Goal: Information Seeking & Learning: Learn about a topic

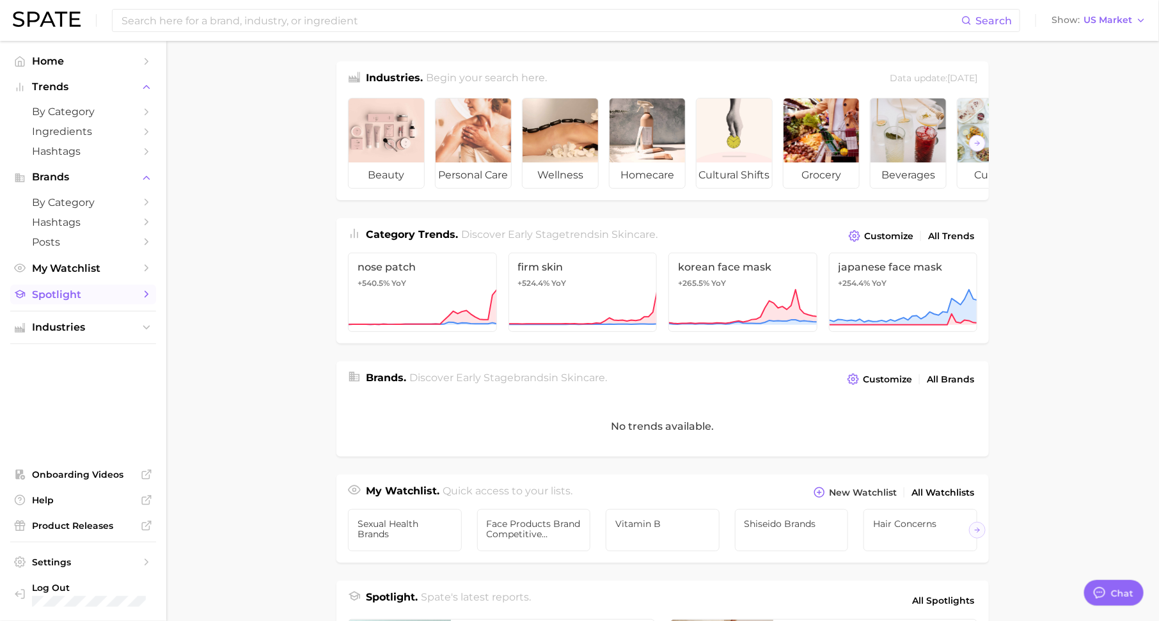
scroll to position [16, 0]
click at [101, 299] on span "Spotlight" at bounding box center [83, 295] width 102 height 12
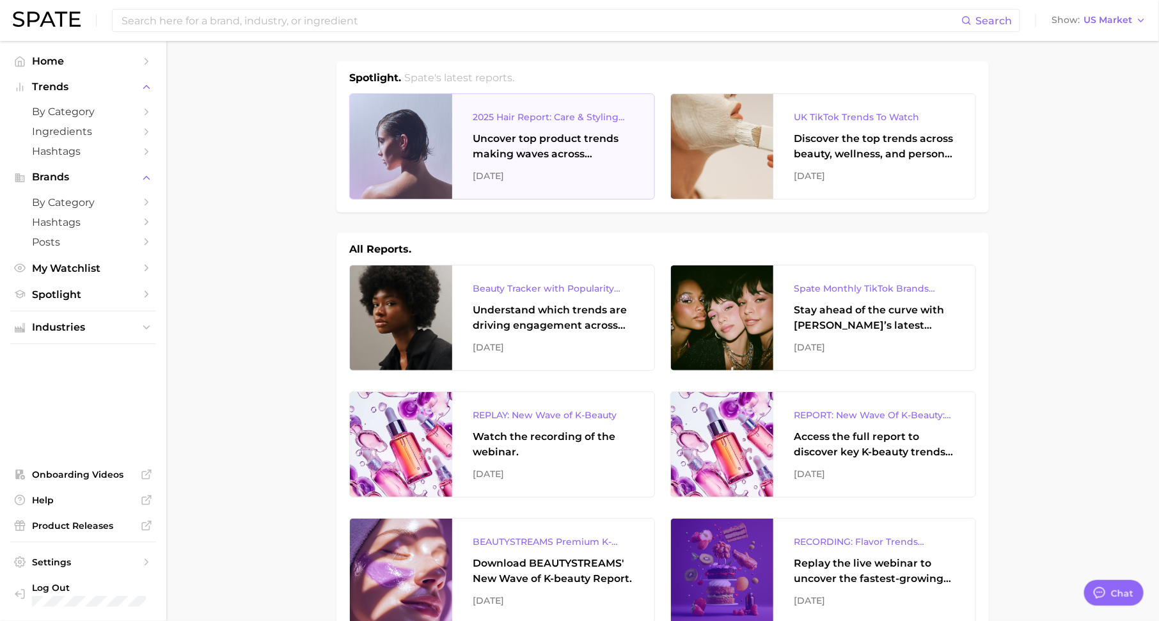
click at [481, 147] on div "Uncover top product trends making waves across platforms — along with key insig…" at bounding box center [553, 146] width 161 height 31
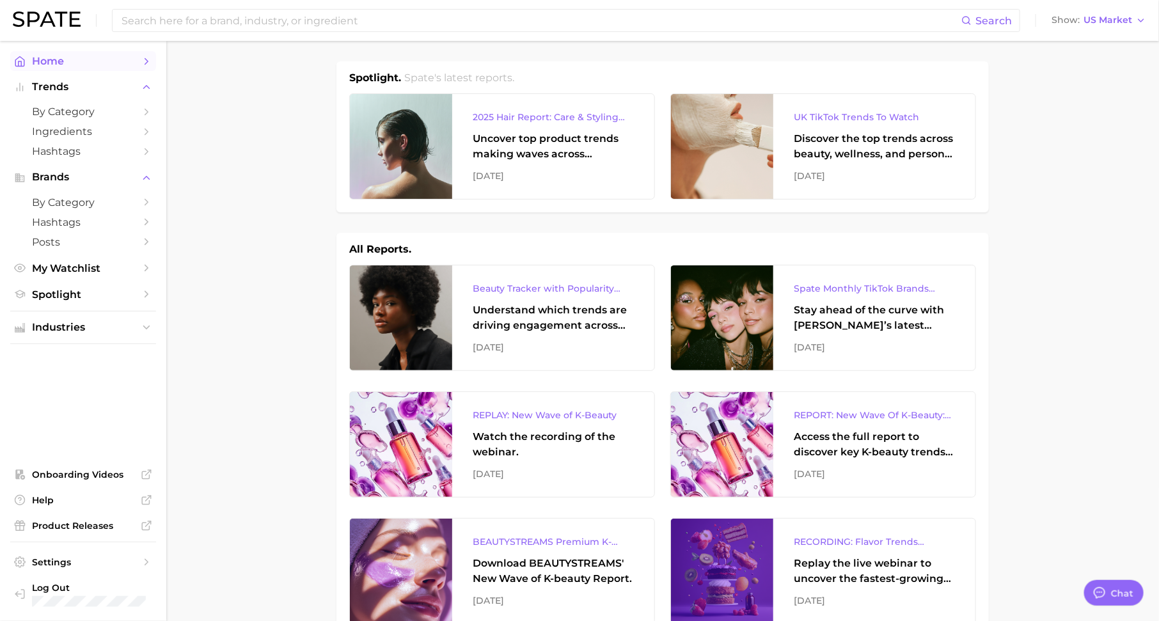
click at [142, 70] on link "Home" at bounding box center [83, 61] width 146 height 20
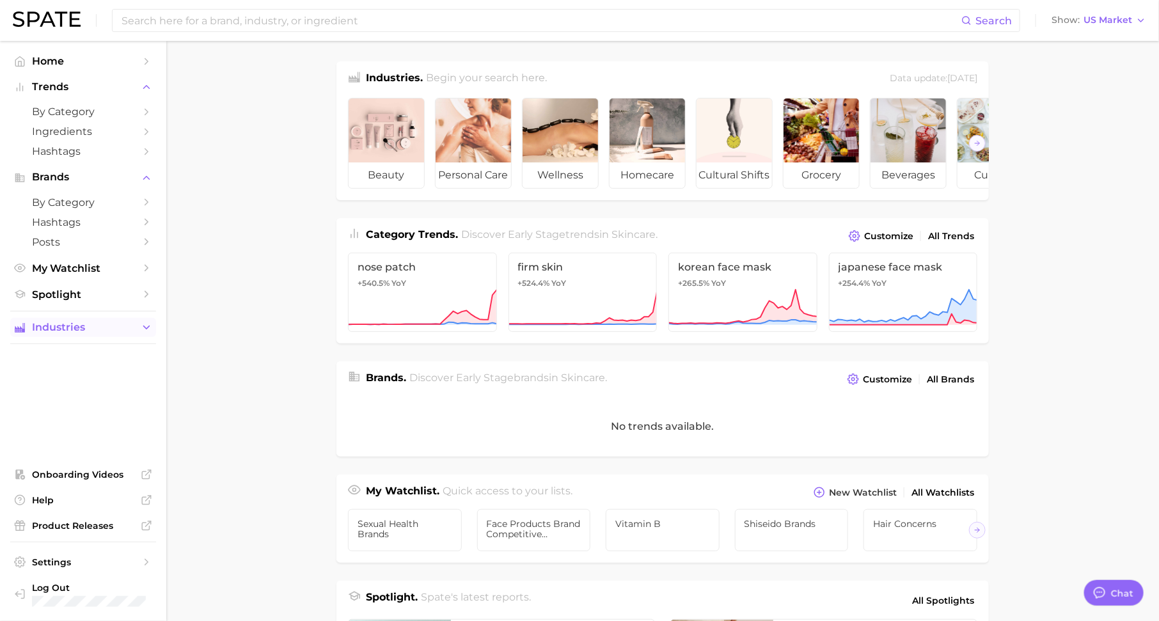
click at [139, 333] on button "Industries" at bounding box center [83, 327] width 146 height 19
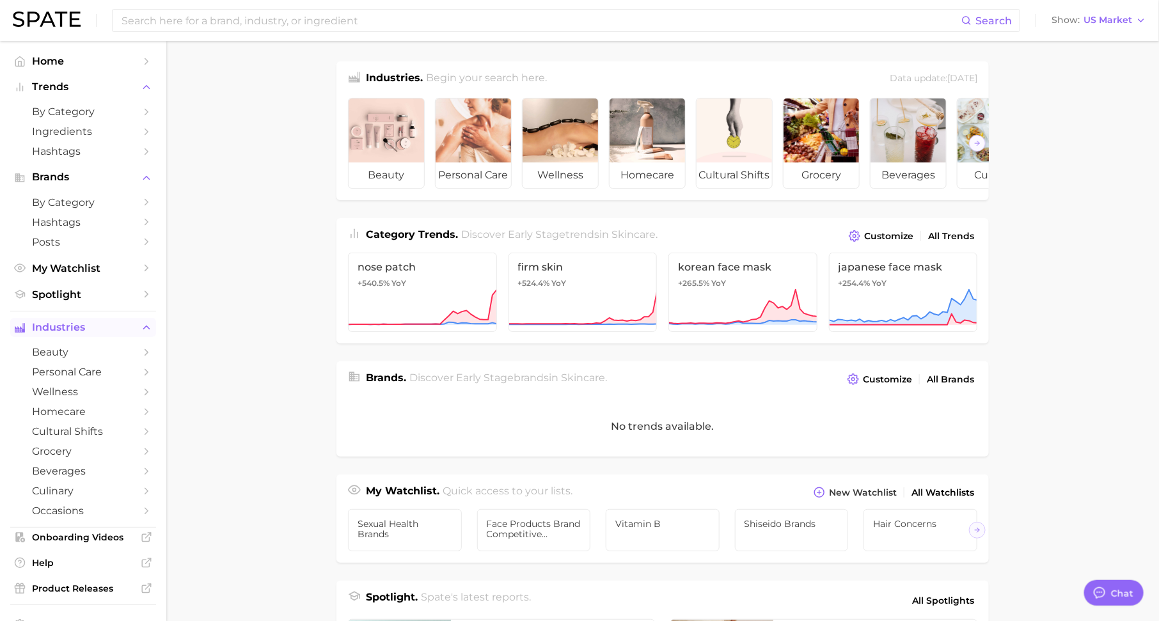
click at [145, 329] on polyline "Sidebar" at bounding box center [147, 327] width 6 height 3
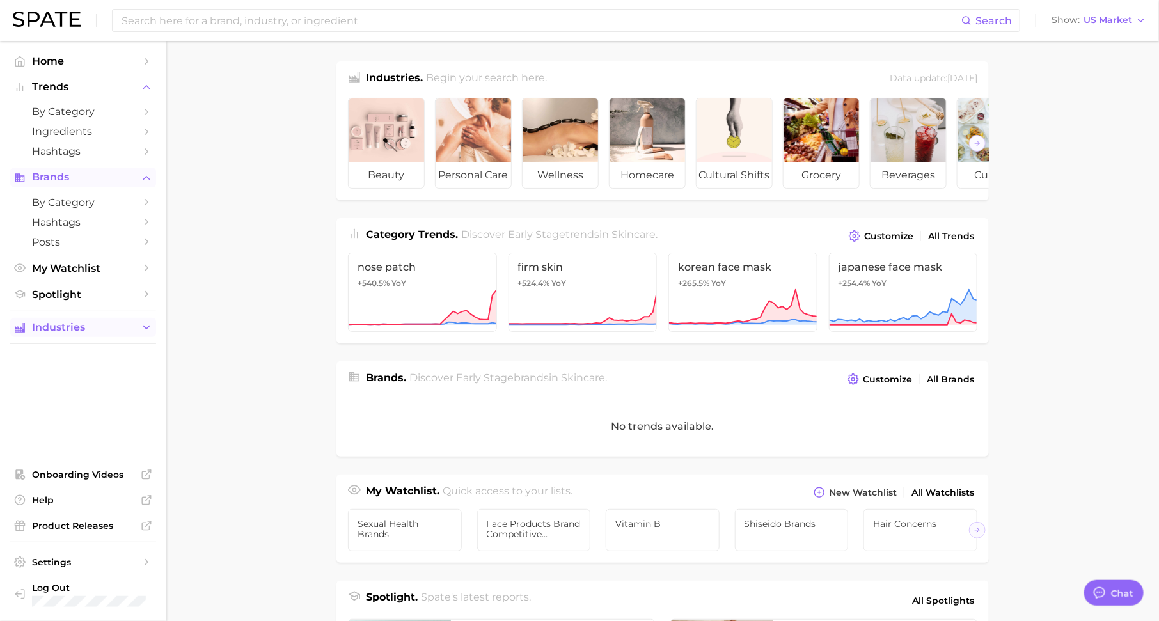
click at [143, 177] on icon "Sidebar" at bounding box center [147, 178] width 12 height 12
click at [147, 84] on icon "Sidebar" at bounding box center [147, 87] width 12 height 12
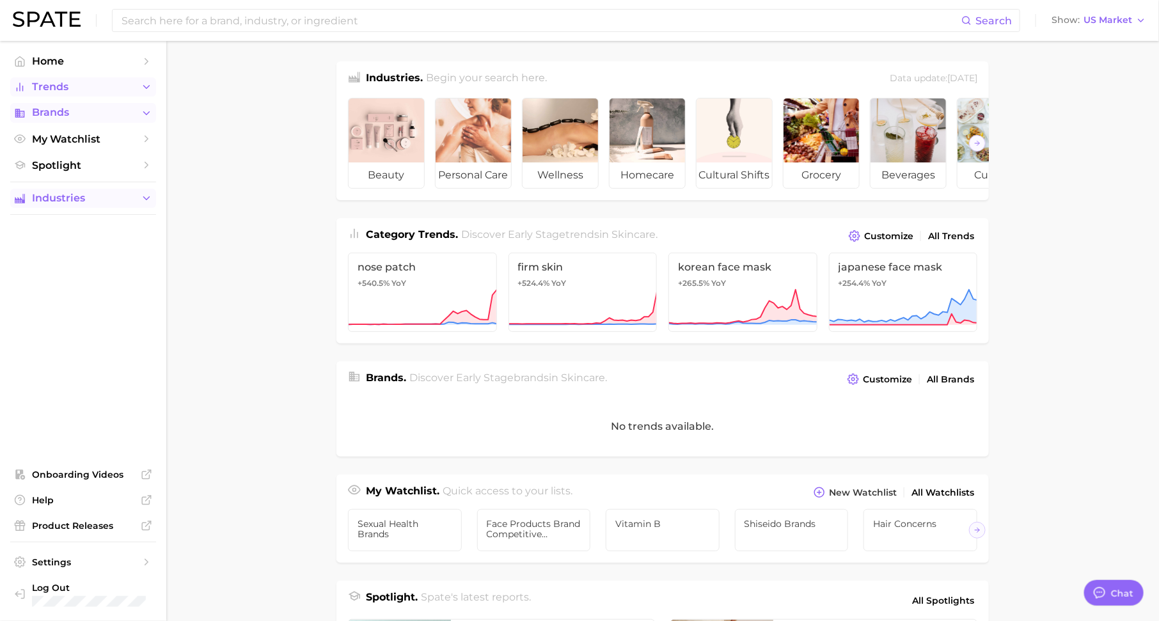
click at [141, 196] on icon "Sidebar" at bounding box center [147, 199] width 12 height 12
click at [92, 224] on span "beauty" at bounding box center [83, 223] width 102 height 12
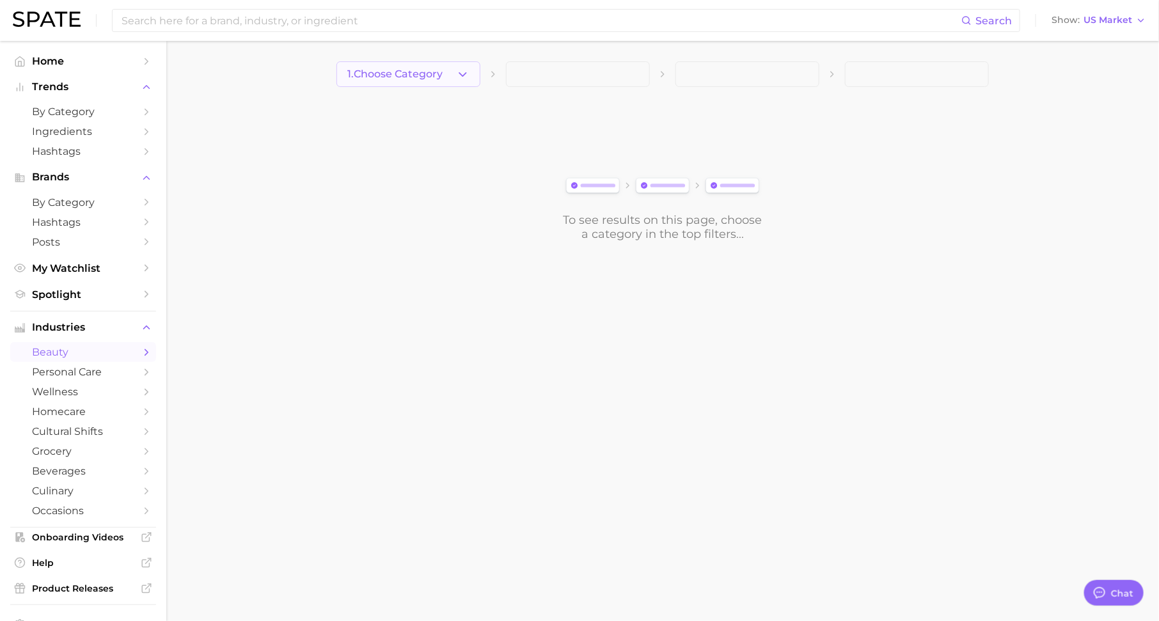
click at [409, 73] on span "1. Choose Category" at bounding box center [394, 74] width 95 height 12
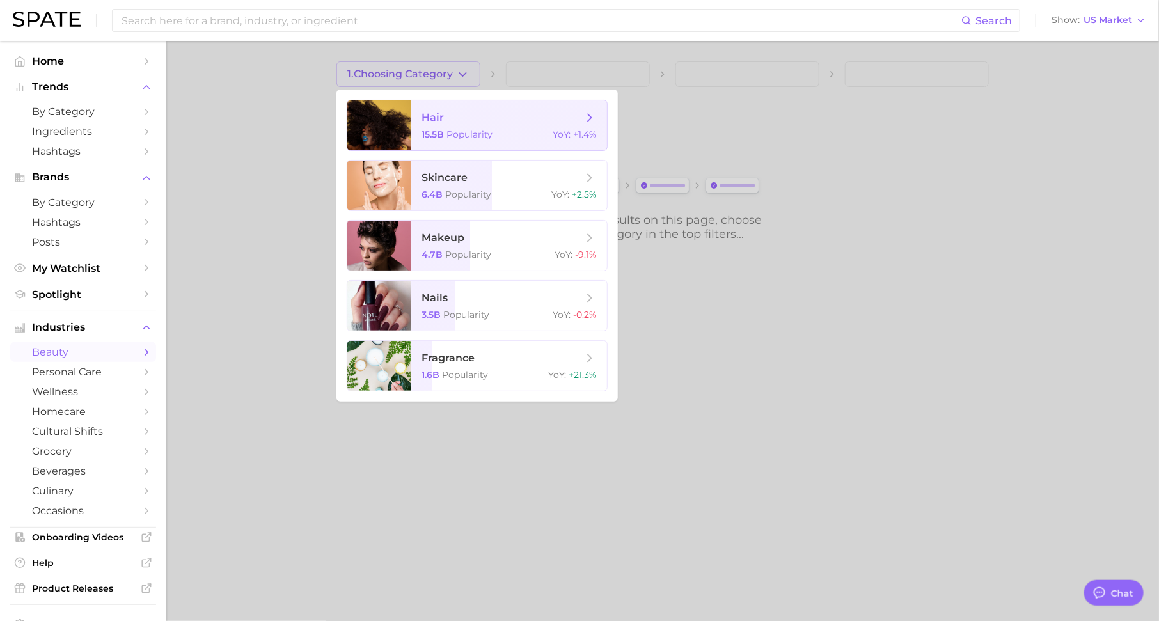
click at [440, 120] on span "hair" at bounding box center [433, 117] width 22 height 12
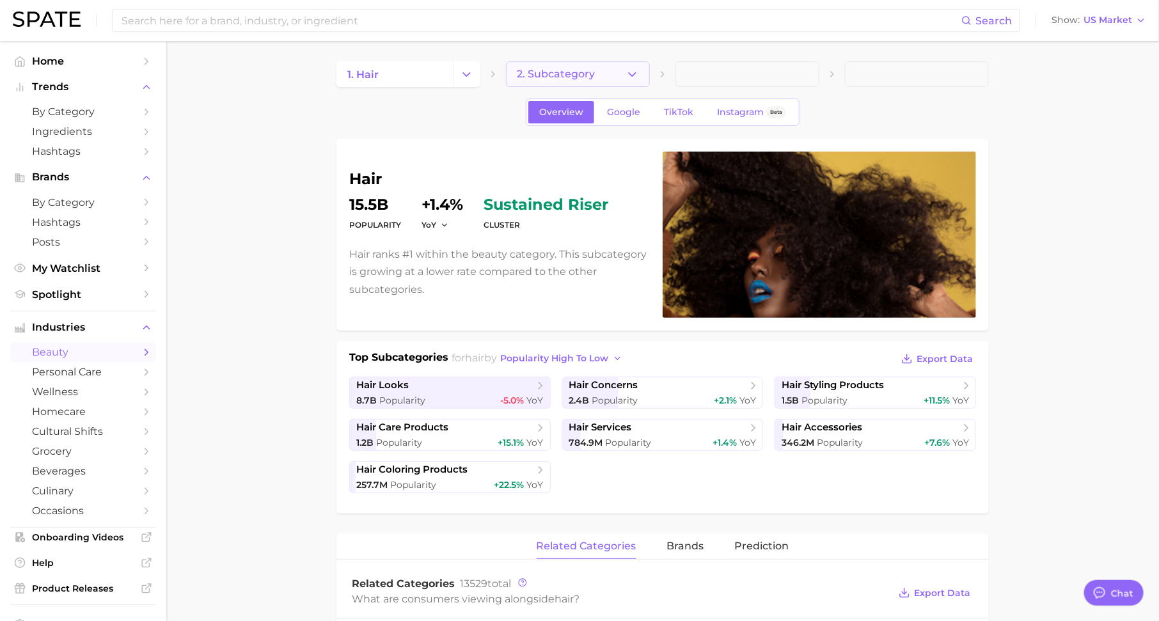
click at [537, 75] on span "2. Subcategory" at bounding box center [556, 74] width 78 height 12
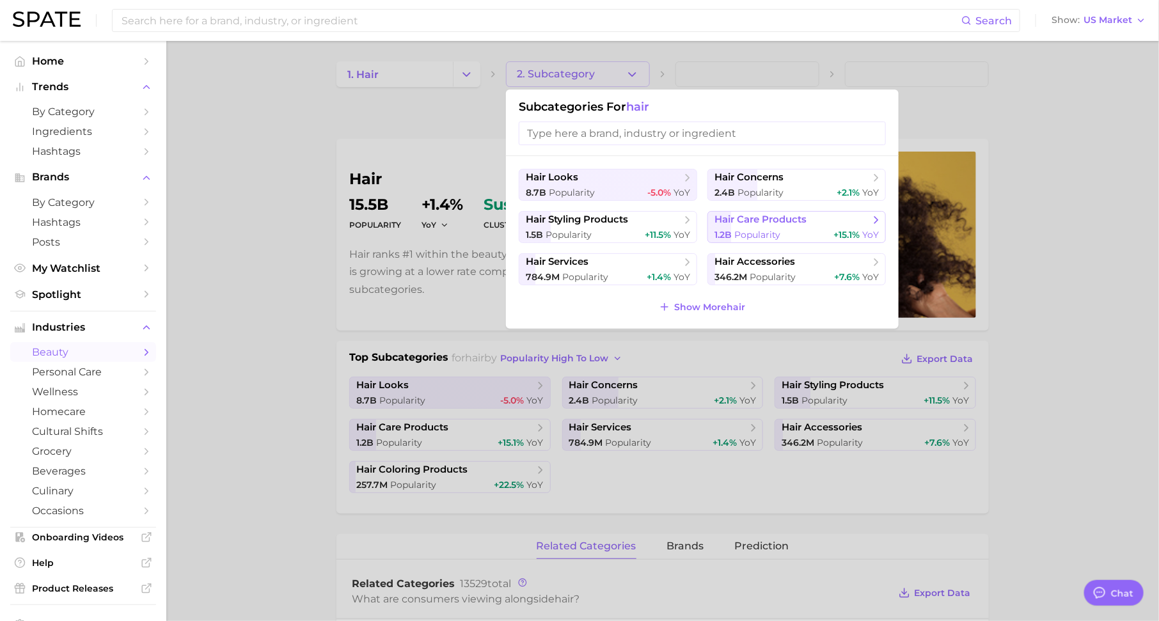
click at [733, 229] on span "1.2b Popularity" at bounding box center [748, 235] width 66 height 12
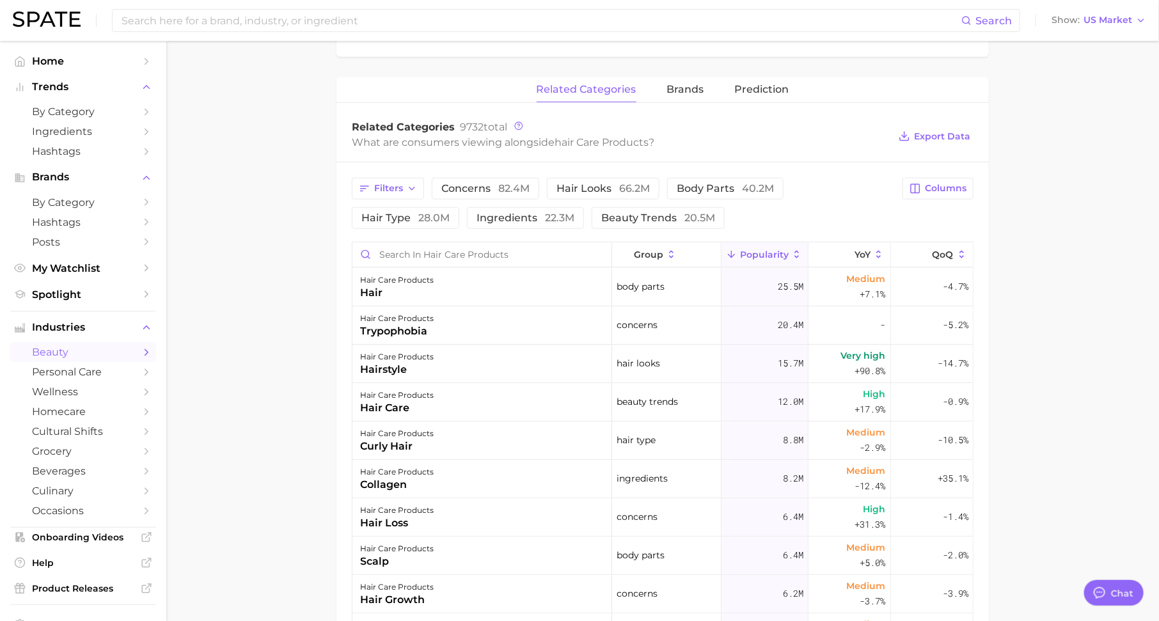
scroll to position [482, 0]
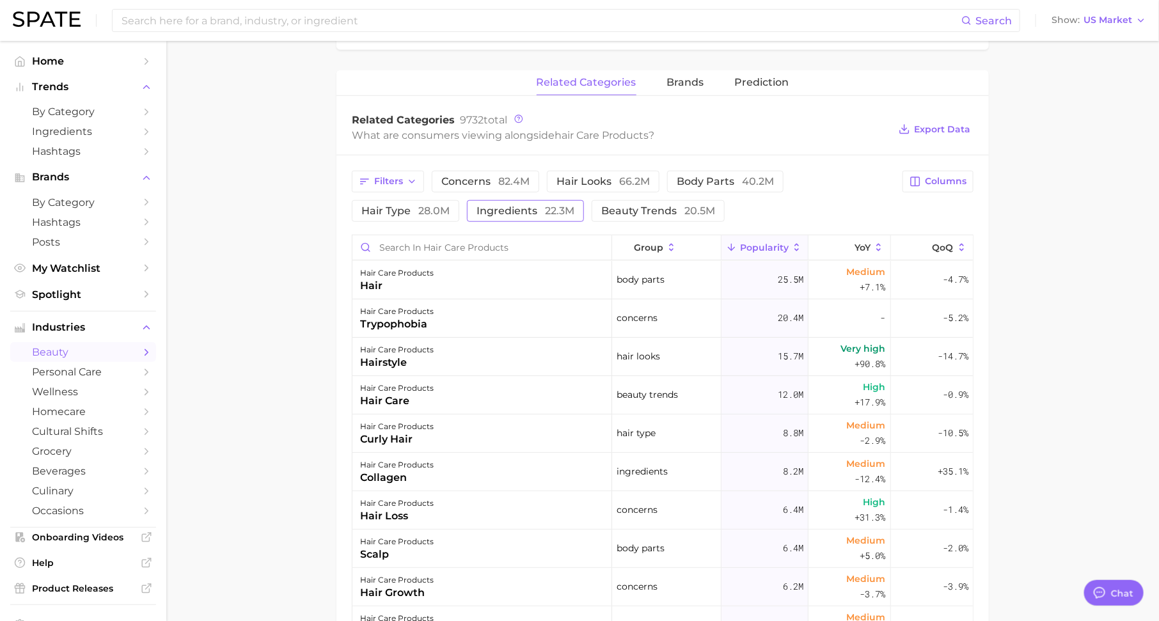
click at [545, 208] on span "22.3m" at bounding box center [559, 211] width 29 height 12
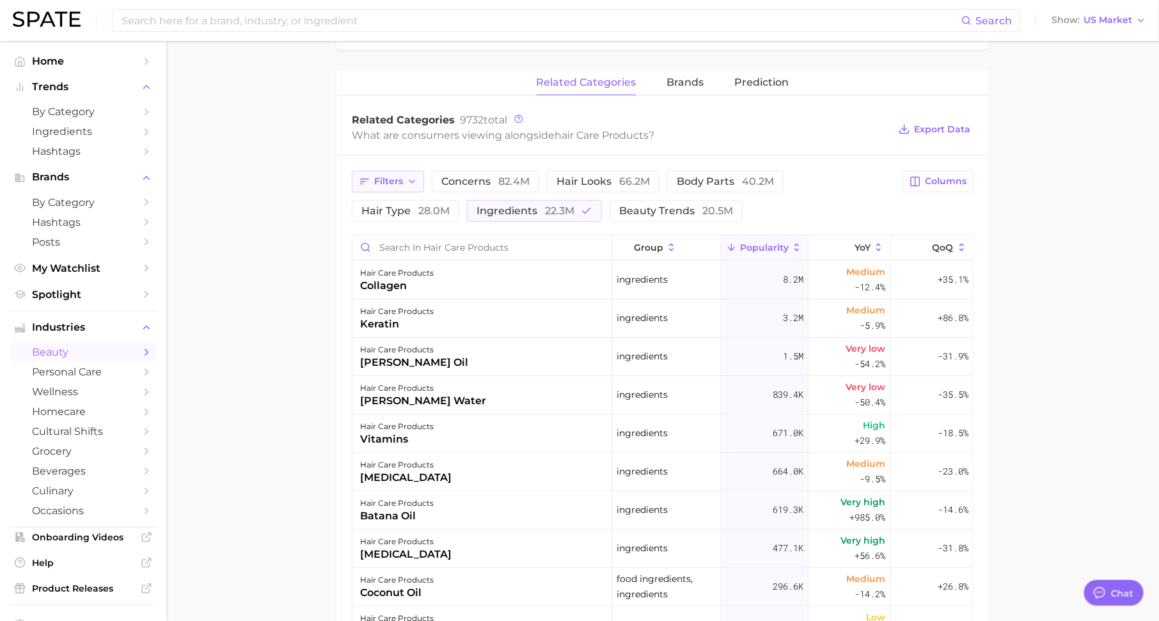
click at [402, 175] on button "Filters" at bounding box center [388, 182] width 72 height 22
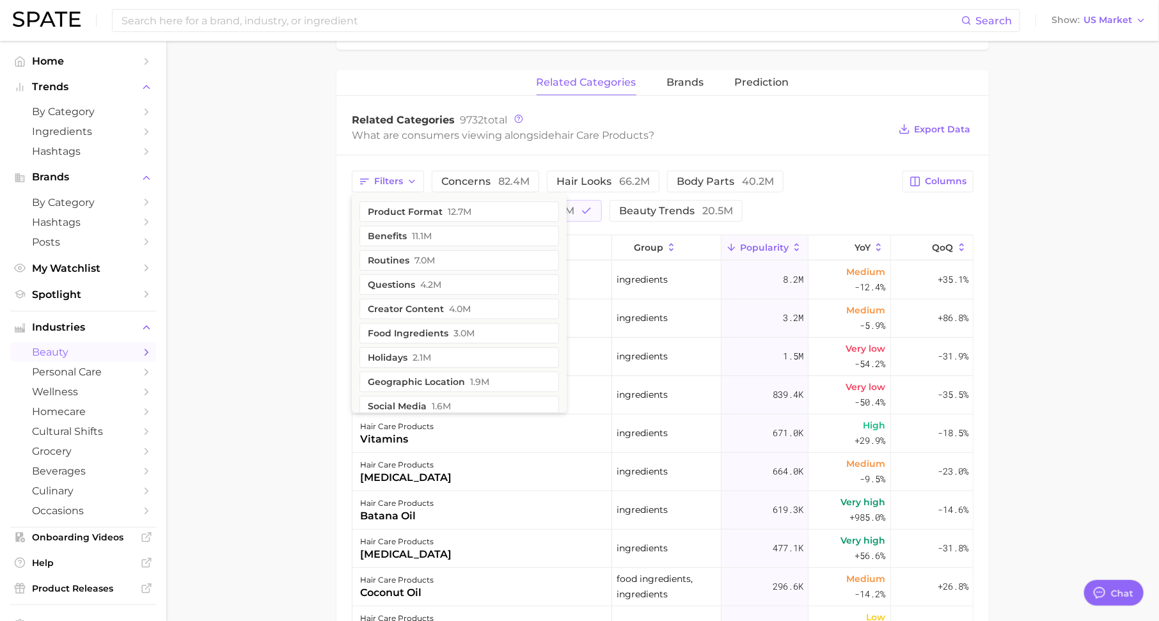
click at [309, 244] on main "1. hair 2. hair care products 3. Subcategory Overview Google TikTok Instagram B…" at bounding box center [662, 247] width 993 height 1376
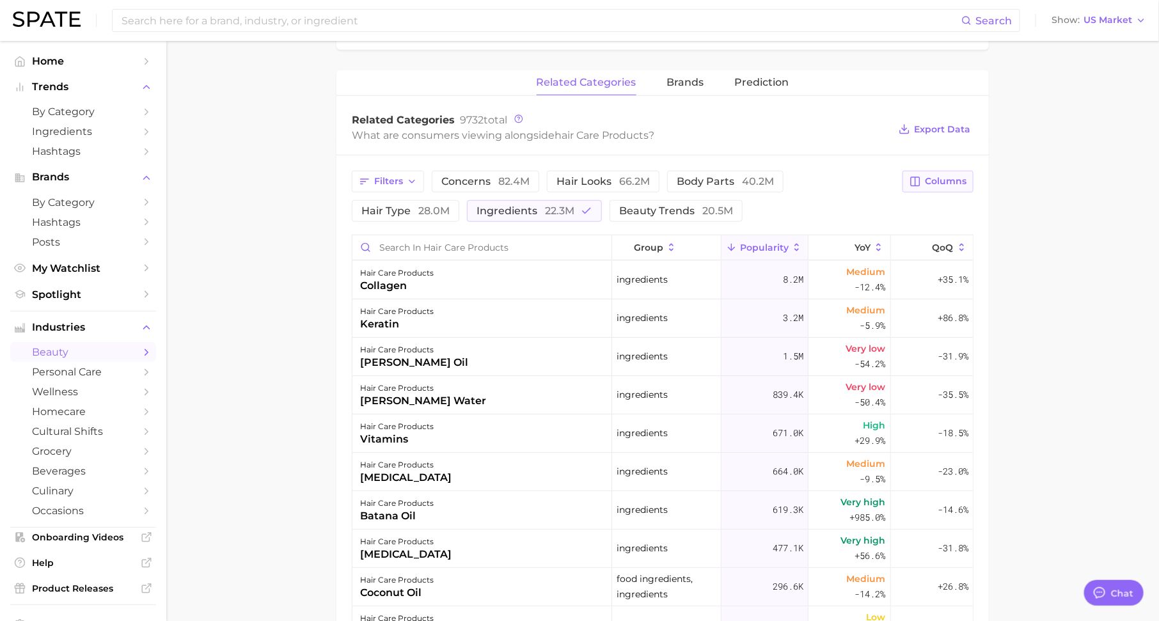
click at [939, 179] on span "Columns" at bounding box center [946, 181] width 42 height 11
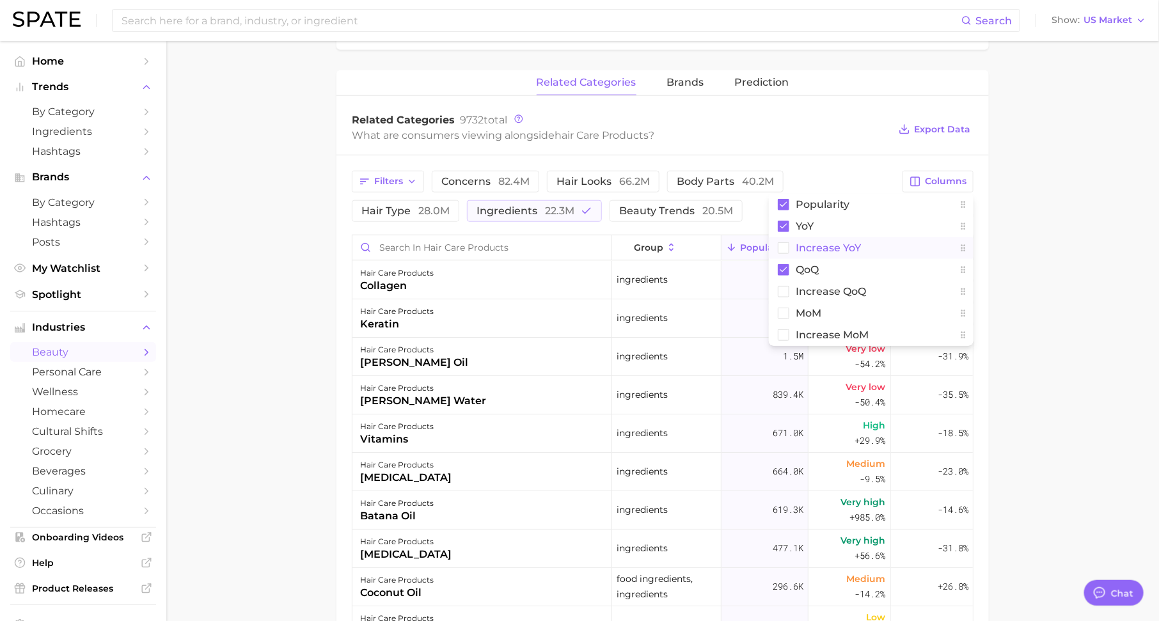
click at [848, 242] on span "Increase YoY" at bounding box center [828, 247] width 65 height 11
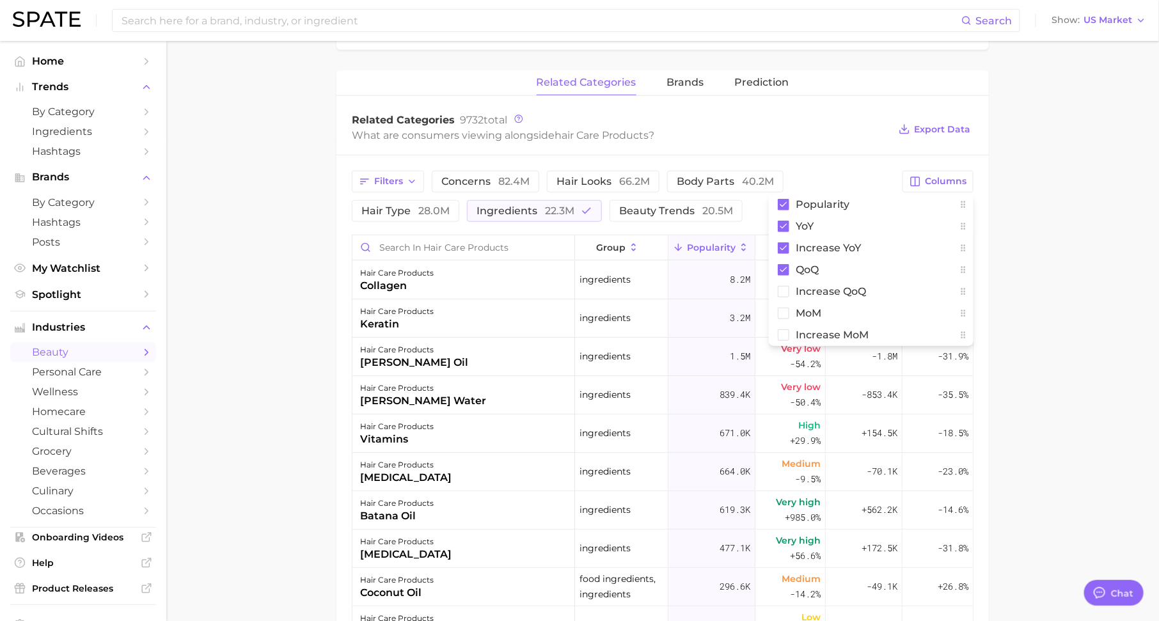
click at [690, 196] on div "Filters concerns 82.4m hair looks 66.2m body parts 40.2m hair type 28.0m ingred…" at bounding box center [623, 196] width 543 height 51
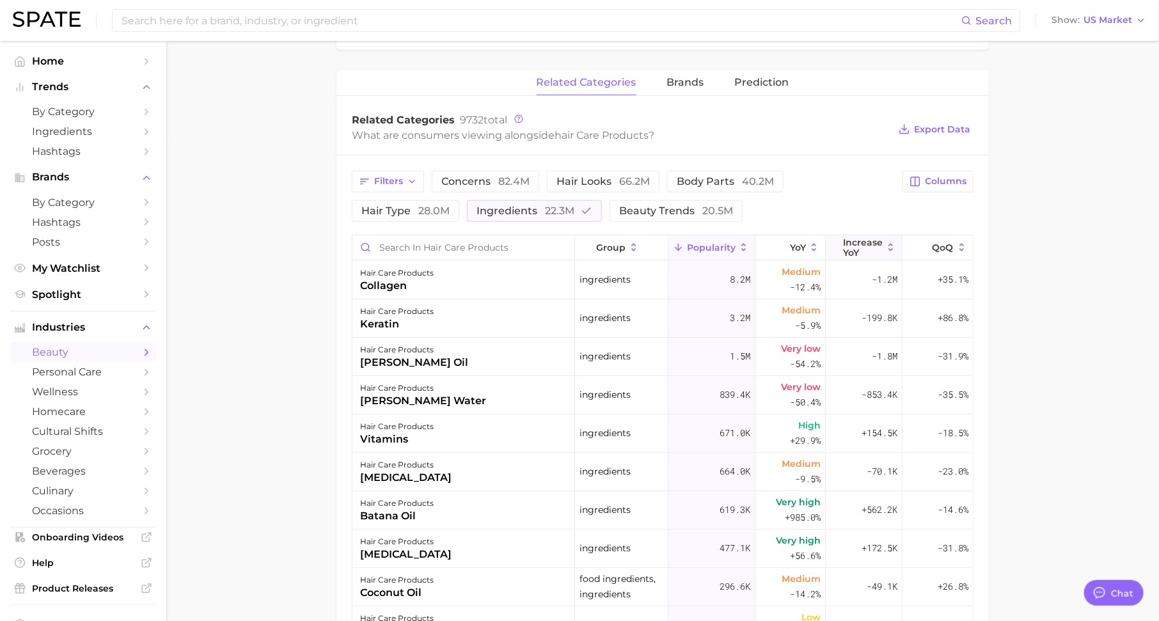
click at [859, 243] on span "Increase YoY" at bounding box center [863, 247] width 40 height 20
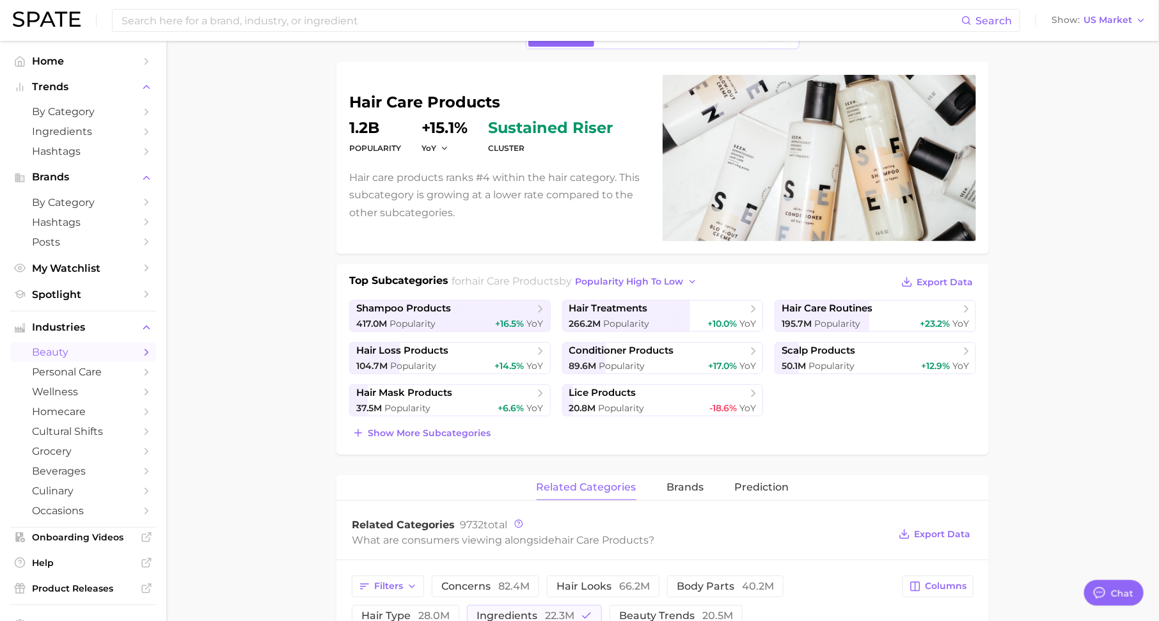
scroll to position [0, 0]
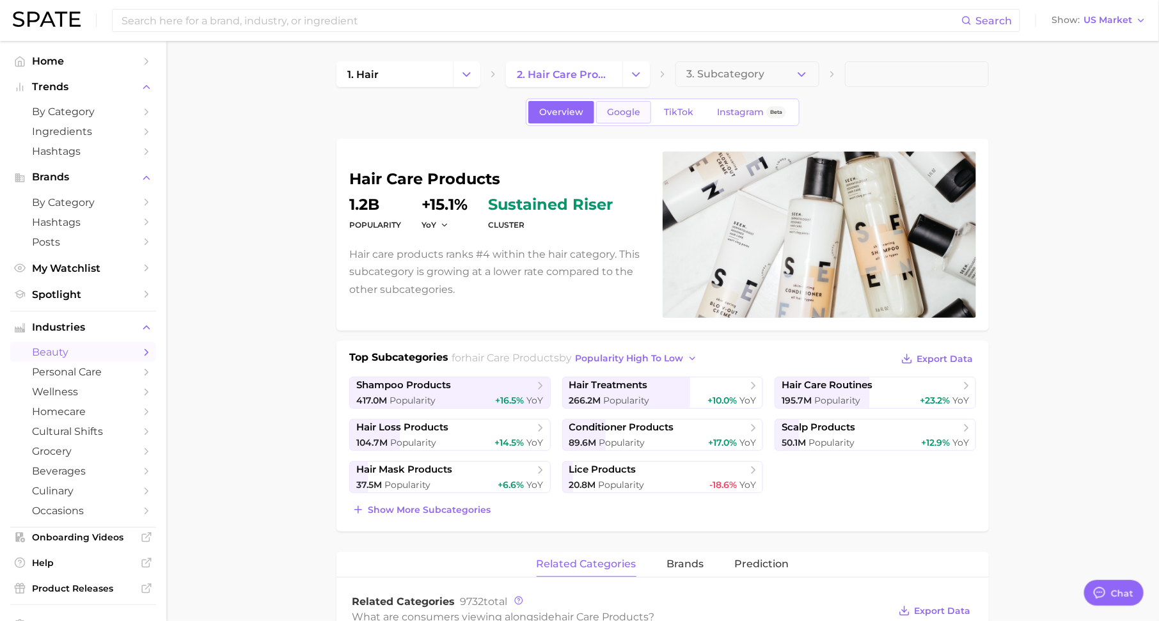
click at [624, 107] on span "Google" at bounding box center [623, 112] width 33 height 11
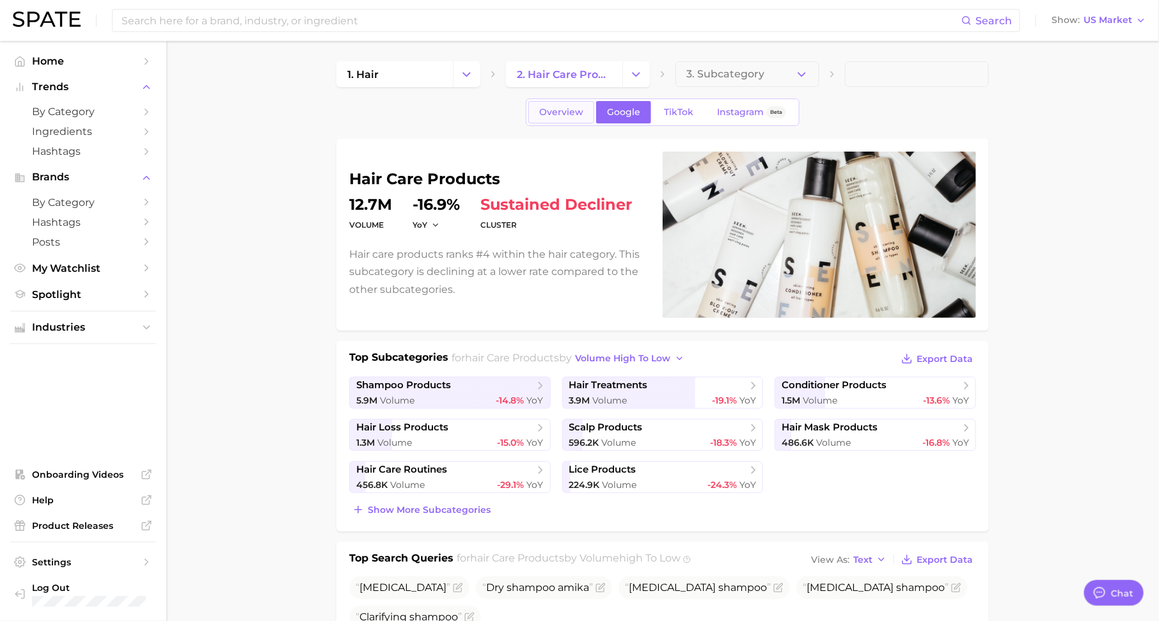
click at [559, 115] on span "Overview" at bounding box center [561, 112] width 44 height 11
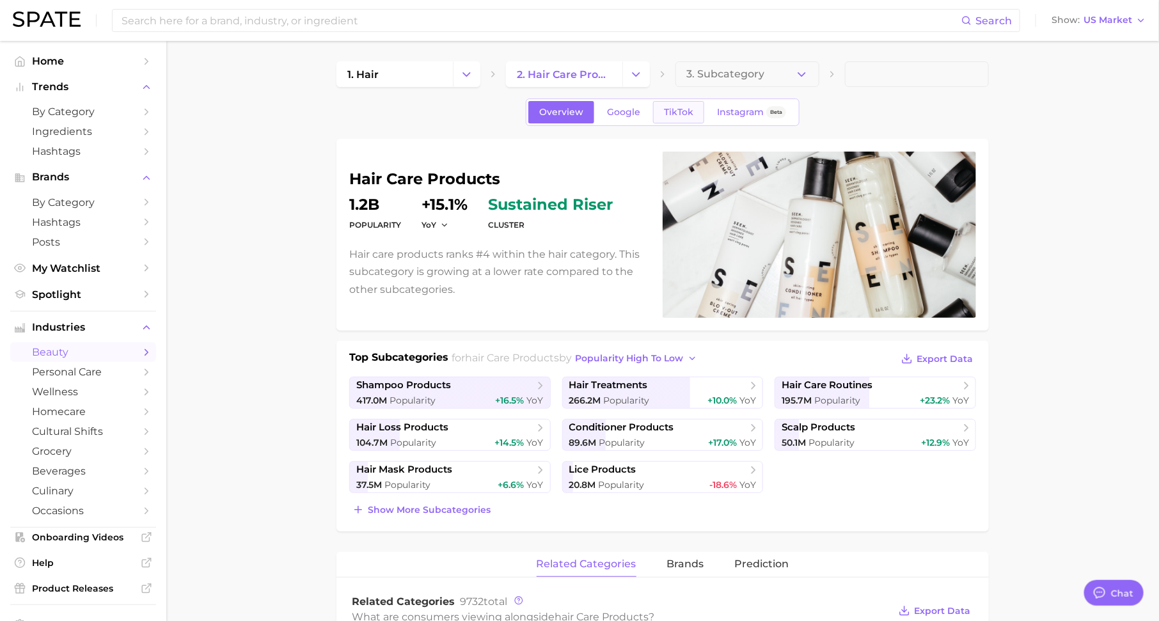
click at [686, 111] on span "TikTok" at bounding box center [678, 112] width 29 height 11
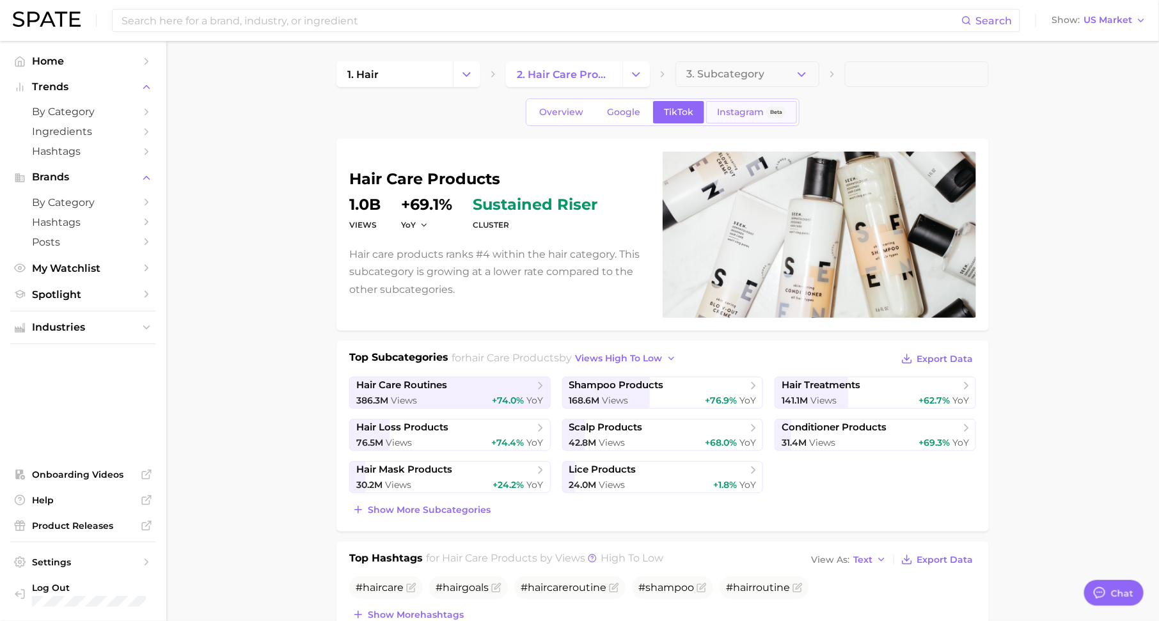
click at [730, 118] on link "Instagram Beta" at bounding box center [751, 112] width 91 height 22
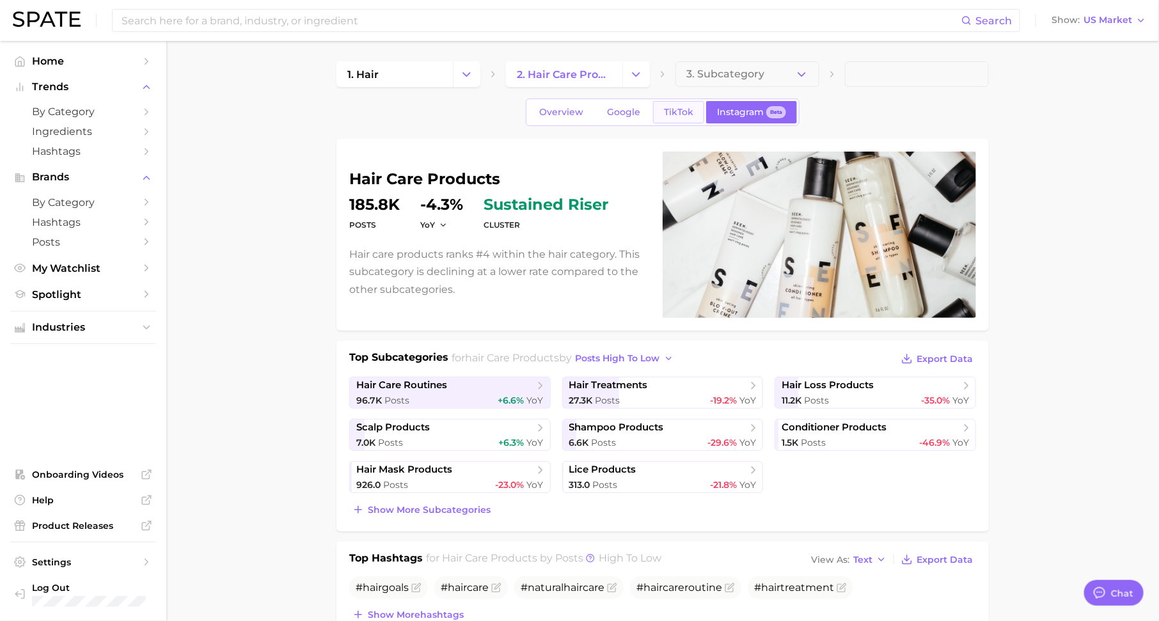
click at [669, 116] on span "TikTok" at bounding box center [678, 112] width 29 height 11
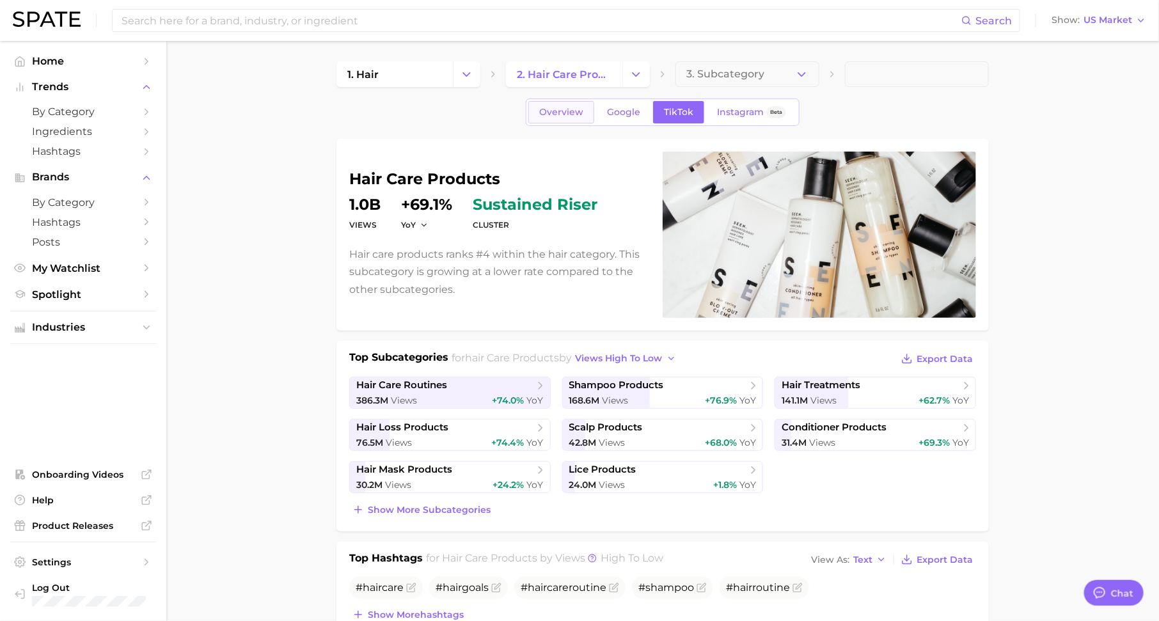
click at [557, 113] on span "Overview" at bounding box center [561, 112] width 44 height 11
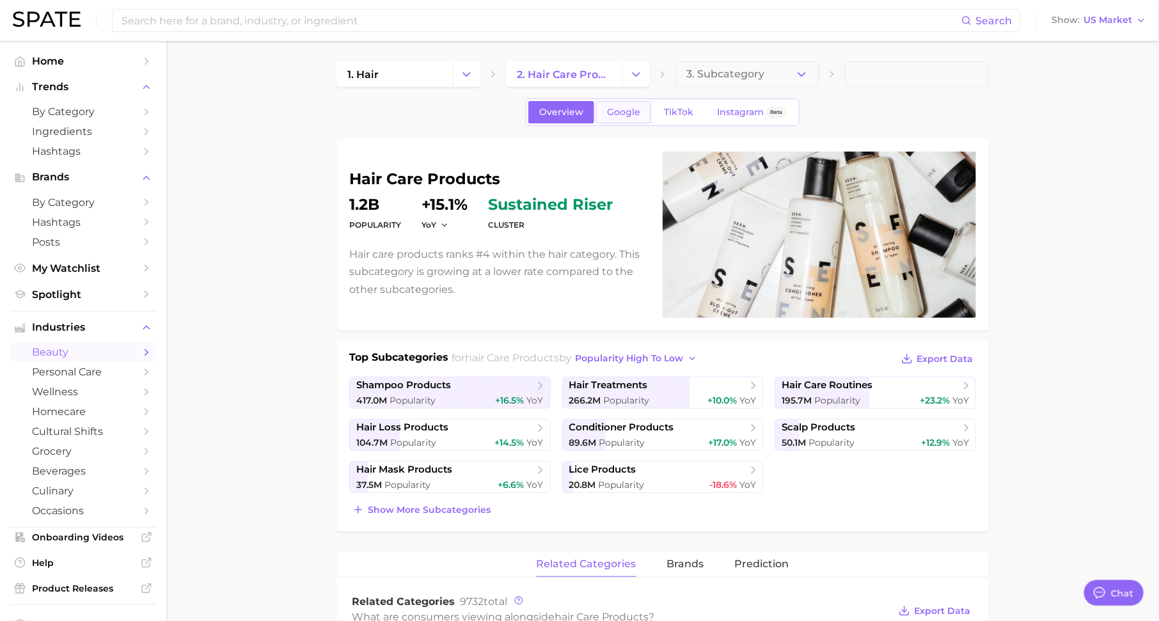
click at [625, 109] on span "Google" at bounding box center [623, 112] width 33 height 11
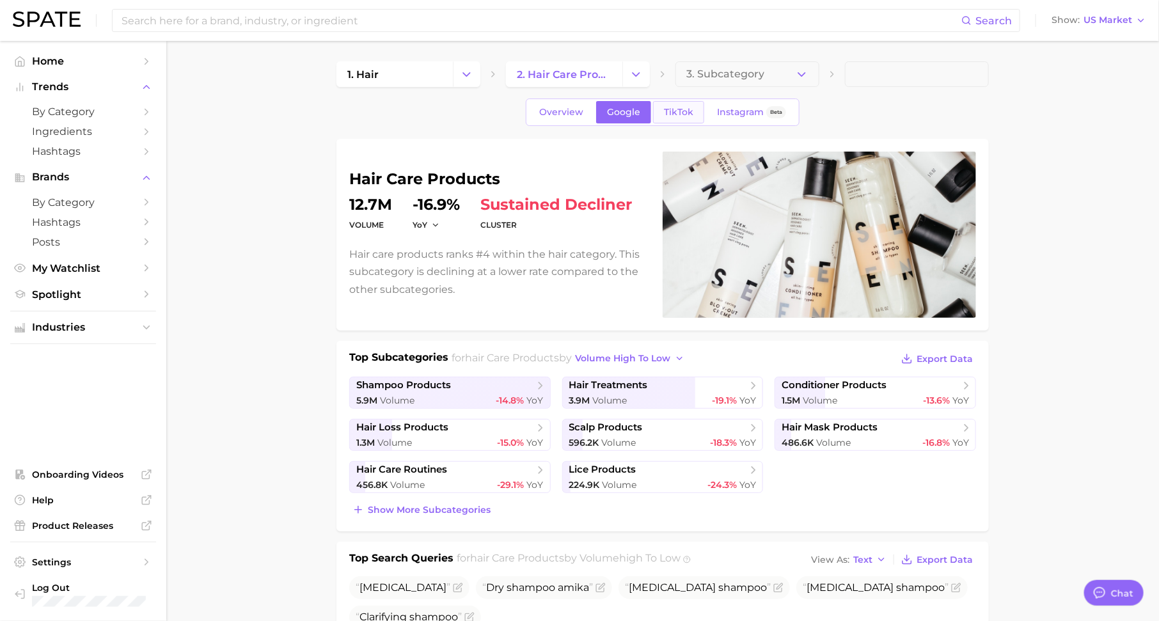
click at [680, 111] on span "TikTok" at bounding box center [678, 112] width 29 height 11
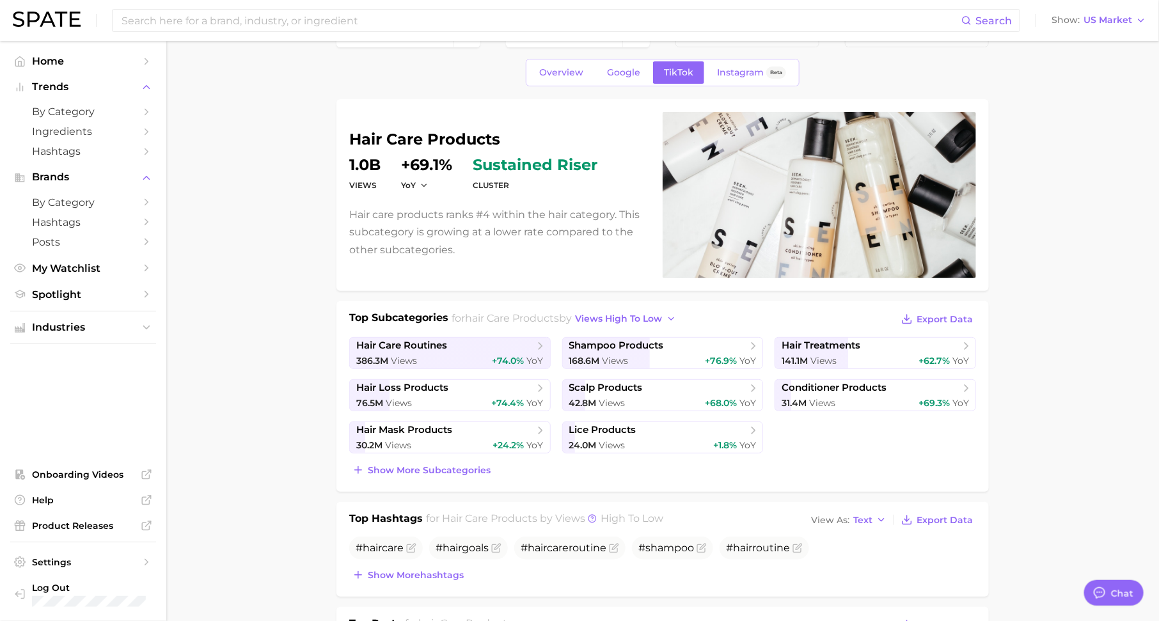
scroll to position [39, 0]
click at [112, 150] on span "Hashtags" at bounding box center [83, 151] width 102 height 12
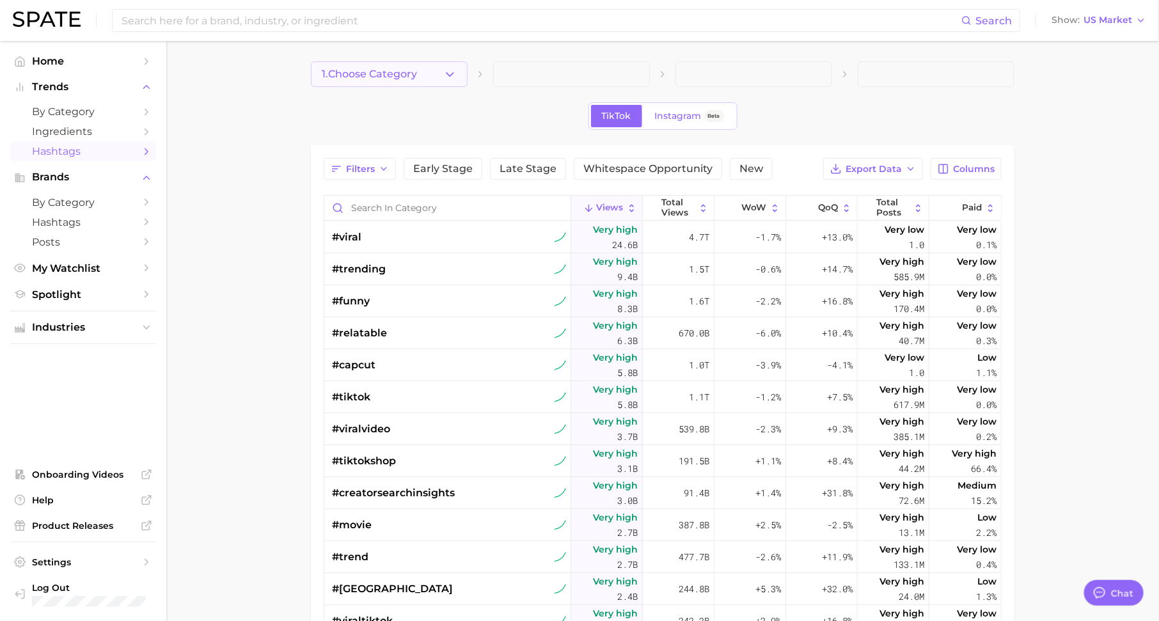
click at [415, 71] on span "1. Choose Category" at bounding box center [369, 74] width 95 height 12
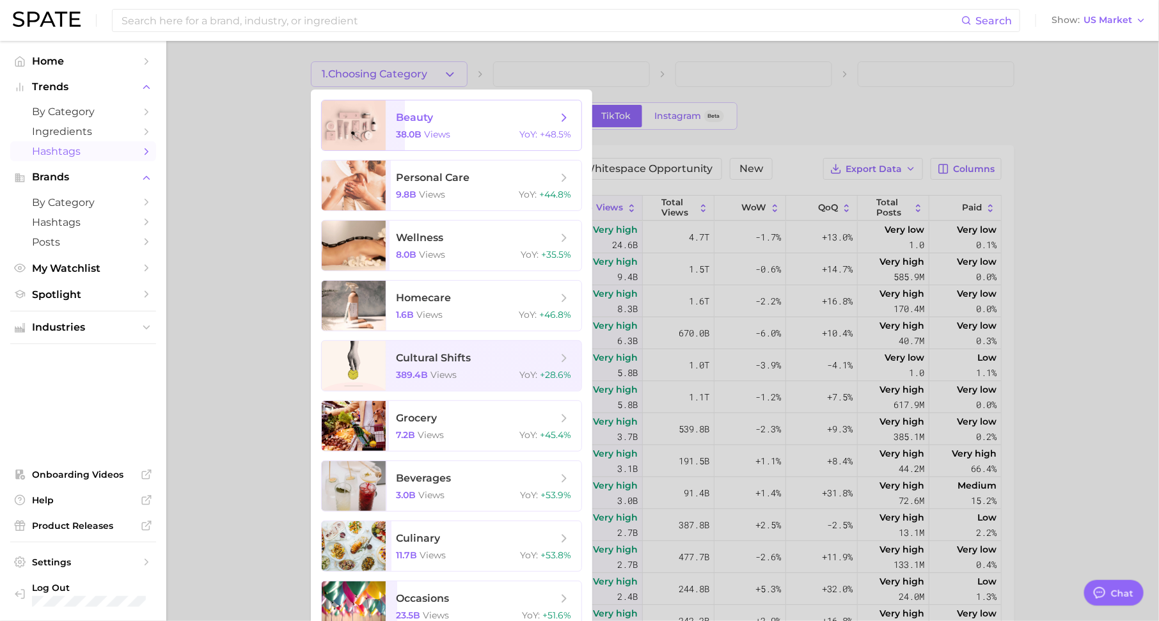
click at [435, 123] on span "beauty" at bounding box center [476, 118] width 161 height 14
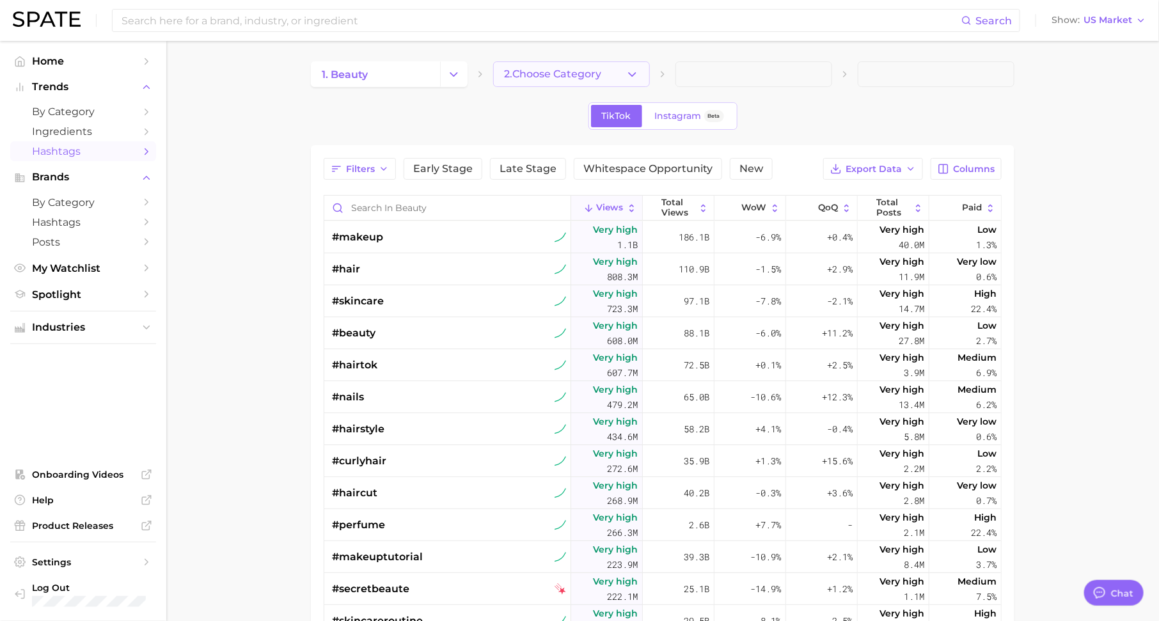
click at [539, 75] on span "2. Choose Category" at bounding box center [552, 74] width 97 height 12
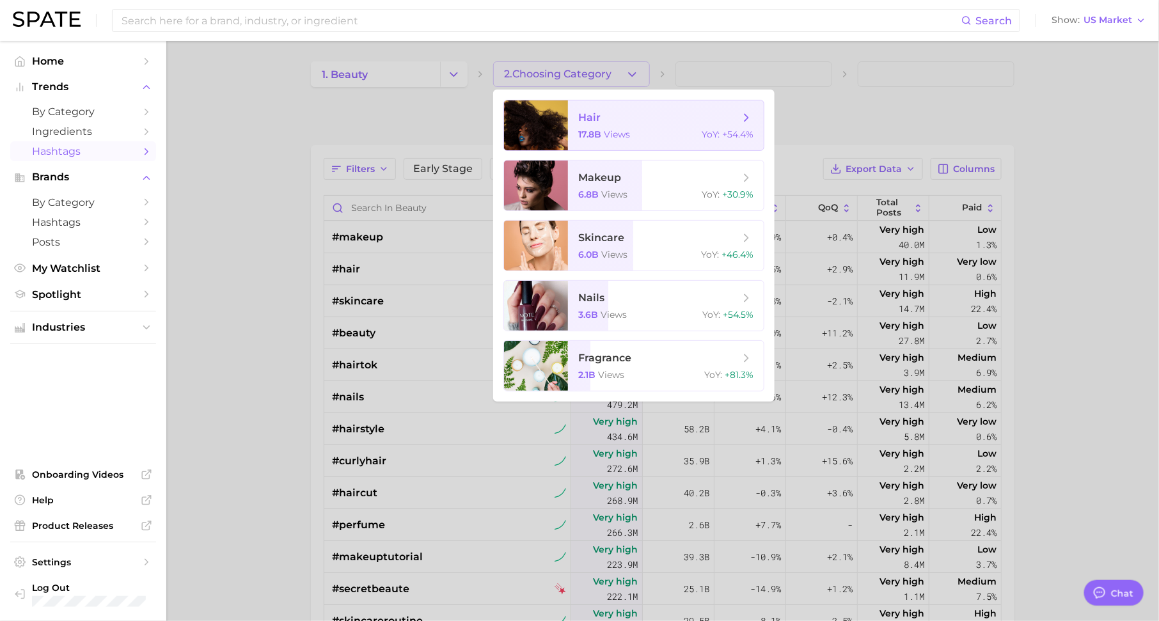
click at [618, 138] on span "views" at bounding box center [617, 135] width 26 height 12
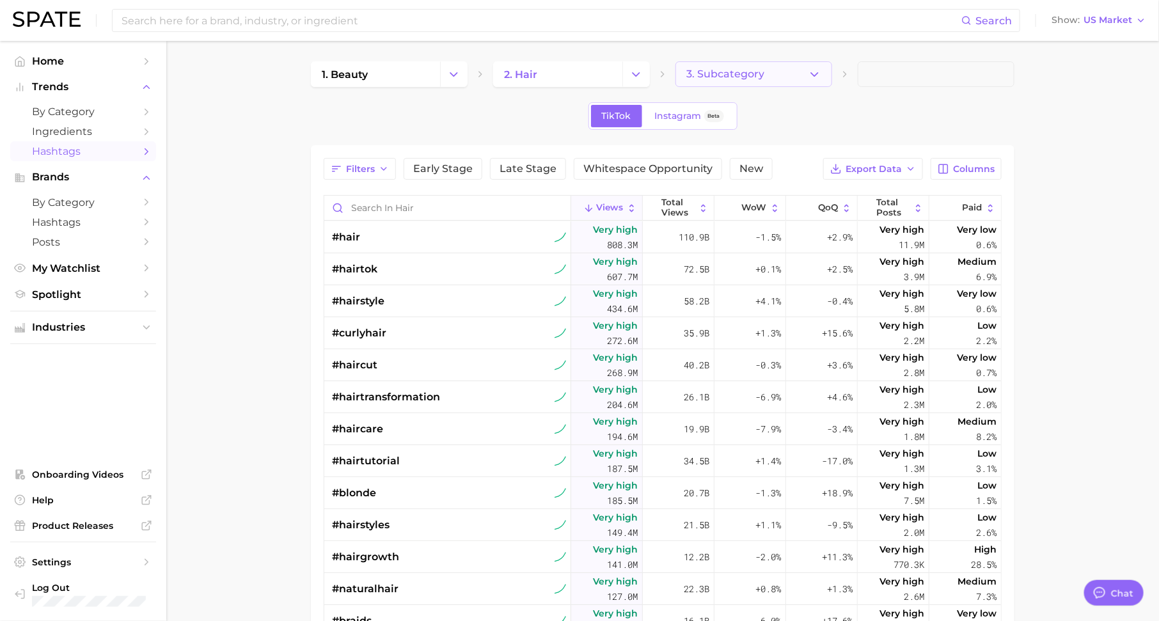
click at [761, 68] on button "3. Subcategory" at bounding box center [754, 74] width 157 height 26
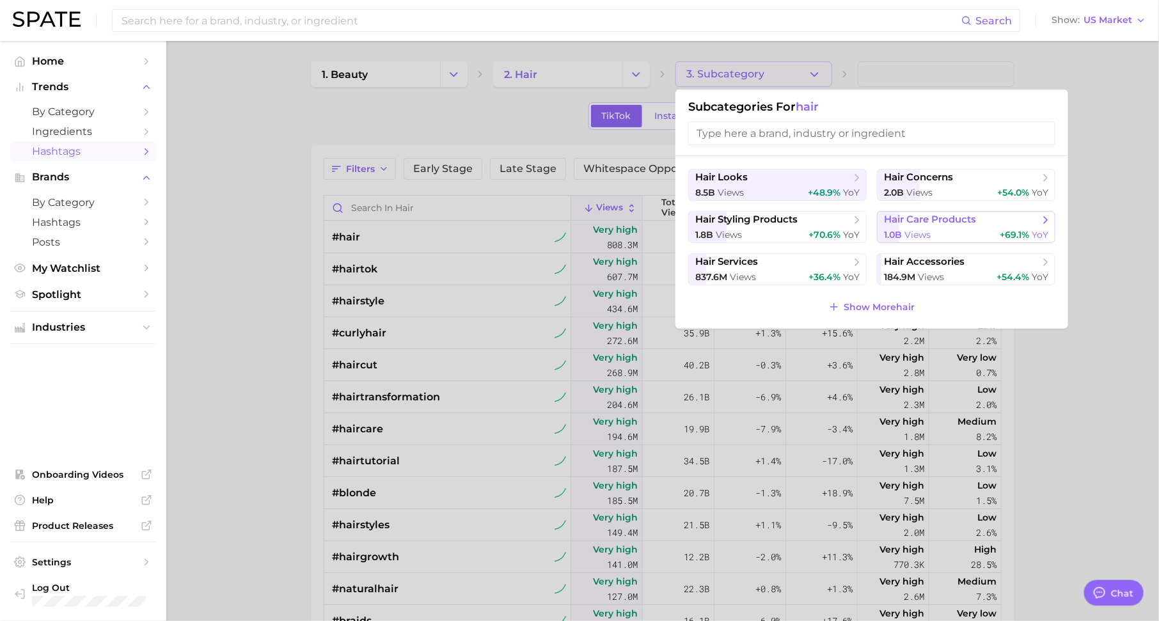
click at [909, 221] on span "hair care products" at bounding box center [930, 220] width 92 height 12
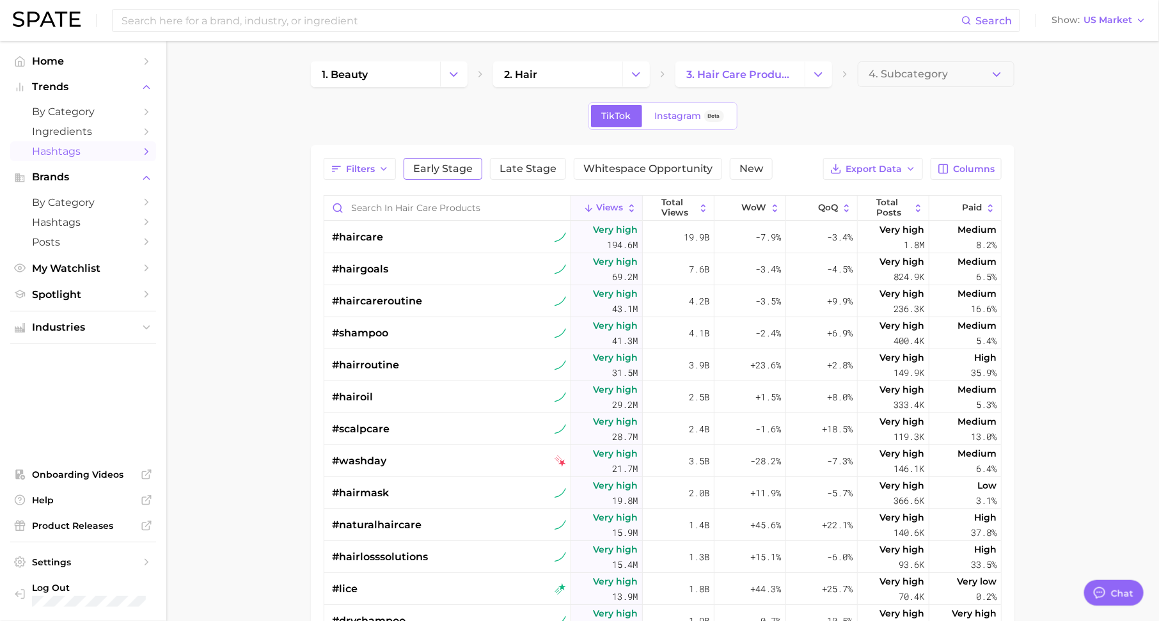
click at [438, 168] on span "Early Stage" at bounding box center [443, 169] width 60 height 10
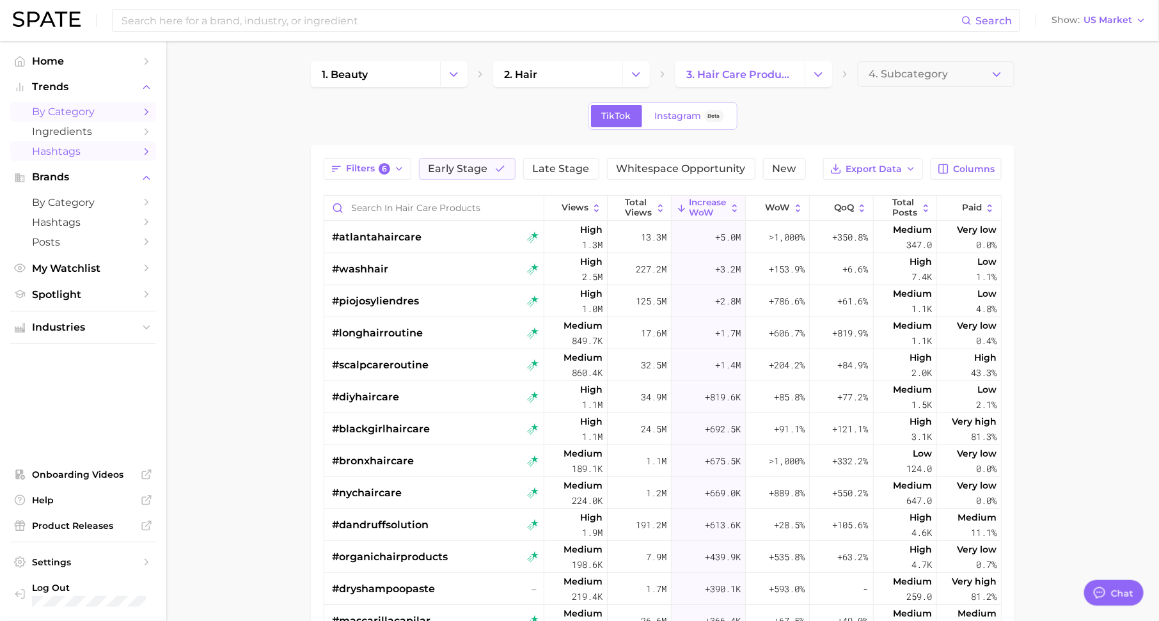
click at [101, 111] on span "by Category" at bounding box center [83, 112] width 102 height 12
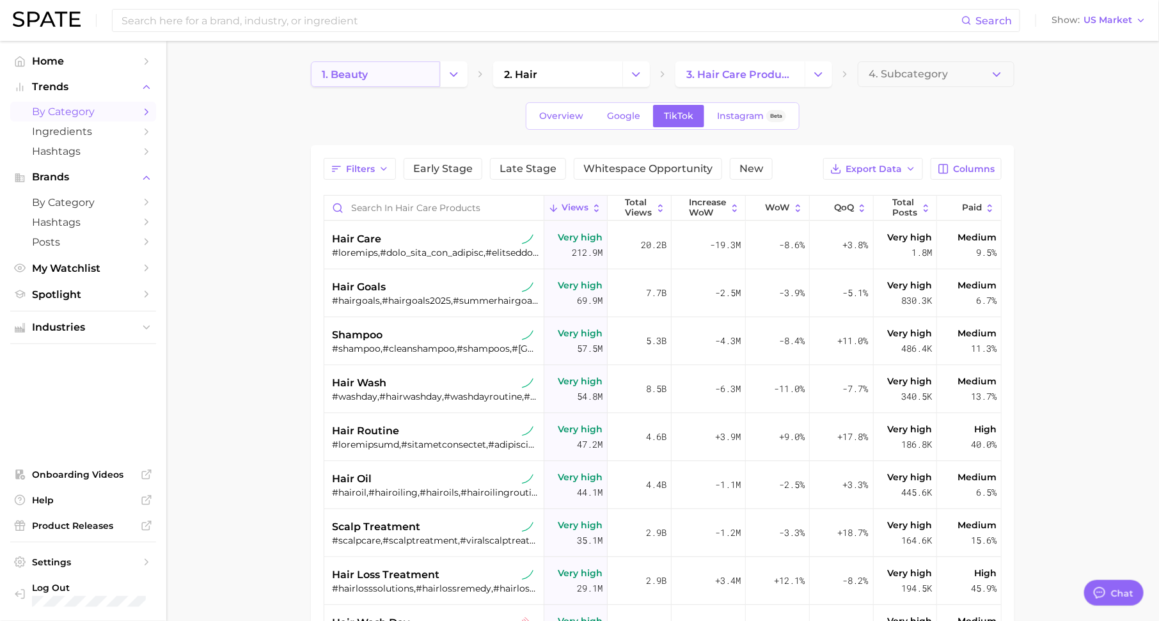
type textarea "x"
click at [573, 113] on span "Overview" at bounding box center [561, 116] width 44 height 11
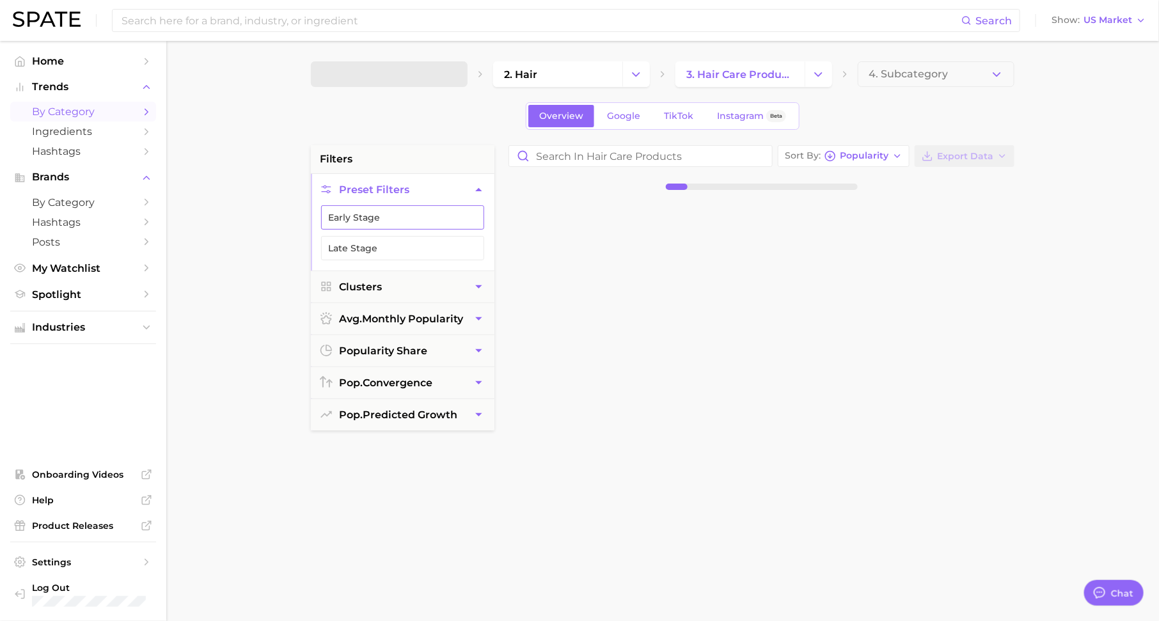
click at [447, 214] on button "Early Stage" at bounding box center [402, 217] width 163 height 24
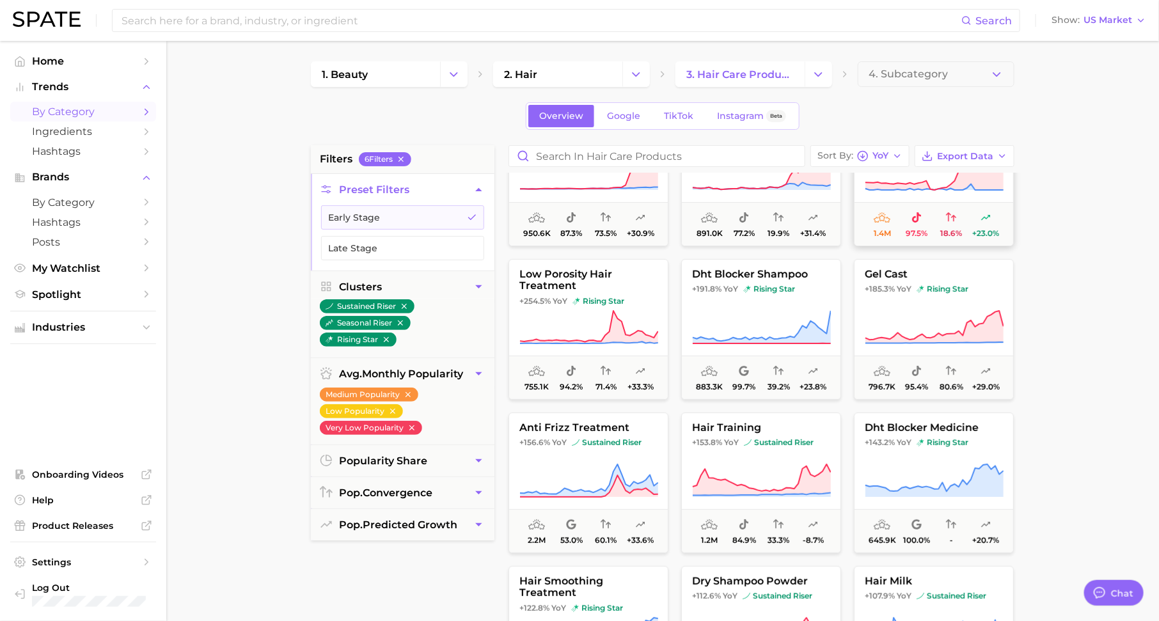
scroll to position [70, 0]
click at [775, 293] on span "rising star" at bounding box center [769, 290] width 52 height 10
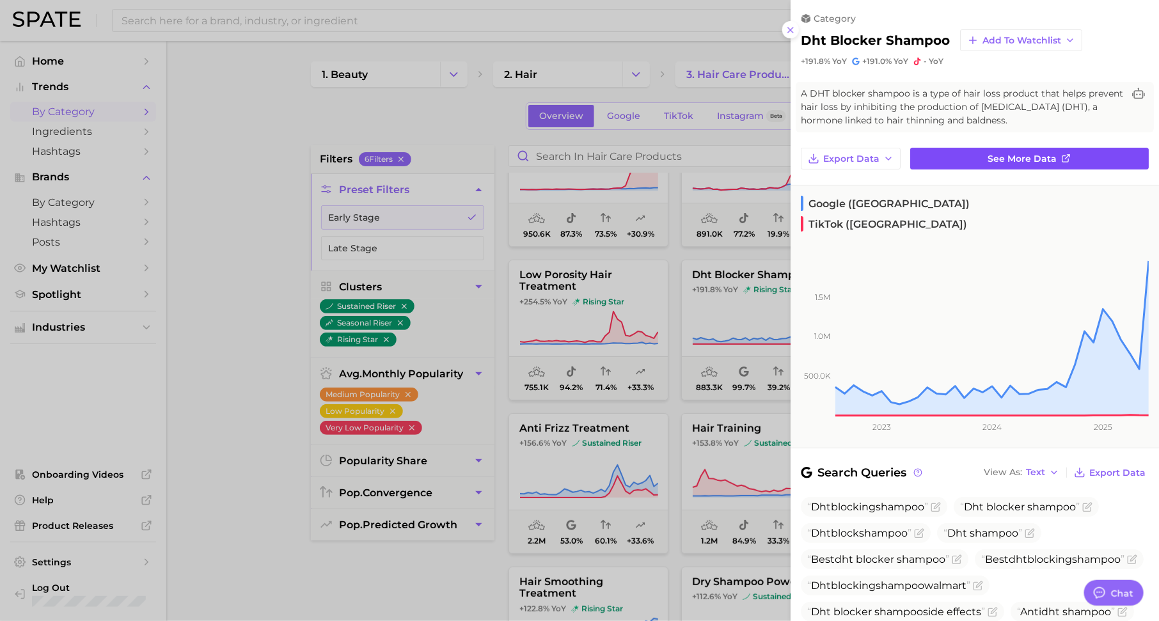
click at [1024, 154] on span "See more data" at bounding box center [1022, 159] width 69 height 11
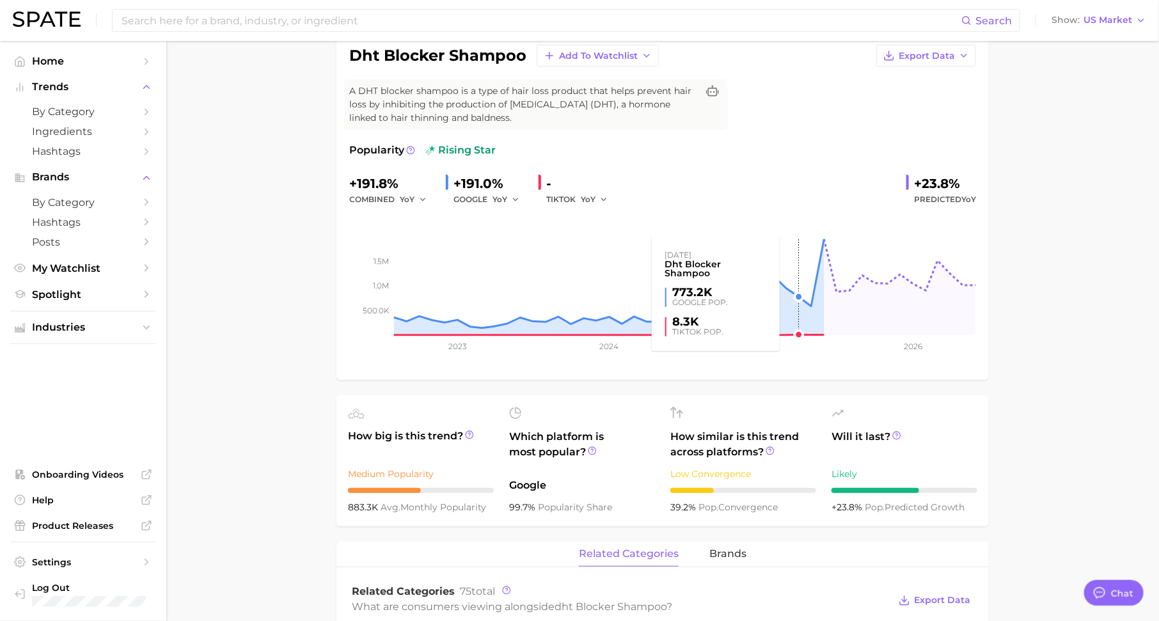
scroll to position [106, 0]
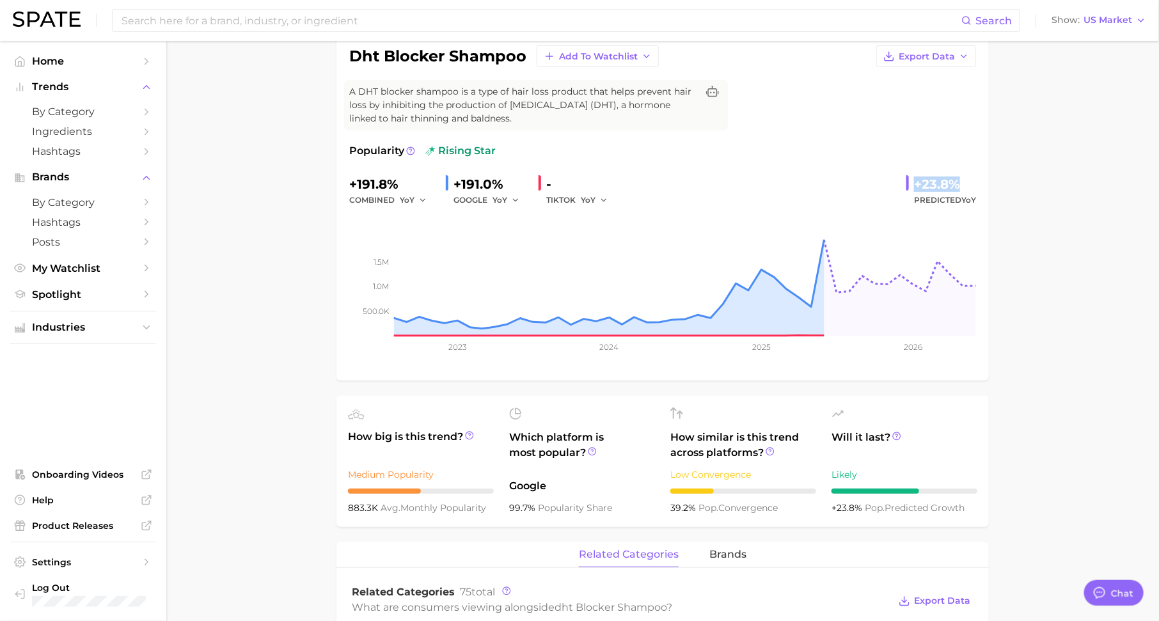
drag, startPoint x: 914, startPoint y: 179, endPoint x: 962, endPoint y: 191, distance: 48.7
click at [962, 191] on div "+23.8%" at bounding box center [945, 184] width 62 height 20
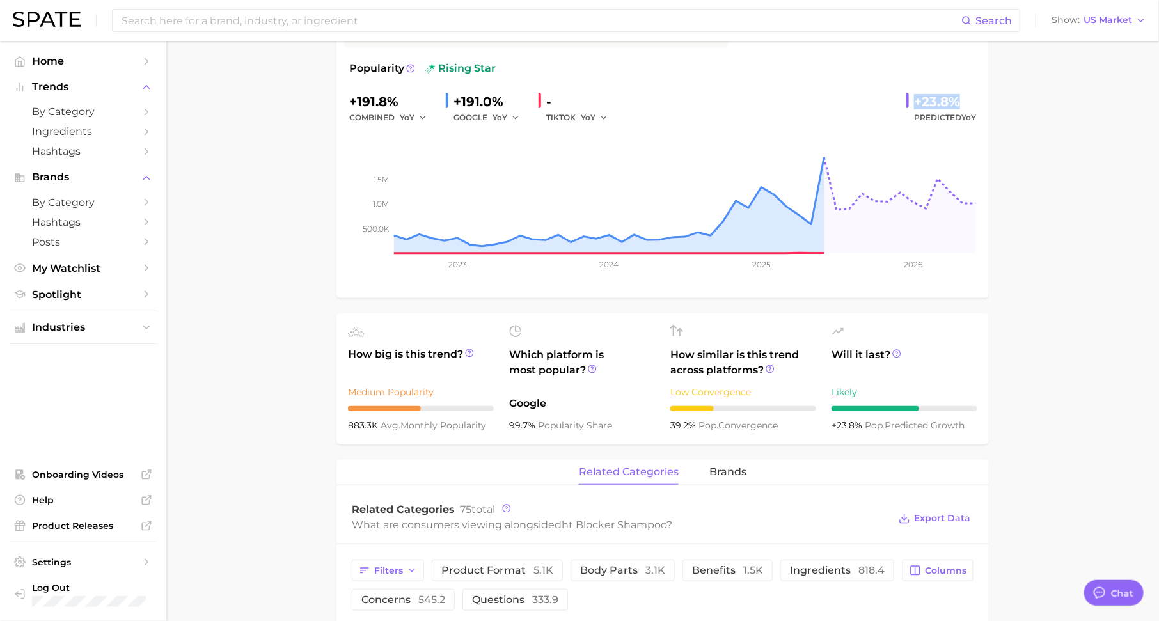
scroll to position [187, 0]
click at [896, 353] on icon at bounding box center [897, 355] width 9 height 9
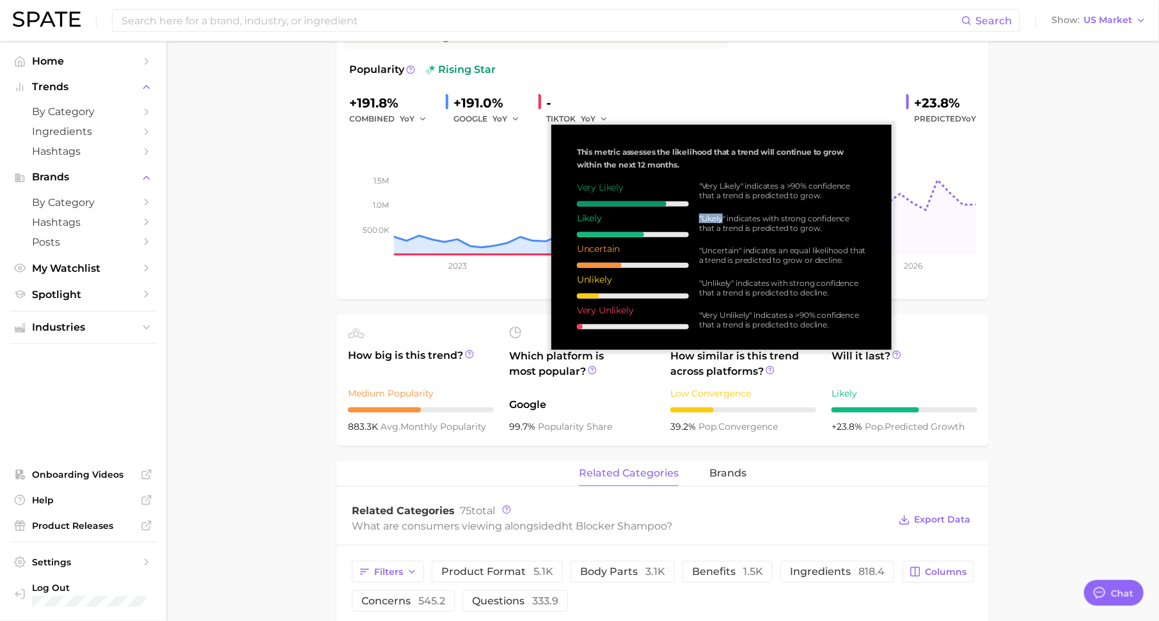
drag, startPoint x: 721, startPoint y: 218, endPoint x: 759, endPoint y: 211, distance: 38.3
click at [759, 211] on div ""Very Likely" indicates a >90% confidence that a trend is predicted to grow. "L…" at bounding box center [777, 255] width 177 height 148
click at [714, 223] on div ""Likely" indicates with strong confidence that a trend is predicted to grow." at bounding box center [782, 223] width 167 height 19
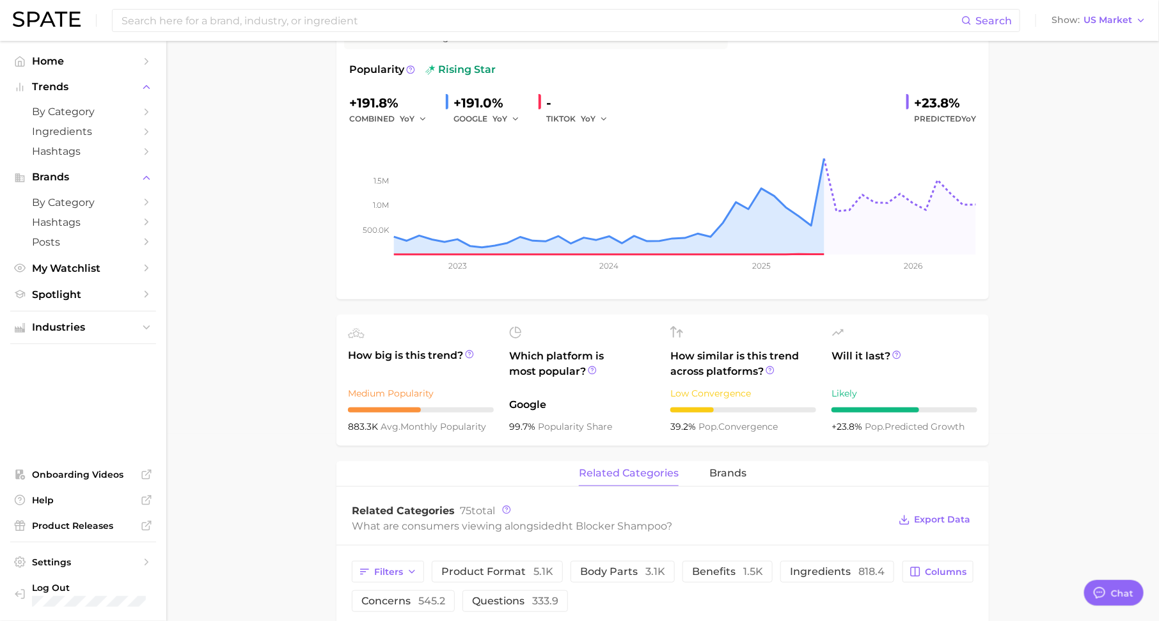
click at [1052, 305] on main "1. hair 2. hair care products 3. hair loss products 4. dht blocker shampoo Over…" at bounding box center [662, 589] width 993 height 1472
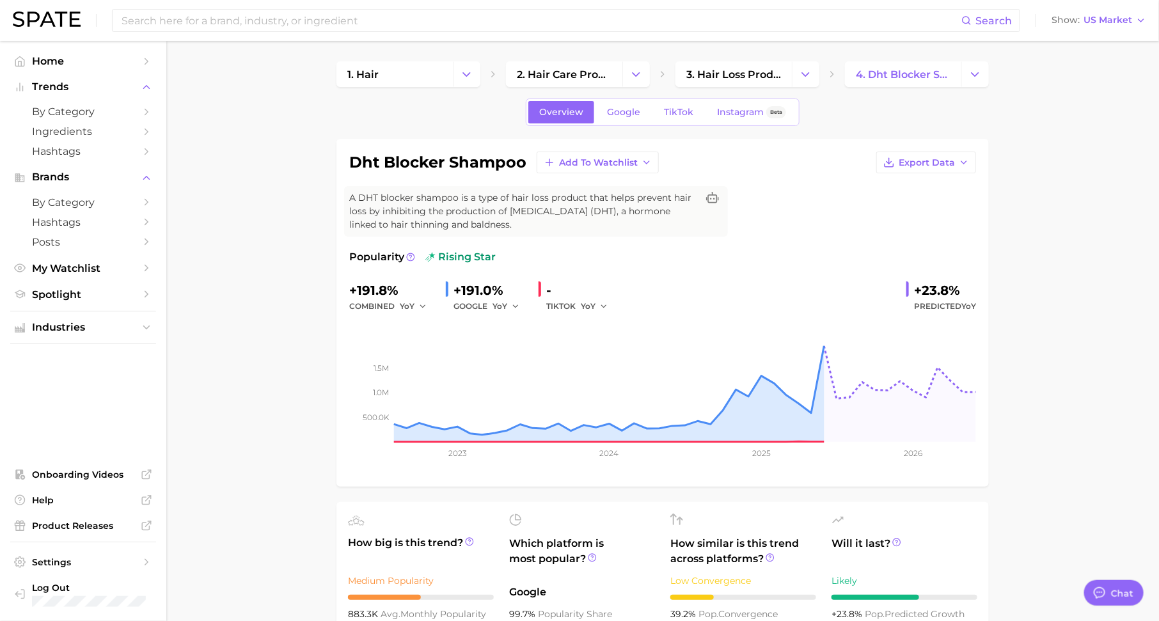
scroll to position [0, 0]
click at [747, 80] on link "3. hair loss products" at bounding box center [734, 74] width 116 height 26
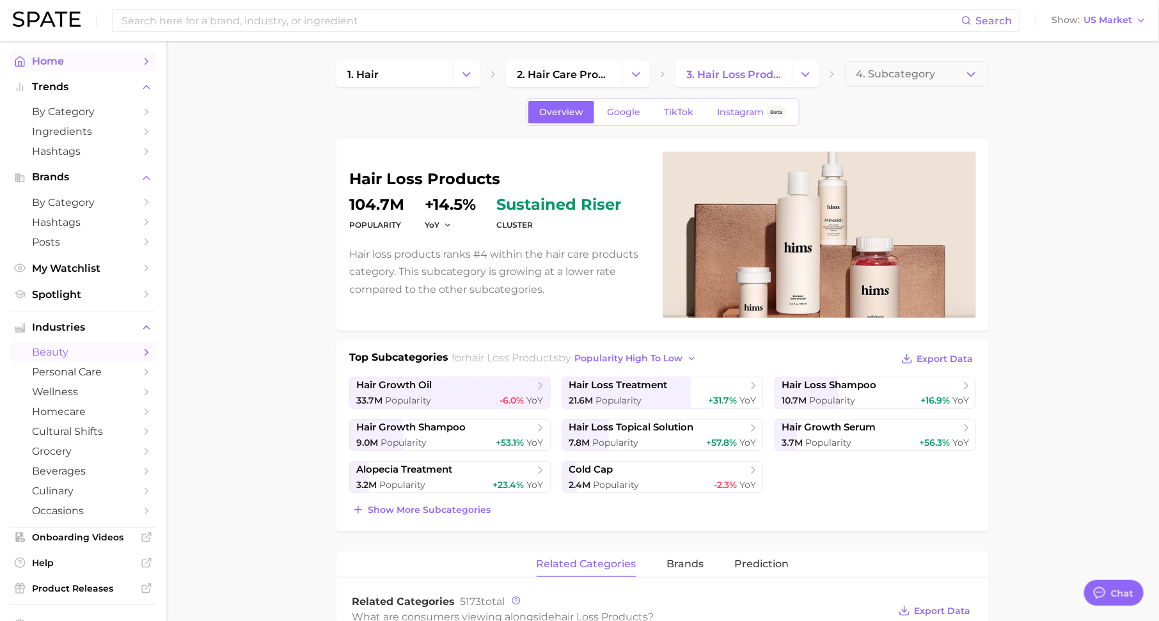
click at [142, 63] on icon "Sidebar" at bounding box center [147, 62] width 12 height 12
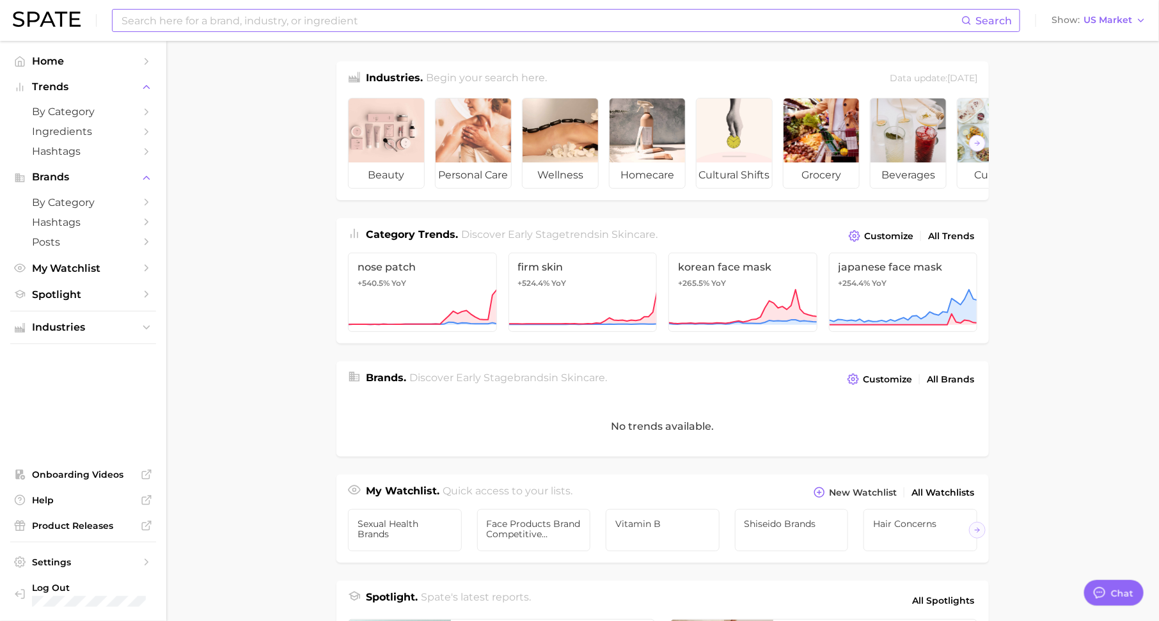
click at [282, 20] on input at bounding box center [540, 21] width 841 height 22
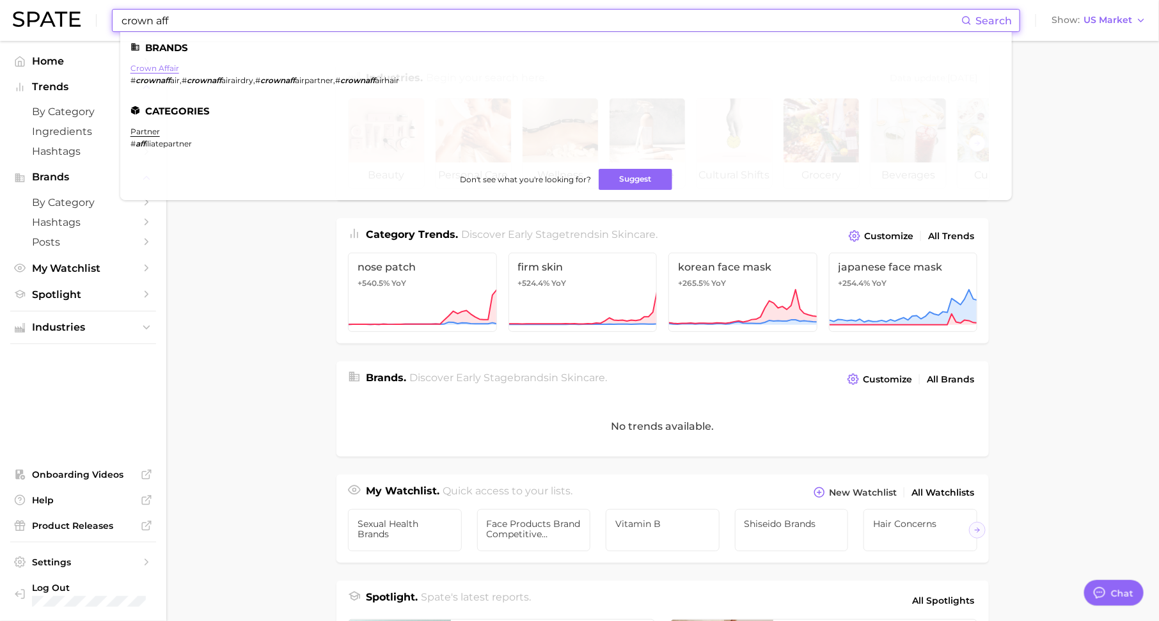
type input "crown aff"
click at [163, 67] on link "crown affair" at bounding box center [155, 68] width 49 height 10
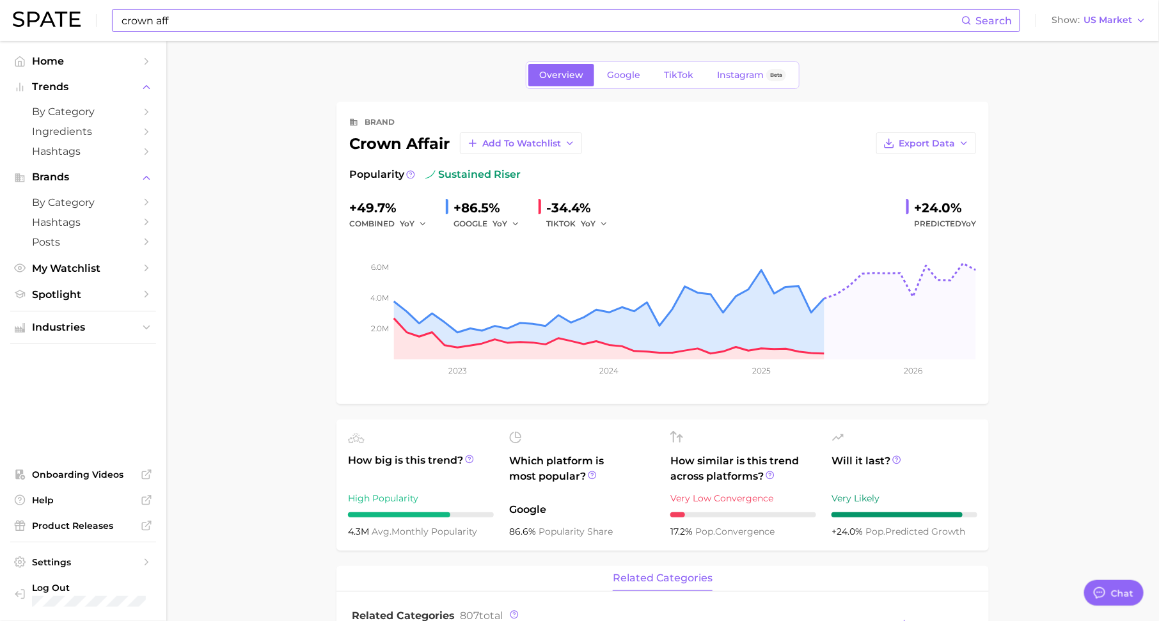
click at [346, 21] on input "crown aff" at bounding box center [540, 21] width 841 height 22
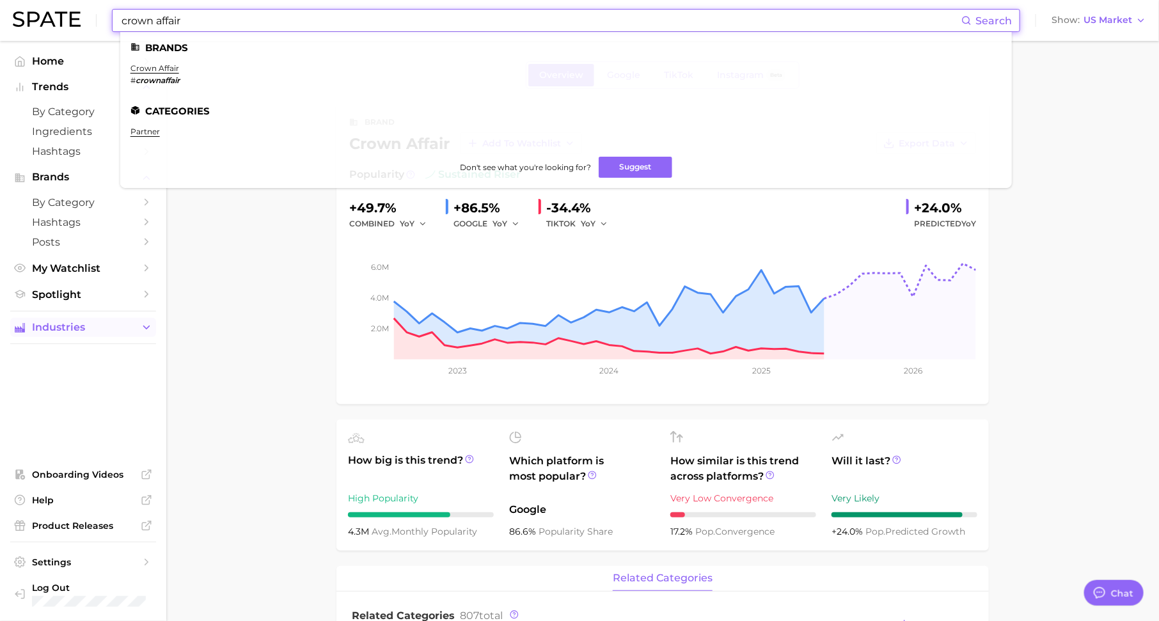
type input "crown affair"
click at [143, 322] on button "Industries" at bounding box center [83, 327] width 146 height 19
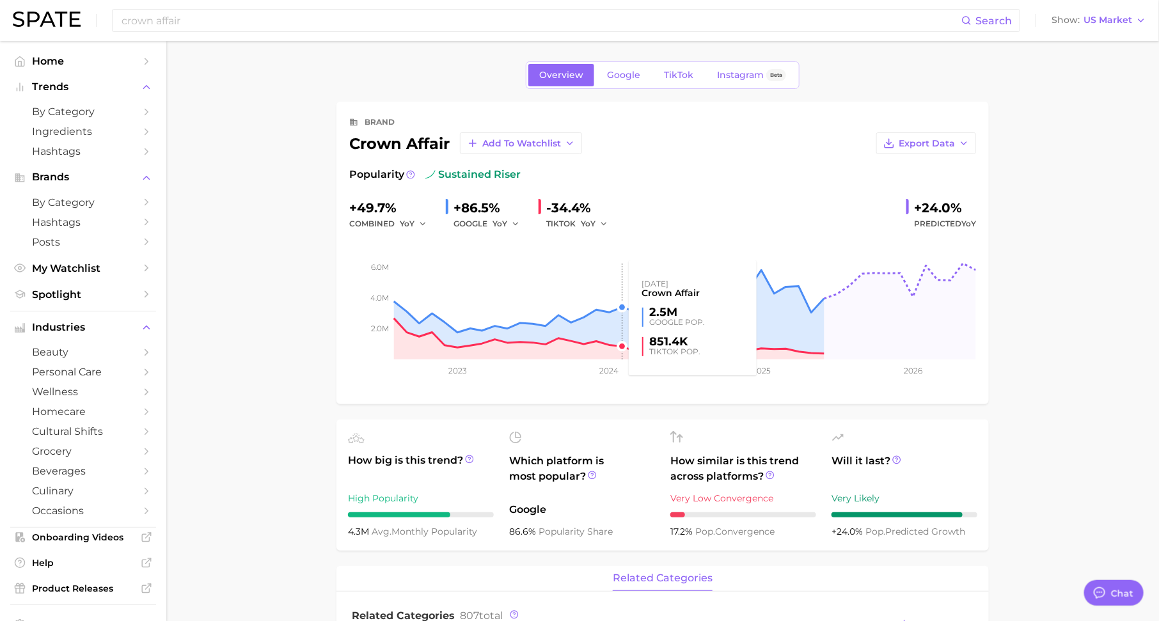
scroll to position [18, 0]
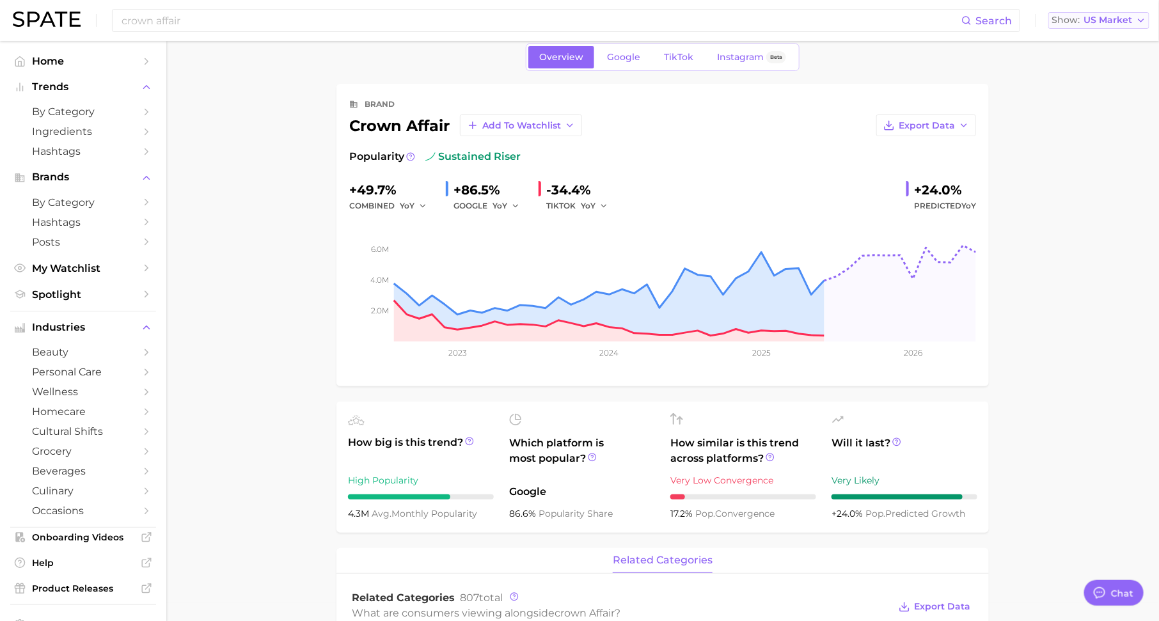
click at [1103, 21] on span "US Market" at bounding box center [1108, 20] width 49 height 7
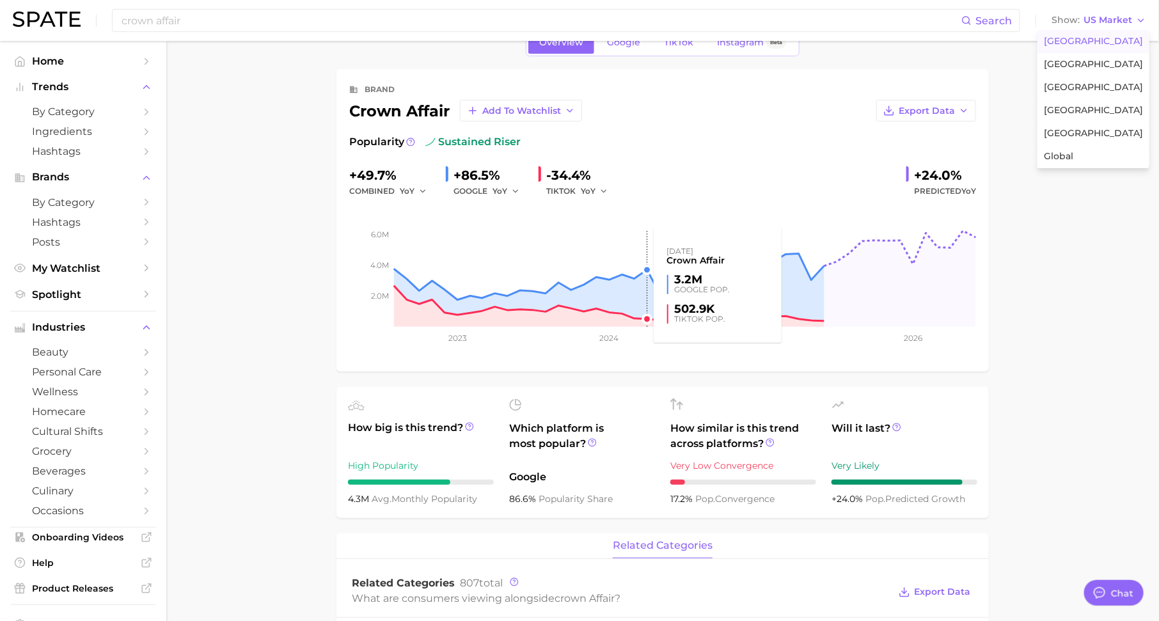
scroll to position [15, 0]
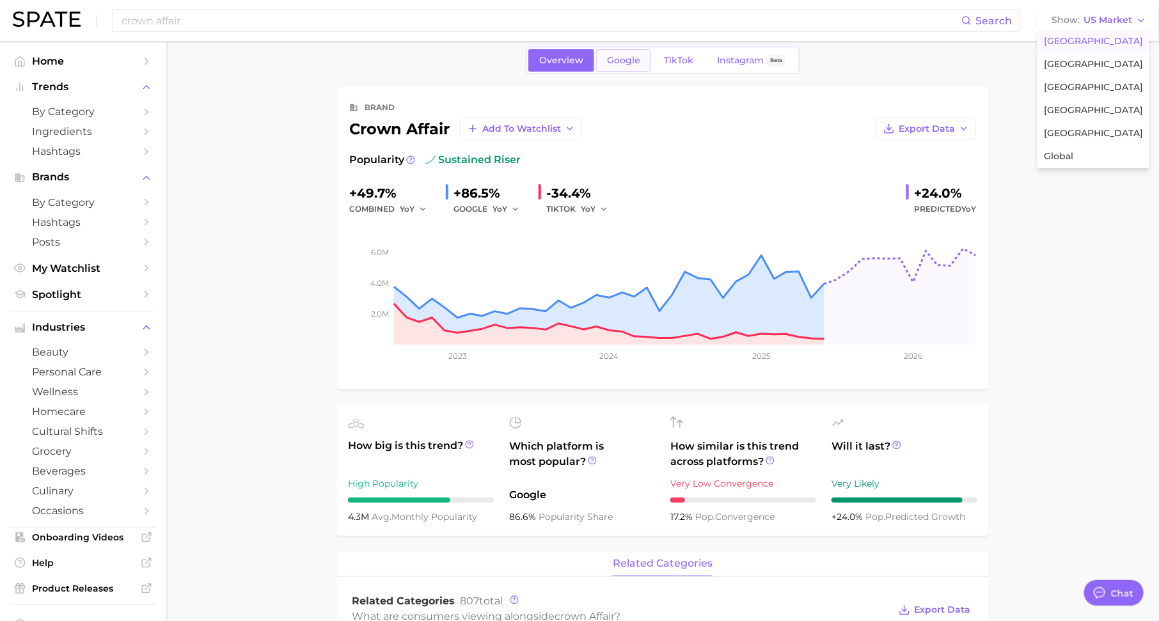
click at [629, 59] on span "Google" at bounding box center [623, 60] width 33 height 11
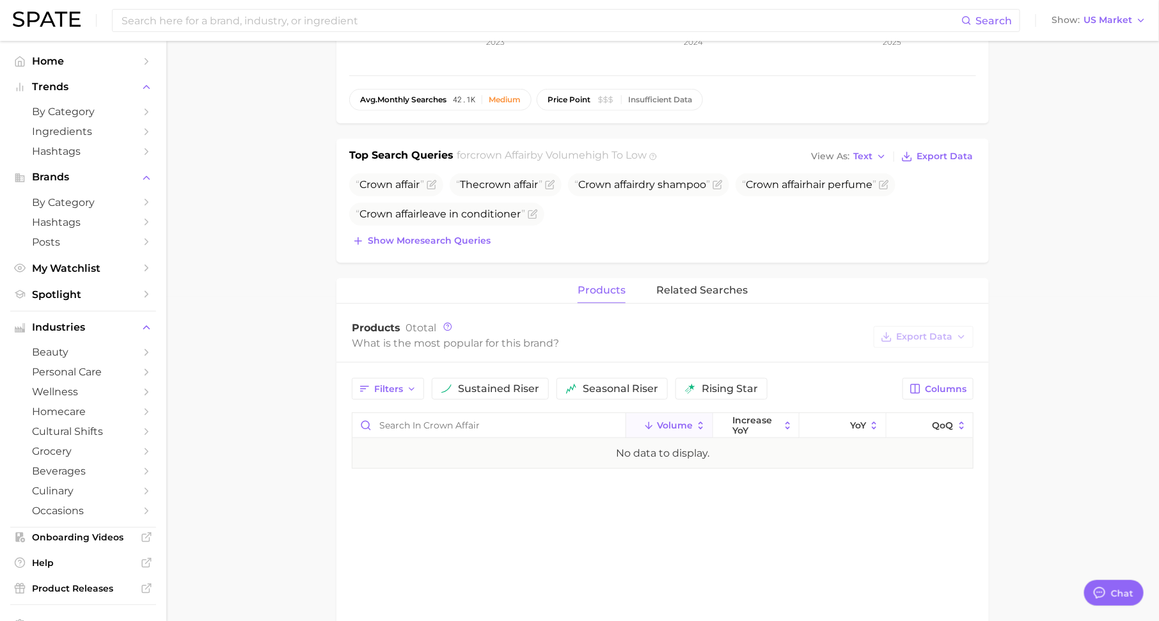
scroll to position [365, 0]
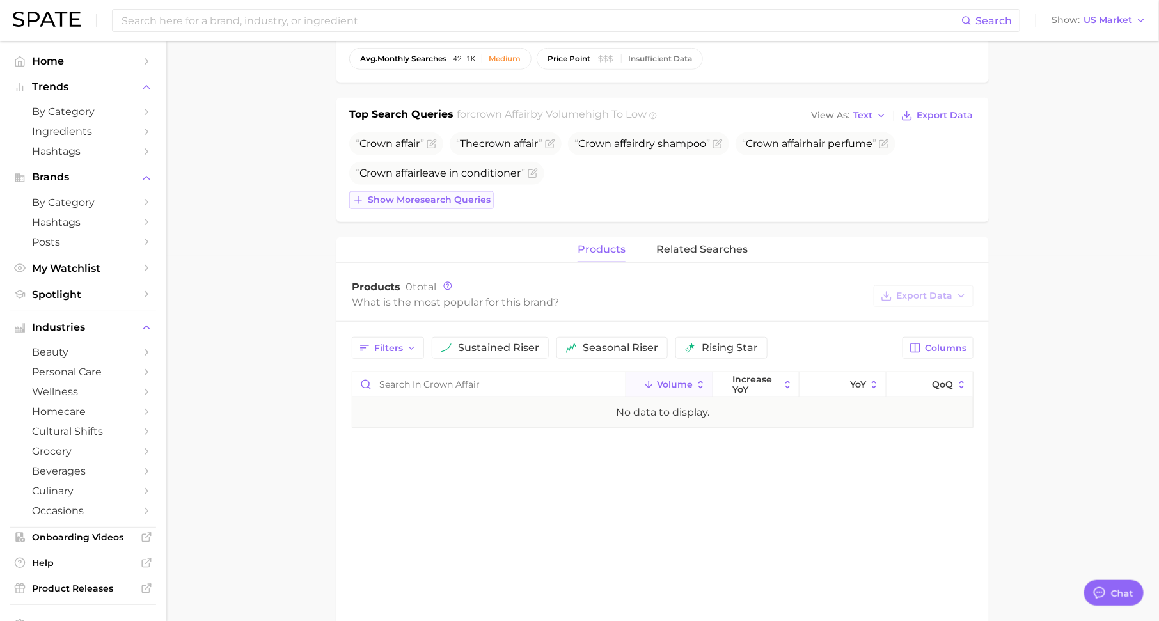
click at [450, 196] on span "Show more search queries" at bounding box center [429, 199] width 123 height 11
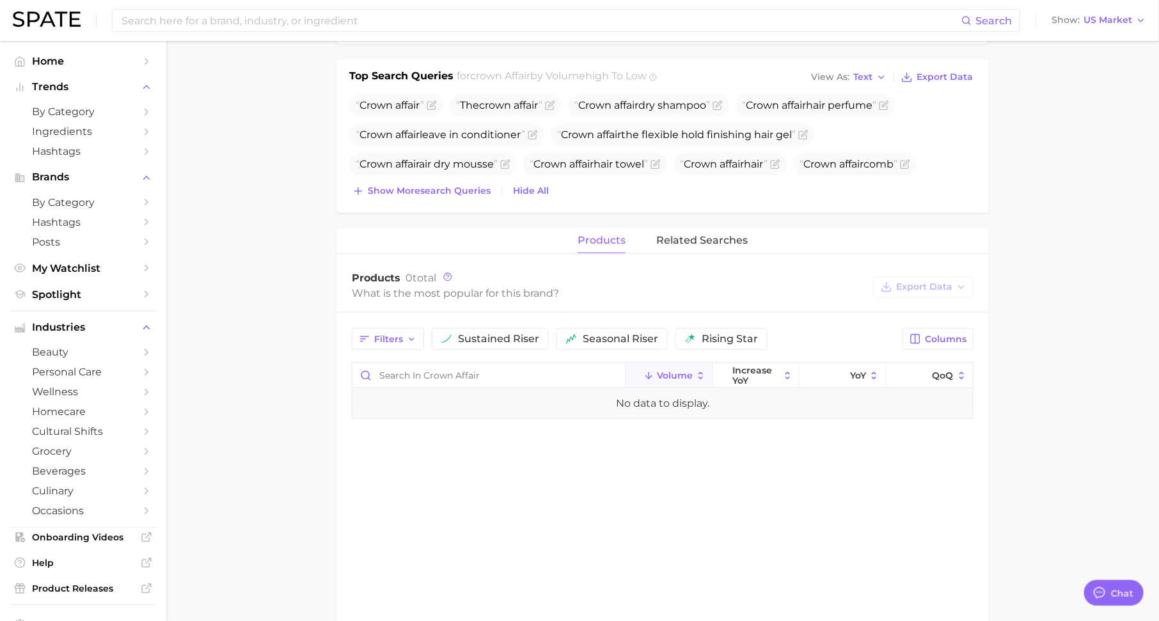
scroll to position [404, 0]
click at [705, 235] on span "related searches" at bounding box center [701, 240] width 91 height 12
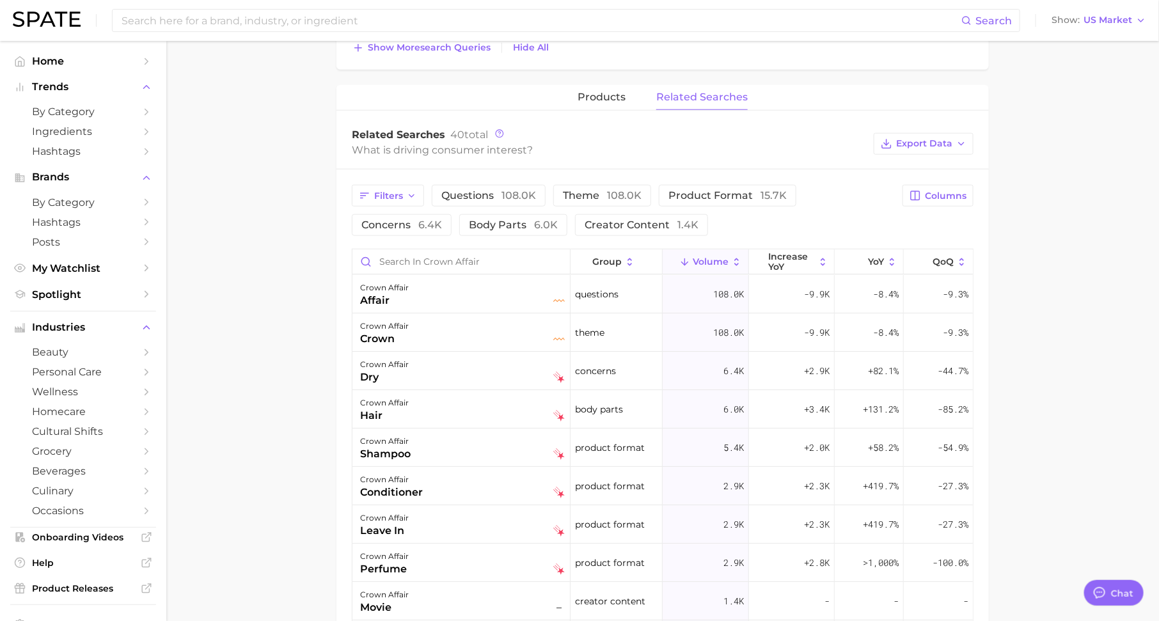
scroll to position [554, 0]
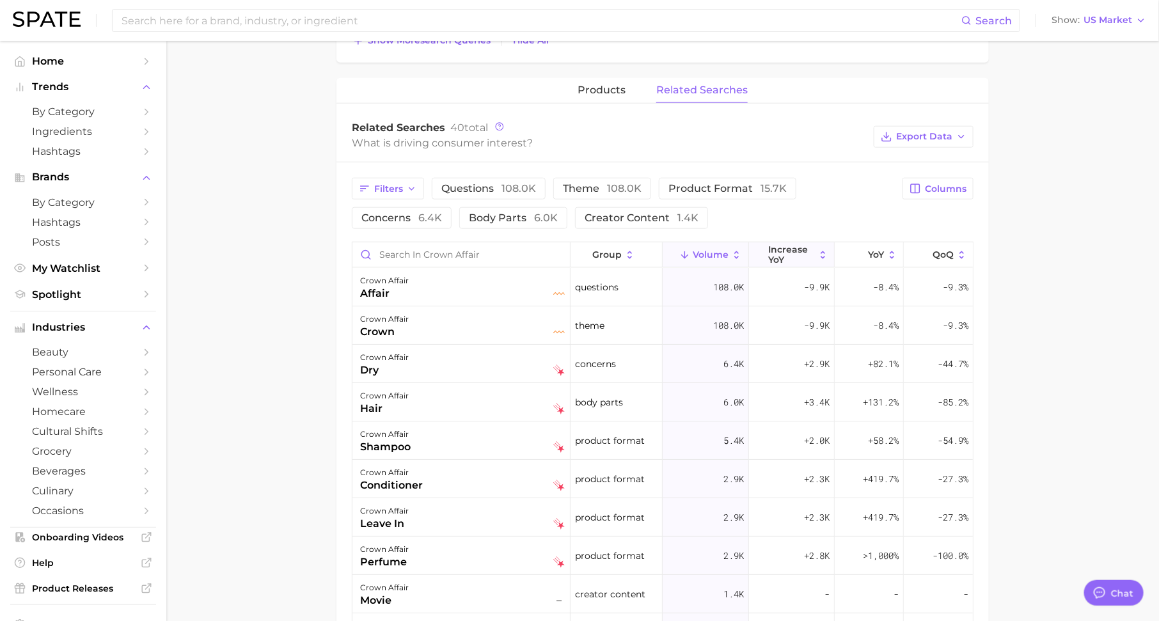
click at [770, 258] on span "increase YoY" at bounding box center [791, 254] width 47 height 20
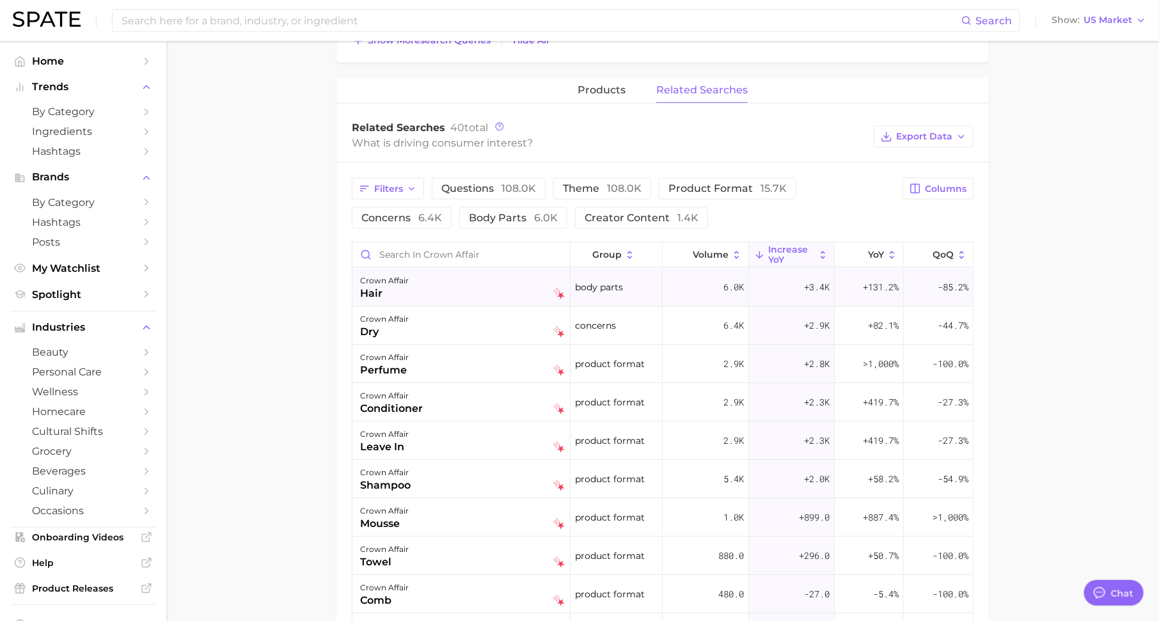
scroll to position [544, 0]
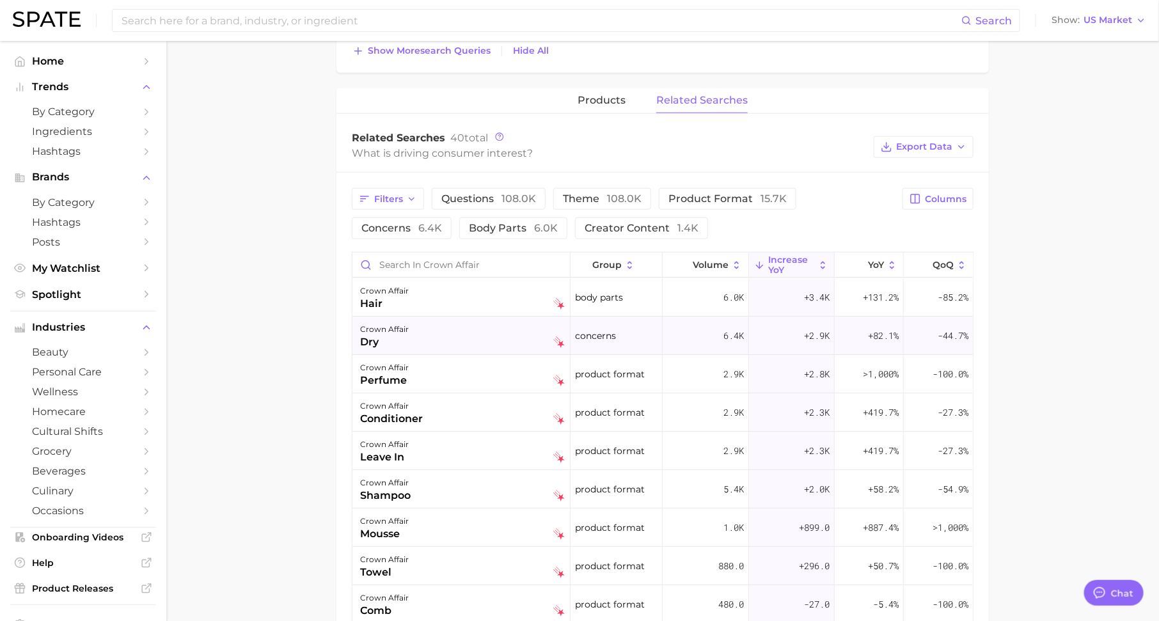
click at [398, 347] on div "crown affair dry" at bounding box center [462, 336] width 218 height 38
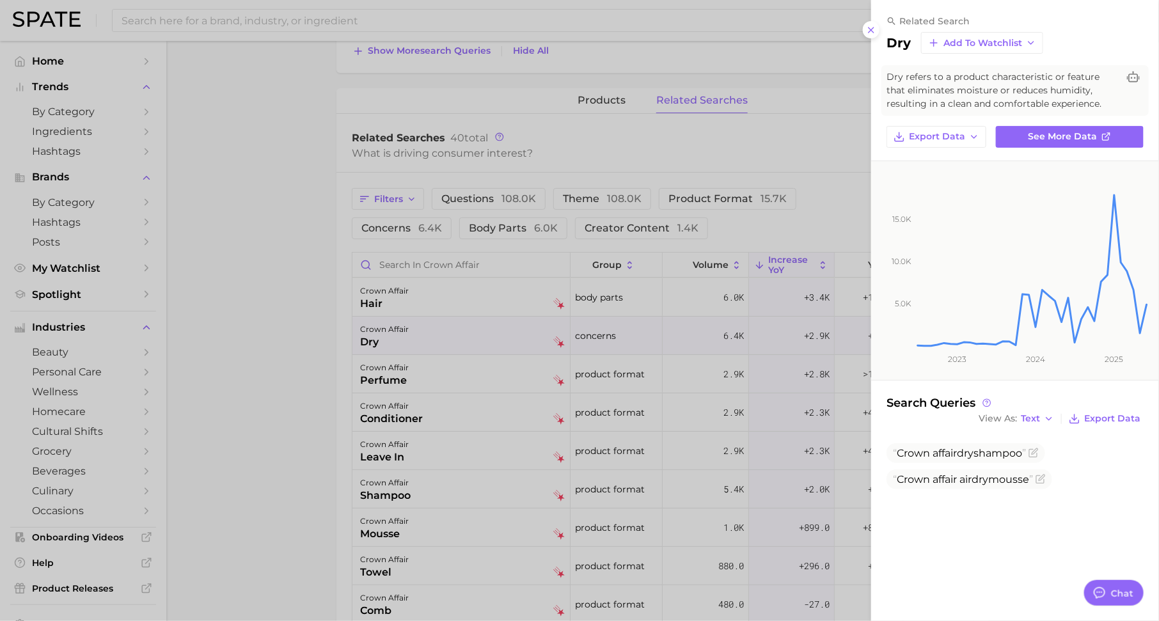
click at [830, 118] on div at bounding box center [579, 310] width 1159 height 621
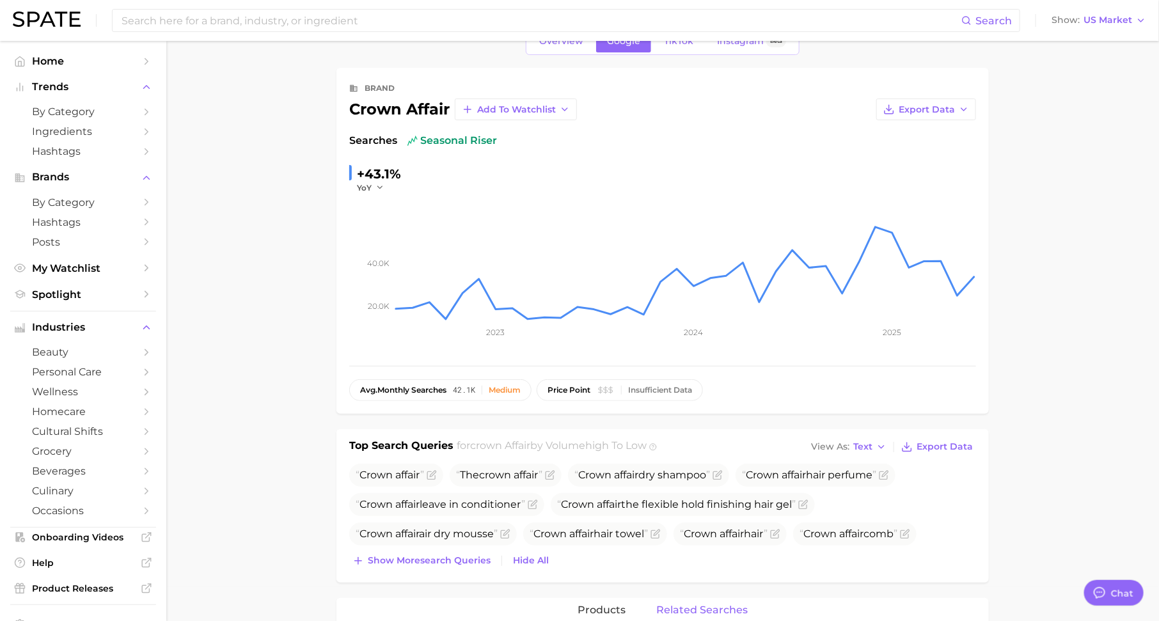
scroll to position [0, 0]
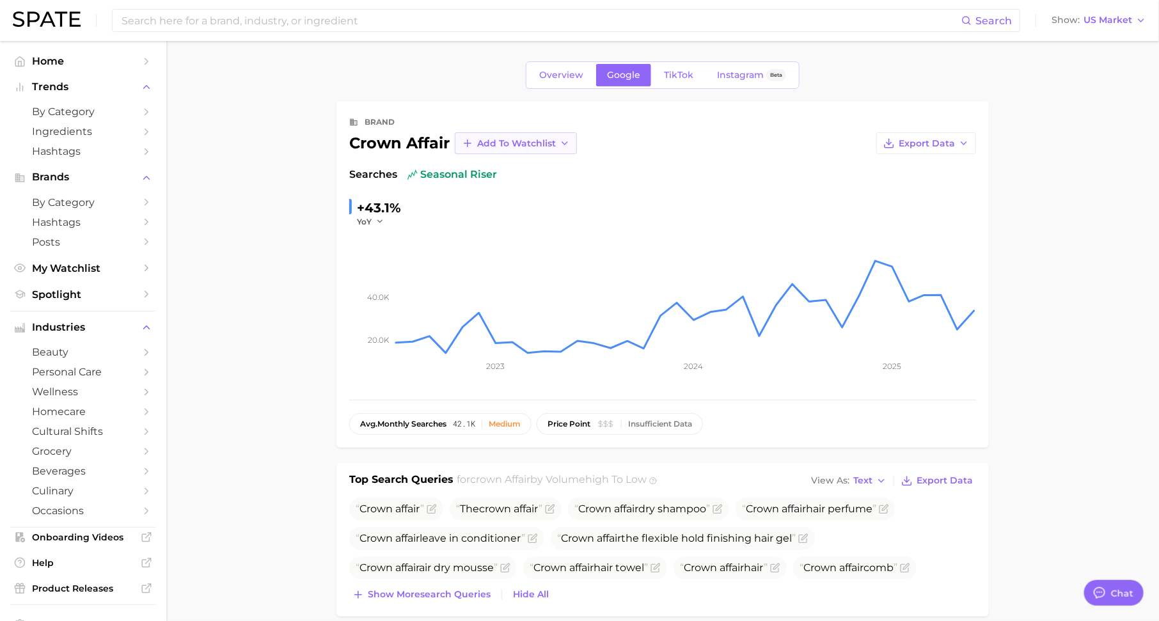
click at [511, 141] on span "Add to Watchlist" at bounding box center [516, 143] width 79 height 11
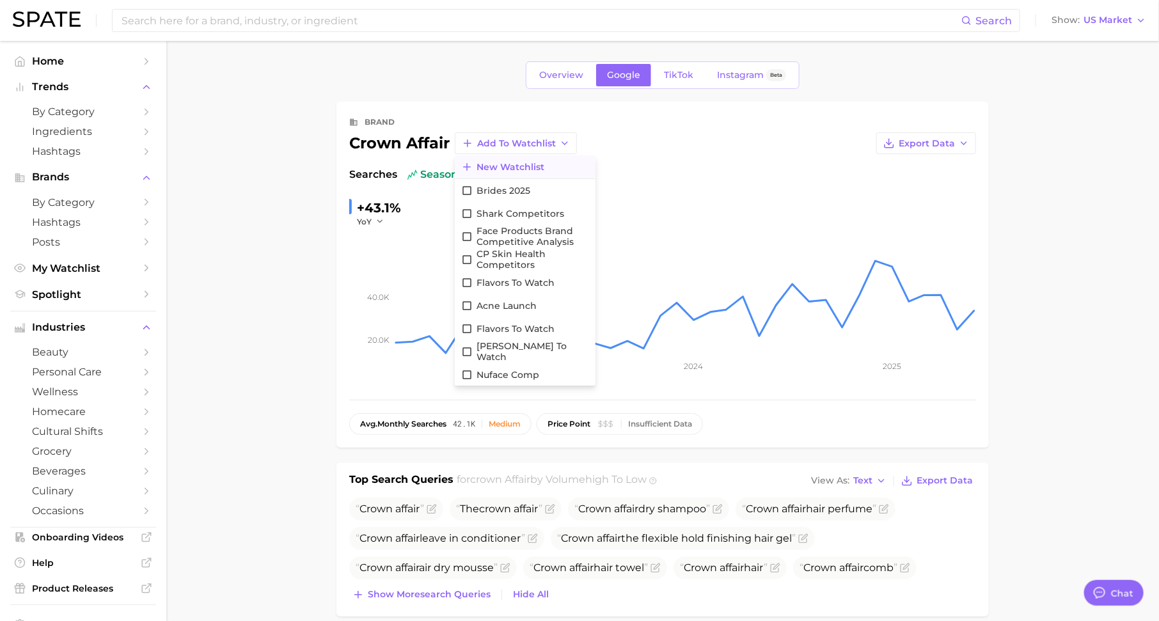
click at [512, 162] on span "New Watchlist" at bounding box center [511, 167] width 68 height 11
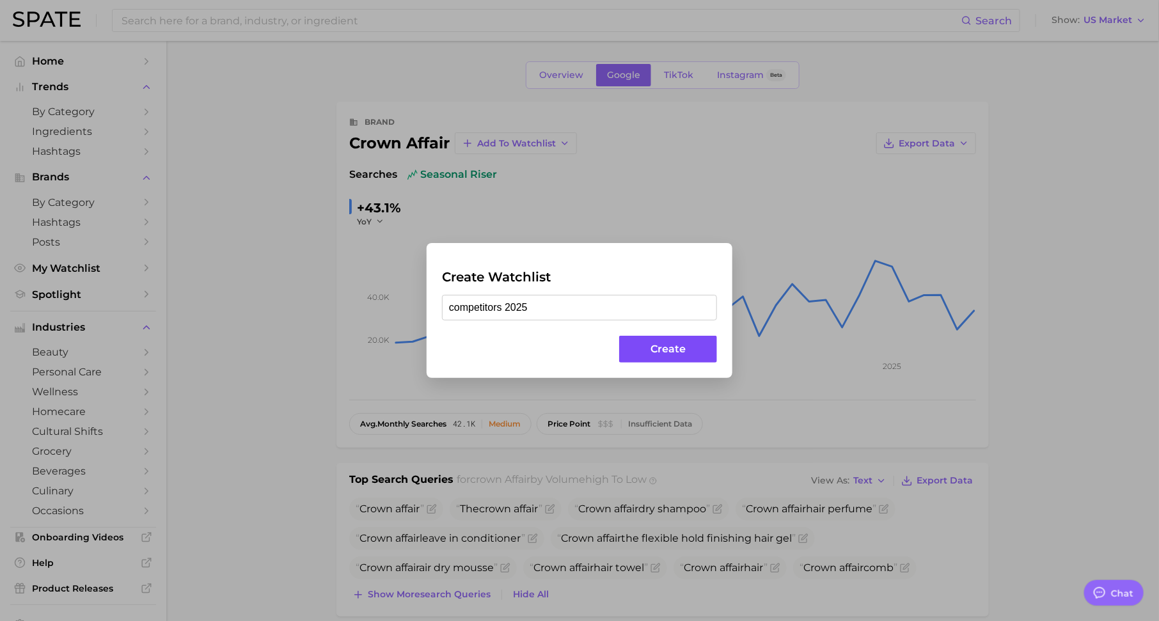
type input "competitors 2025"
click at [646, 343] on button "Create" at bounding box center [668, 350] width 98 height 28
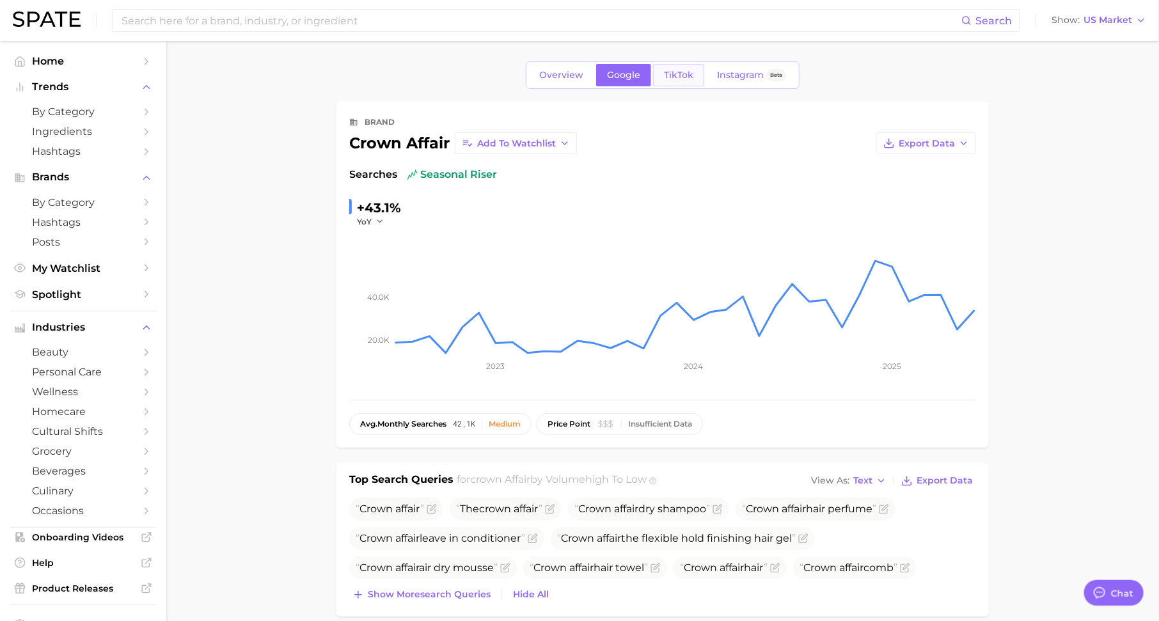
click at [664, 70] on span "TikTok" at bounding box center [678, 75] width 29 height 11
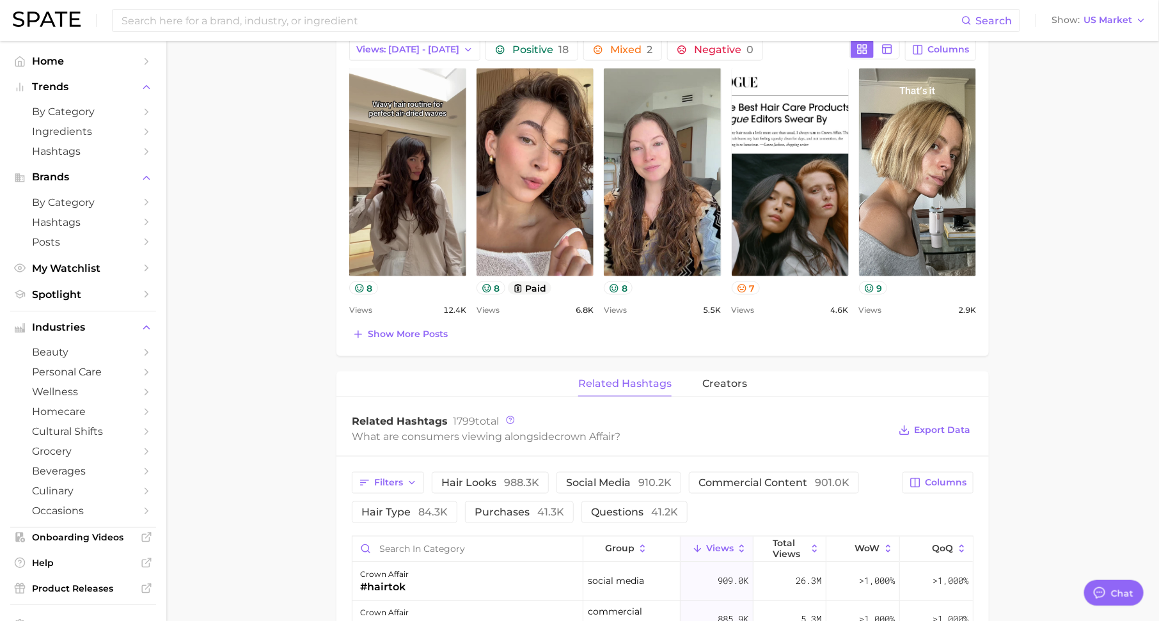
scroll to position [578, 0]
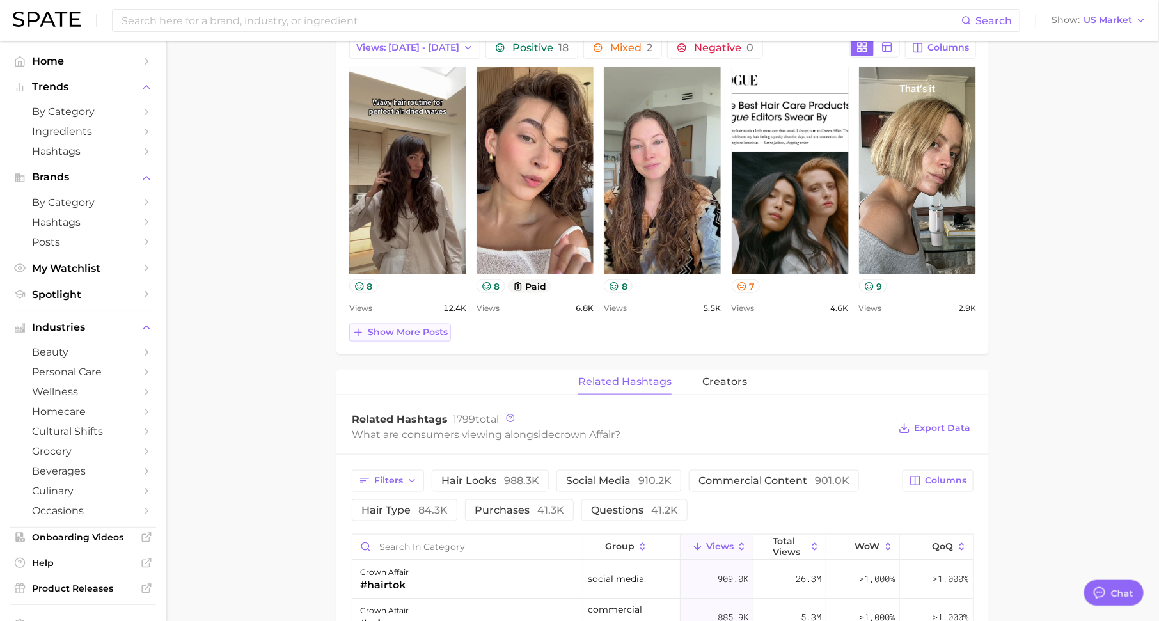
click at [401, 327] on span "Show more posts" at bounding box center [408, 332] width 80 height 11
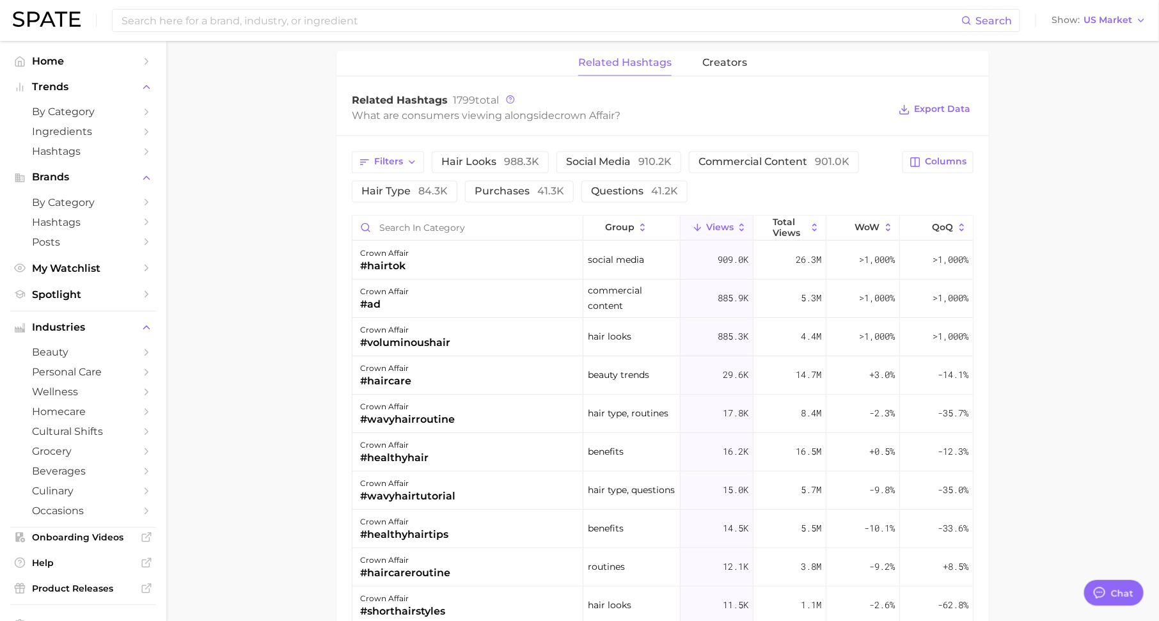
scroll to position [1173, 0]
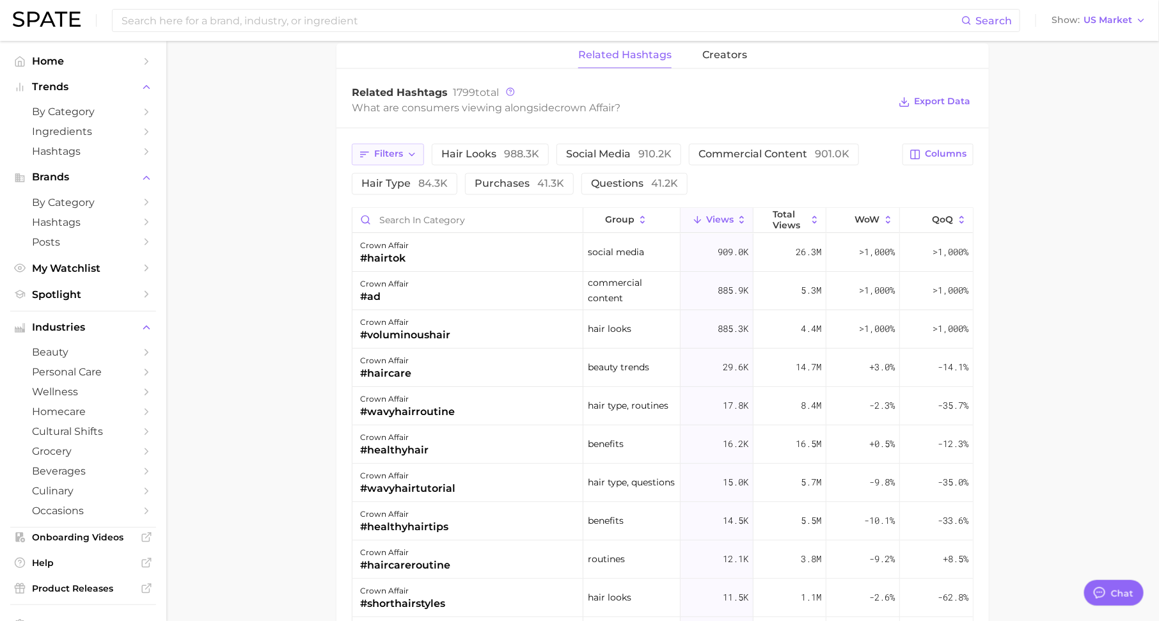
click at [378, 155] on button "Filters" at bounding box center [388, 154] width 72 height 22
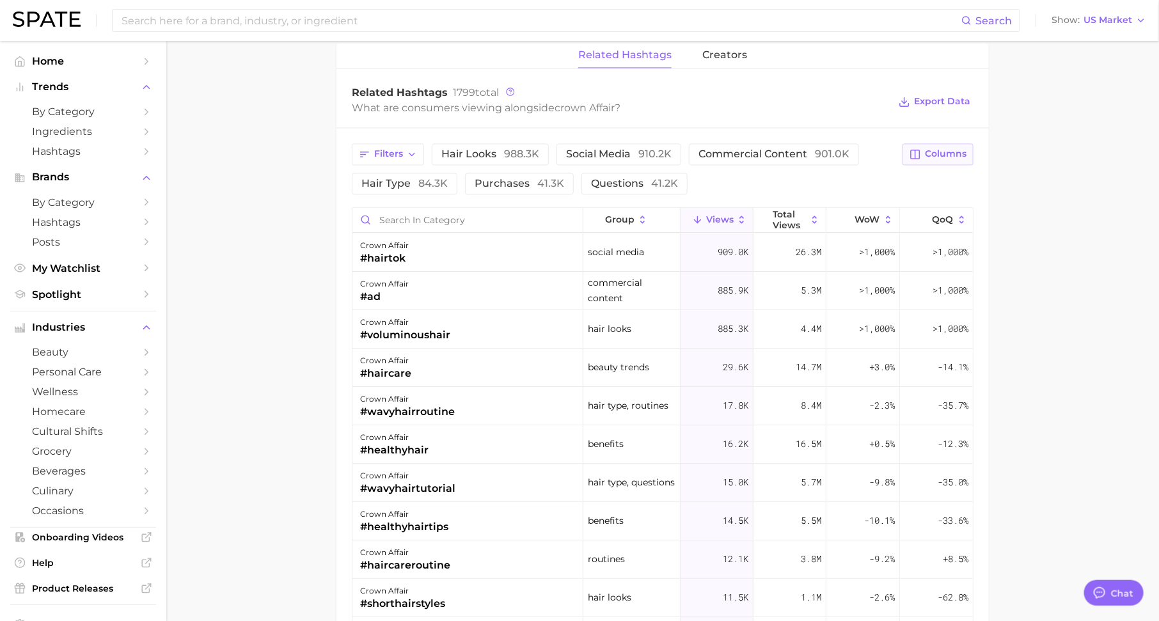
click at [942, 152] on span "Columns" at bounding box center [946, 153] width 42 height 11
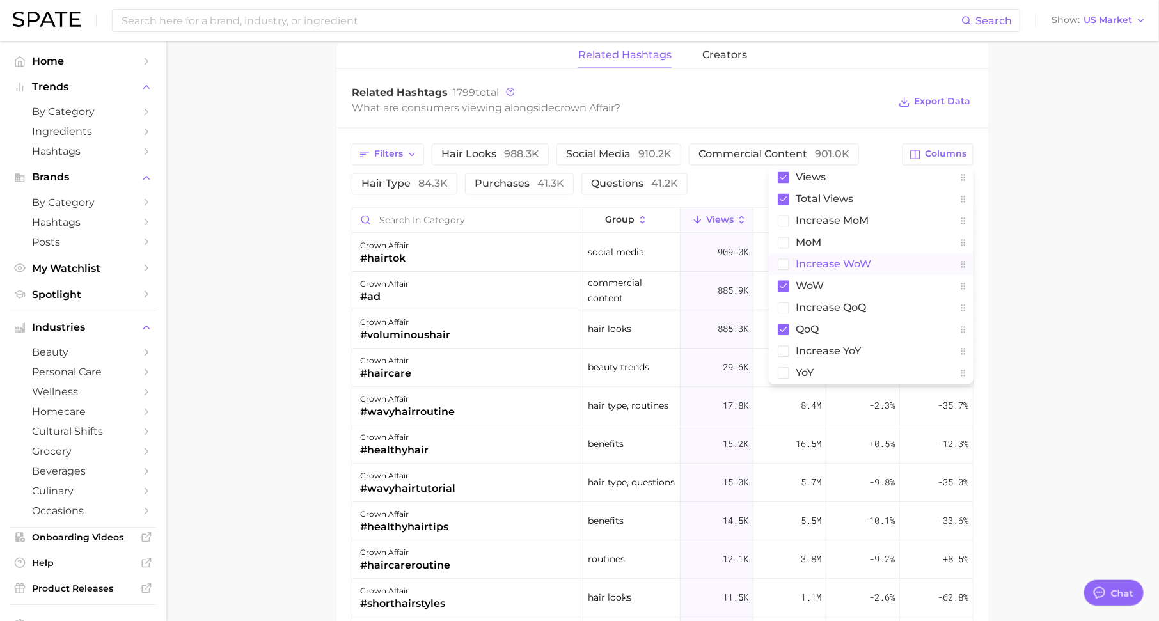
click at [855, 262] on span "Increase WoW" at bounding box center [833, 263] width 75 height 11
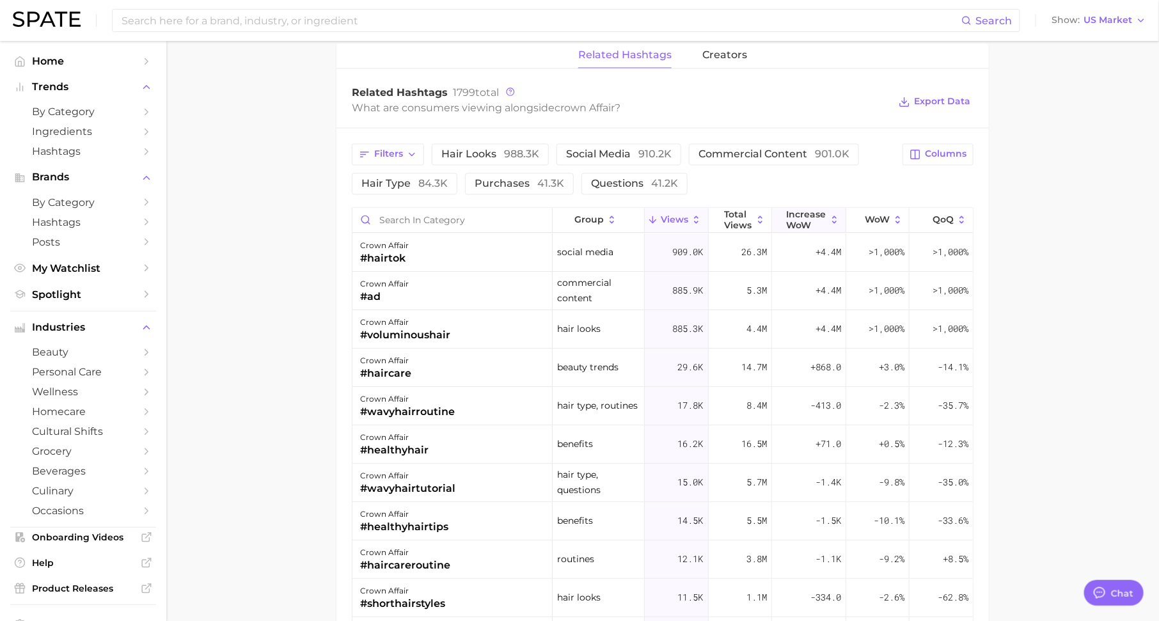
click at [809, 209] on span "Increase WoW" at bounding box center [807, 219] width 40 height 20
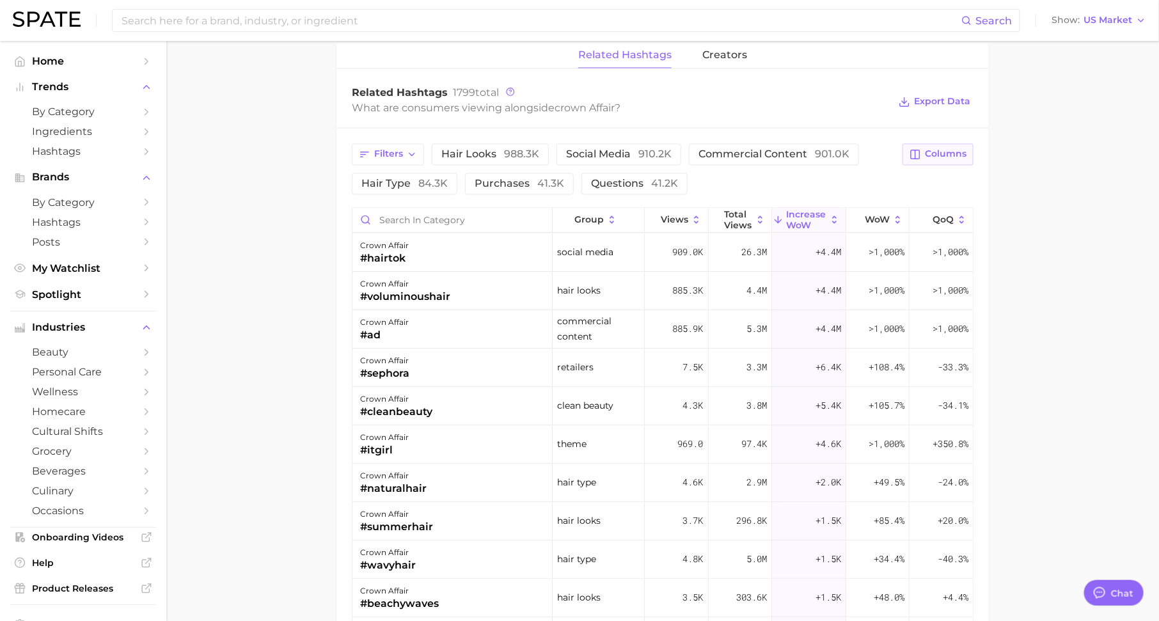
click at [955, 143] on button "Columns" at bounding box center [938, 154] width 71 height 22
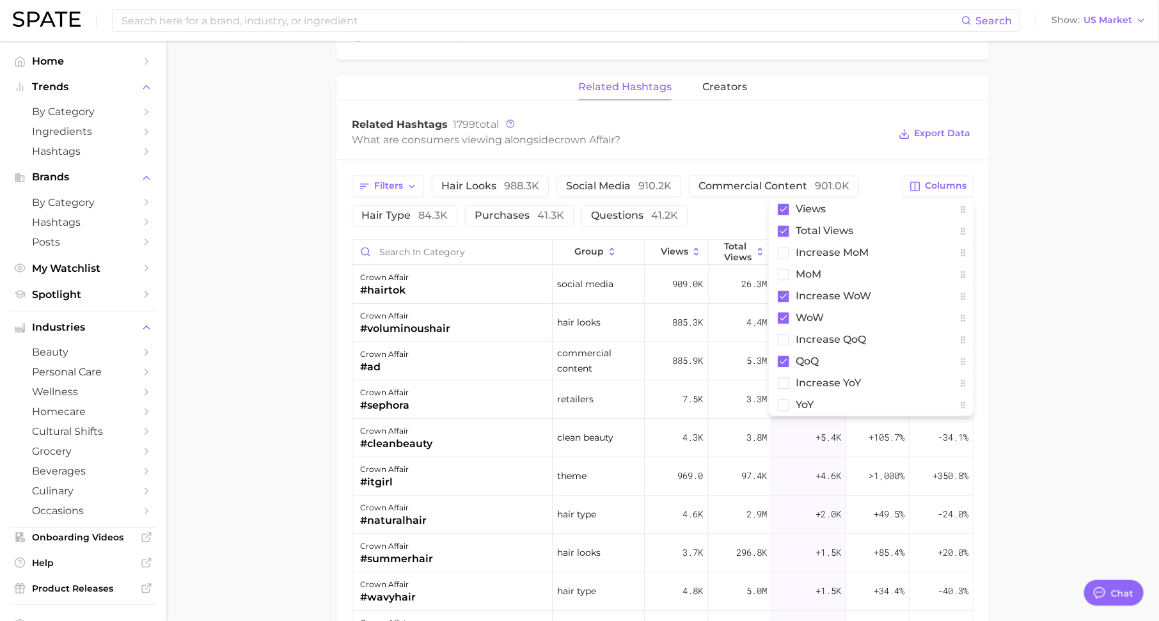
scroll to position [1133, 0]
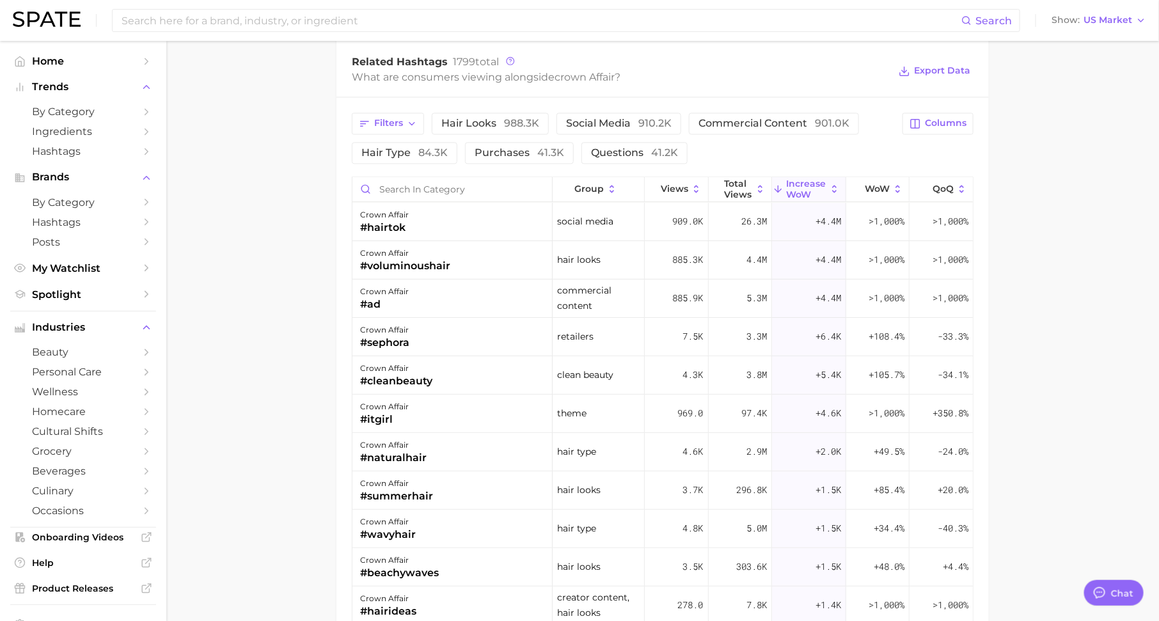
scroll to position [1226, 0]
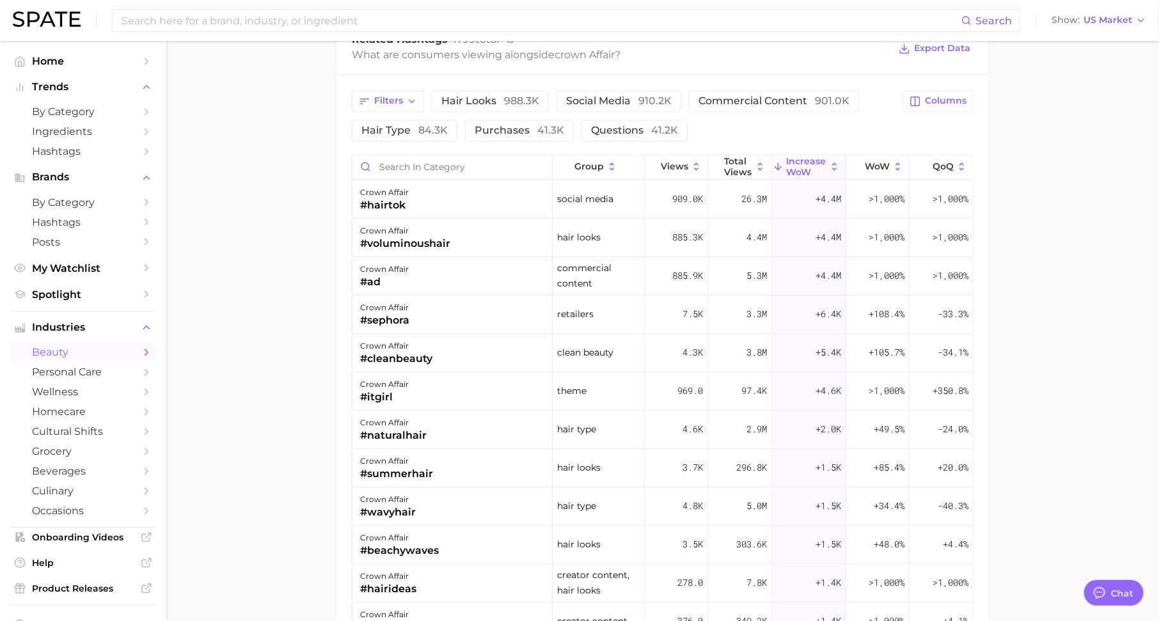
click at [138, 351] on link "beauty" at bounding box center [83, 352] width 146 height 20
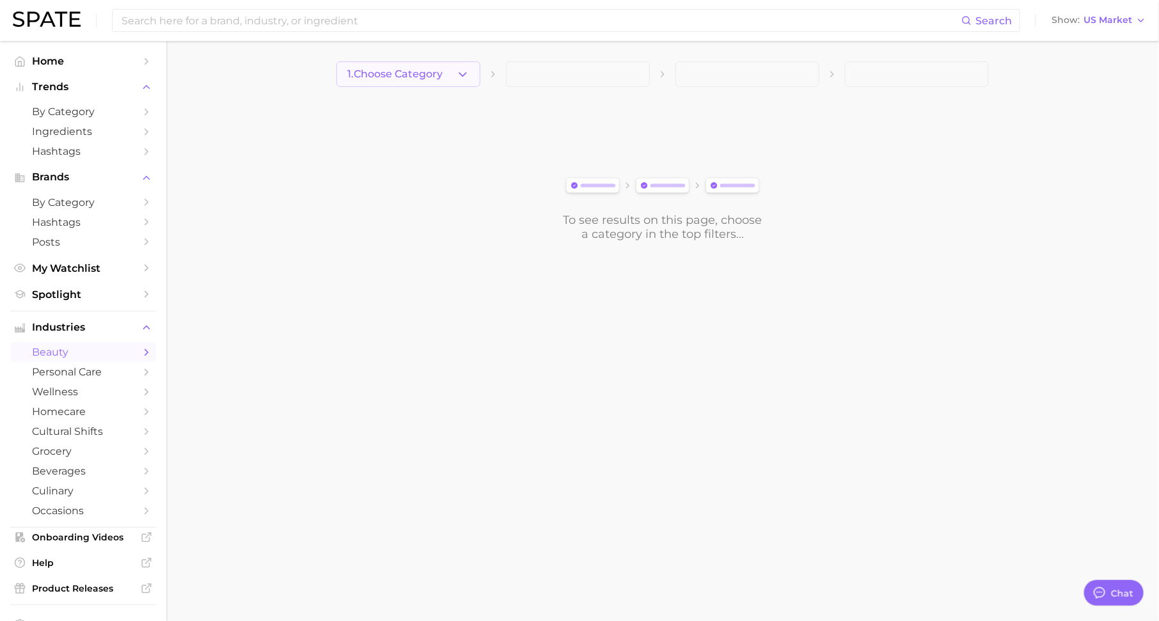
click at [433, 72] on span "1. Choose Category" at bounding box center [394, 74] width 95 height 12
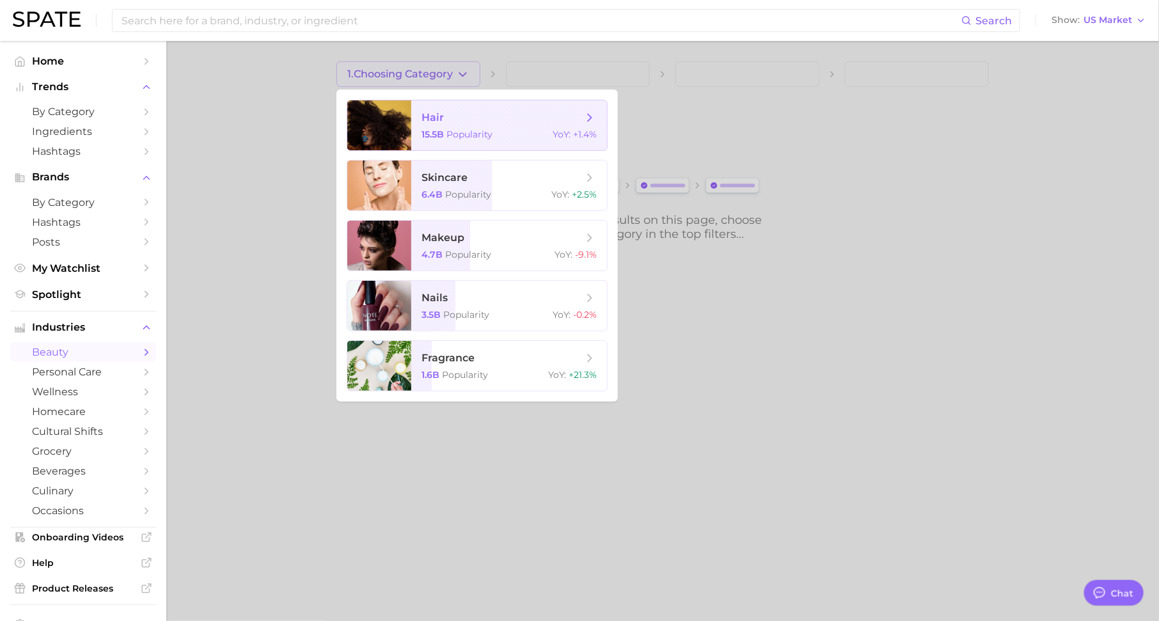
click at [437, 120] on span "hair" at bounding box center [433, 117] width 22 height 12
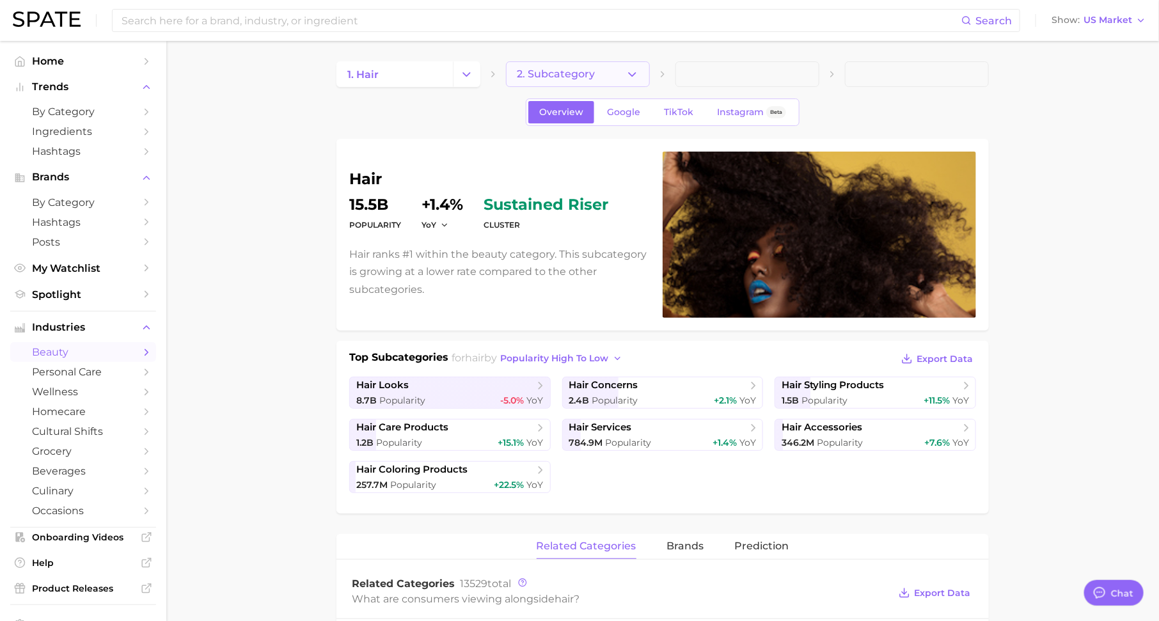
click at [539, 70] on span "2. Subcategory" at bounding box center [556, 74] width 78 height 12
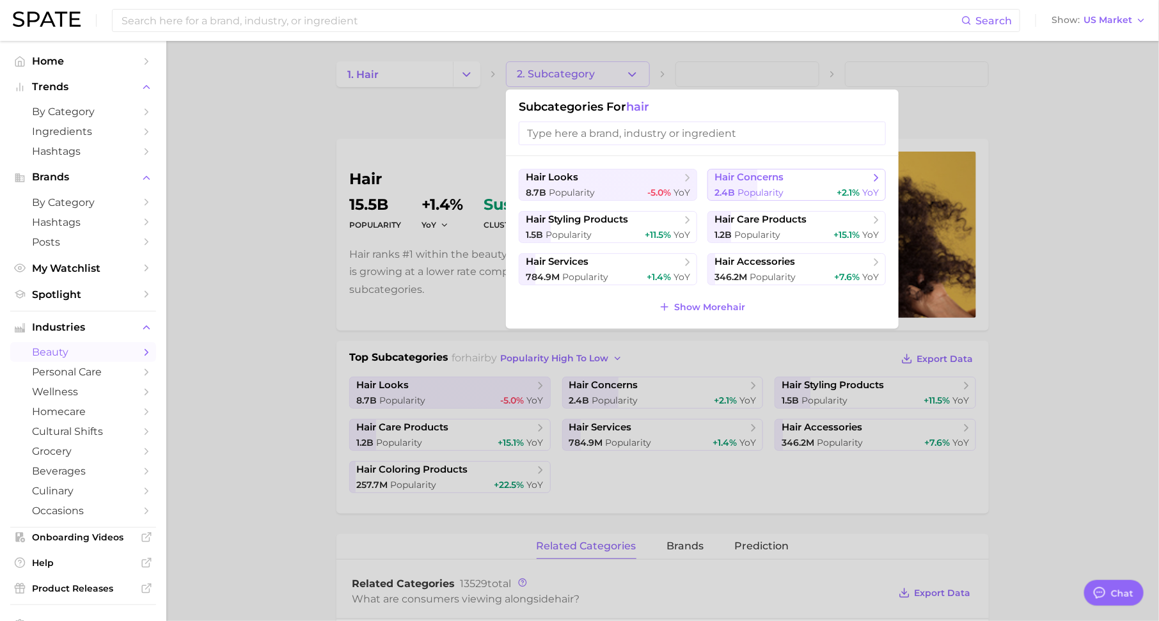
click at [787, 175] on span "hair concerns" at bounding box center [792, 177] width 155 height 13
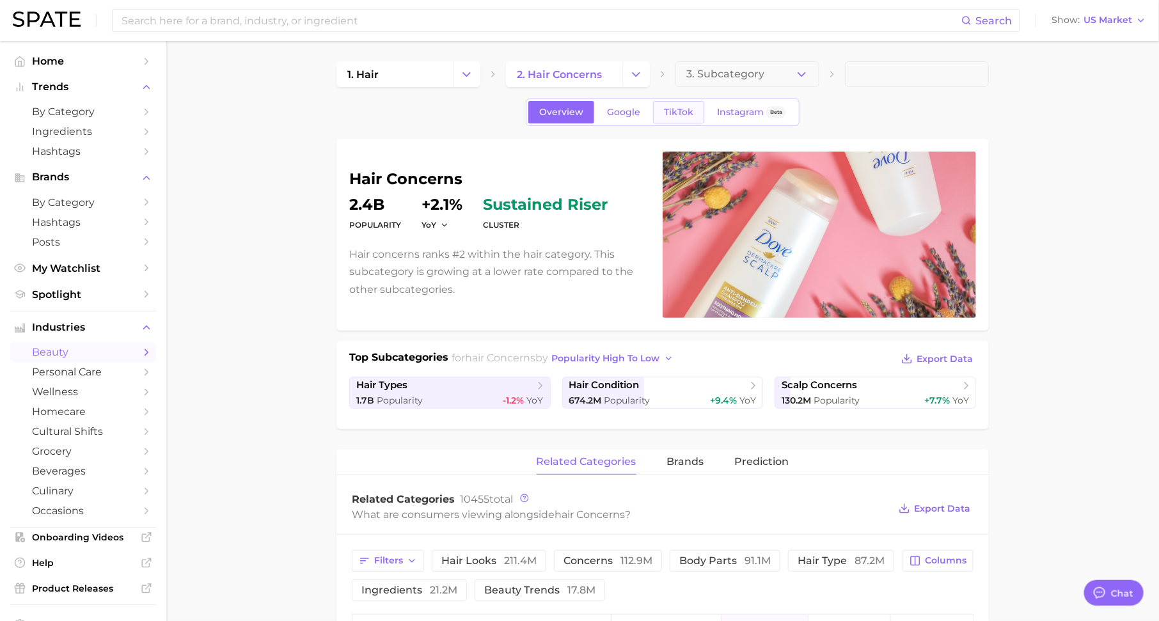
click at [677, 115] on span "TikTok" at bounding box center [678, 112] width 29 height 11
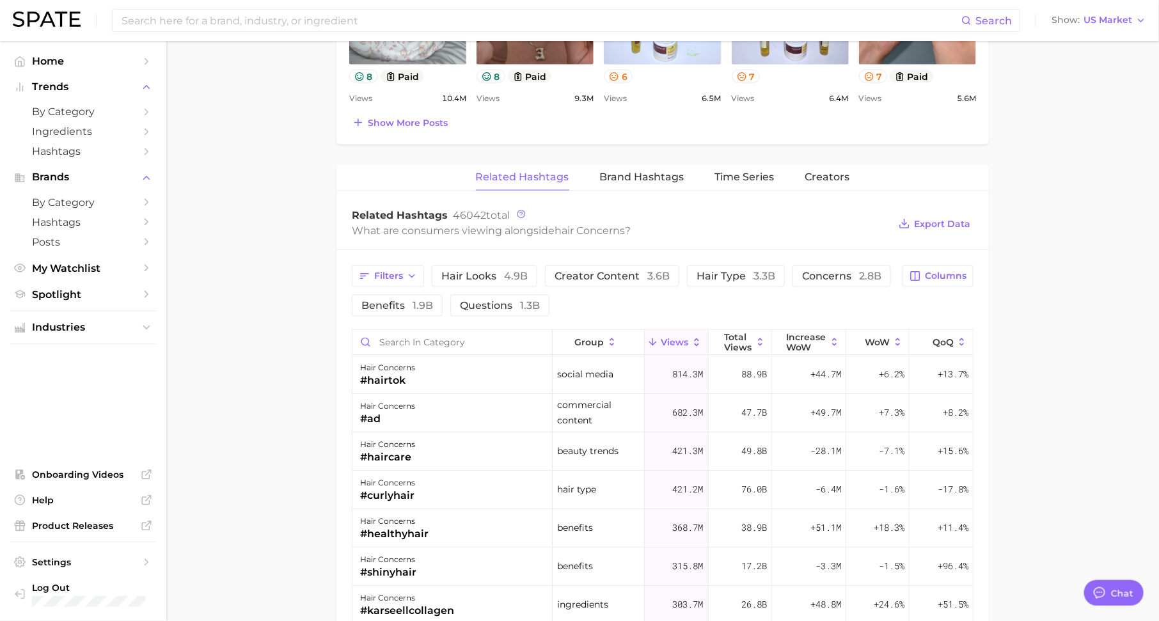
scroll to position [772, 0]
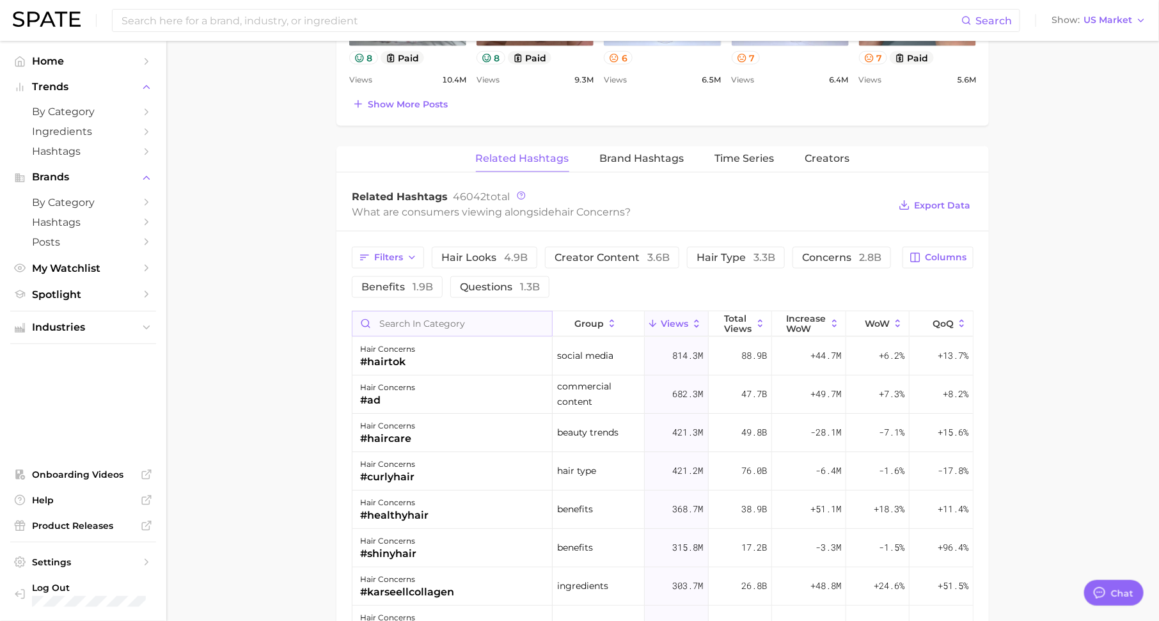
click at [509, 315] on input "Search in category" at bounding box center [453, 324] width 200 height 24
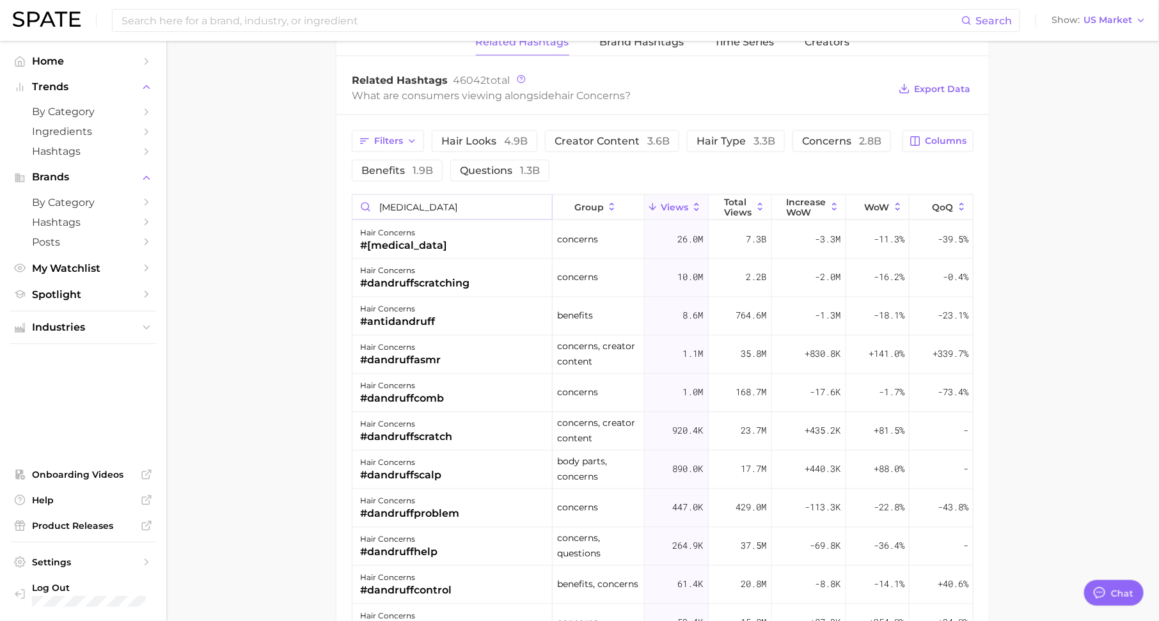
scroll to position [894, 0]
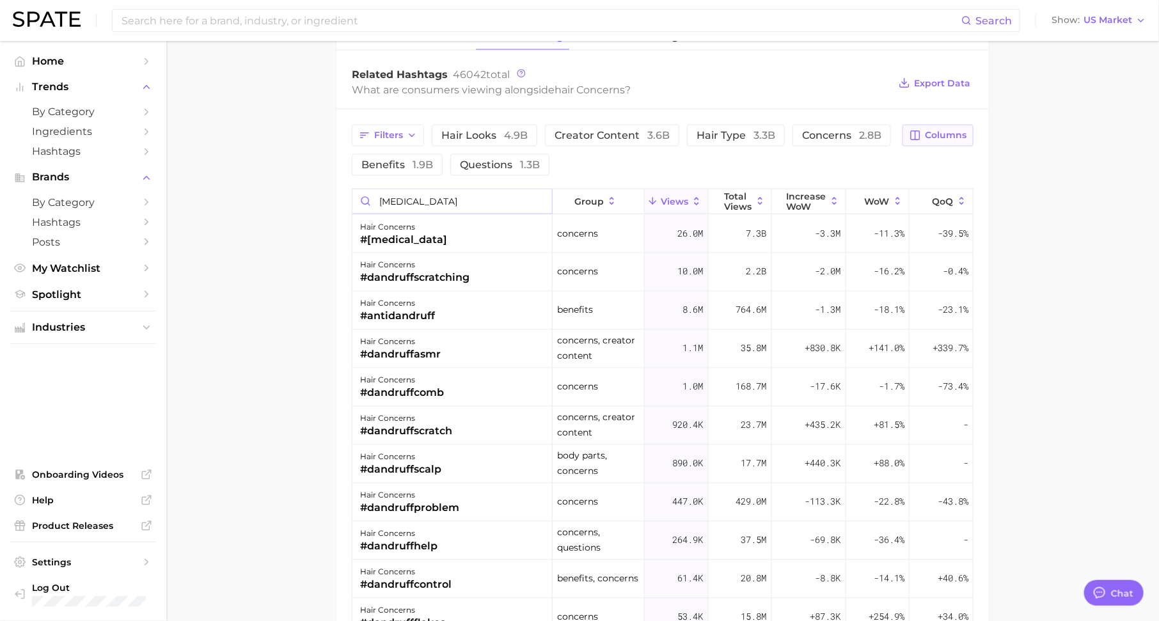
type input "[MEDICAL_DATA]"
click at [933, 131] on span "Columns" at bounding box center [946, 135] width 42 height 11
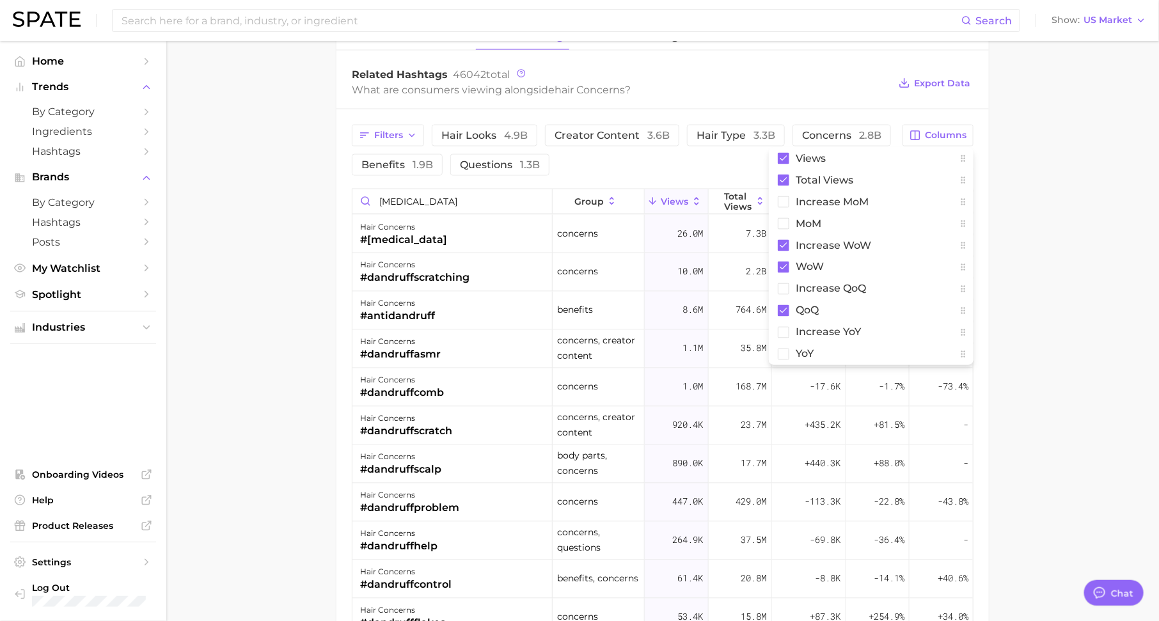
click at [710, 167] on div "Filters hair looks 4.9b creator content 3.6b hair type 3.3b concerns 2.8b benef…" at bounding box center [623, 150] width 543 height 51
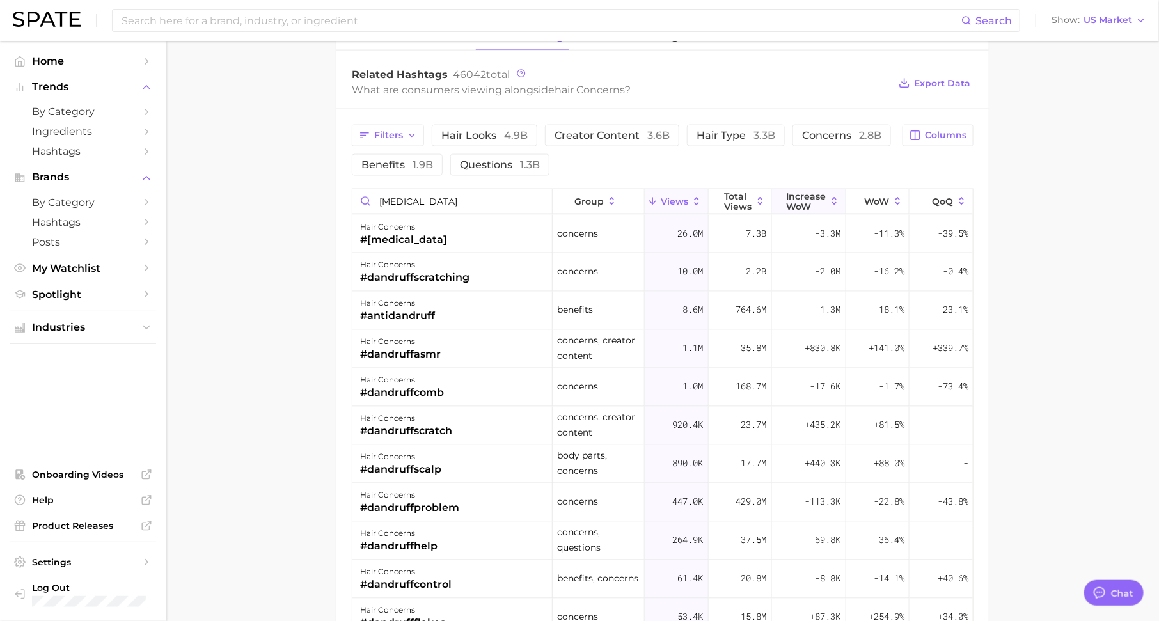
click at [809, 191] on span "Increase WoW" at bounding box center [807, 201] width 40 height 20
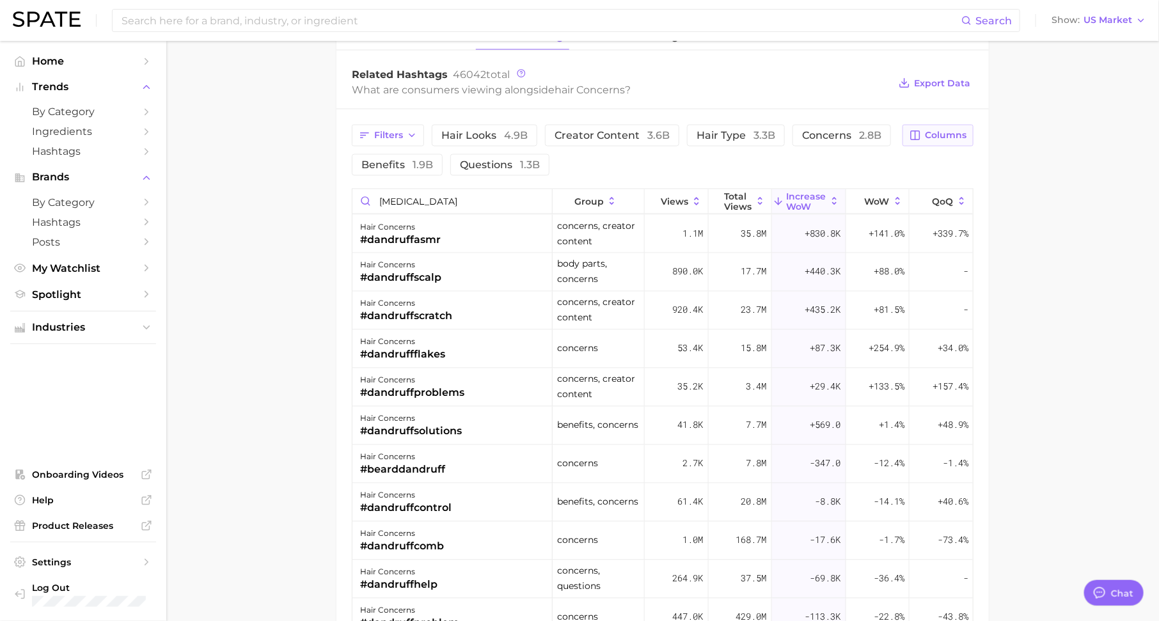
click at [930, 130] on span "Columns" at bounding box center [946, 135] width 42 height 11
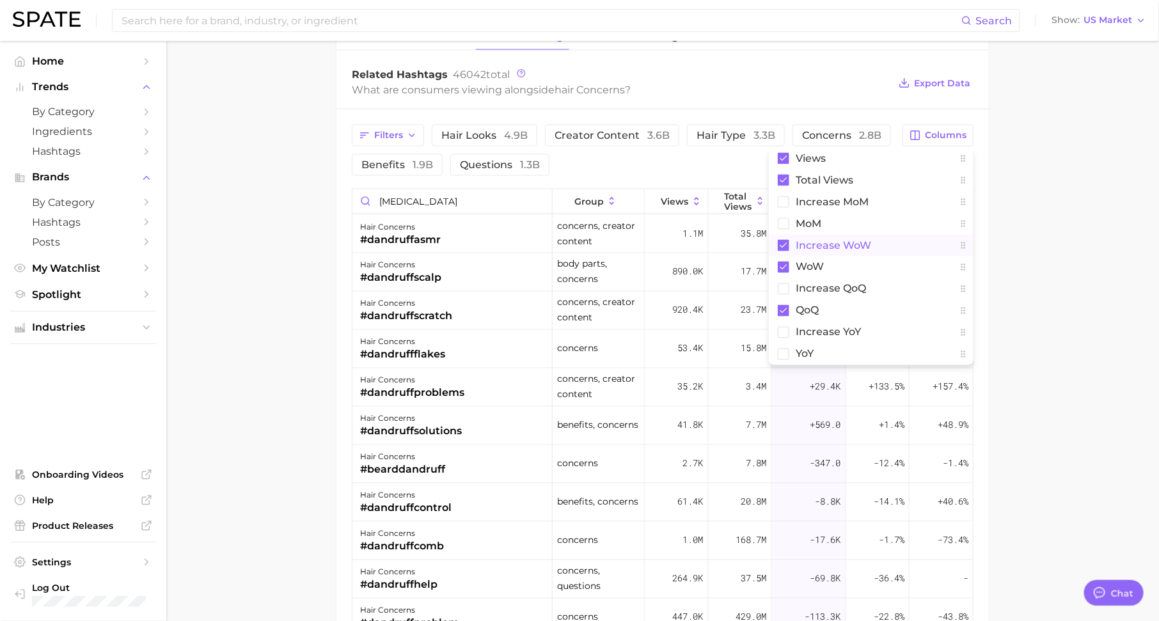
click at [835, 243] on span "Increase WoW" at bounding box center [833, 245] width 75 height 11
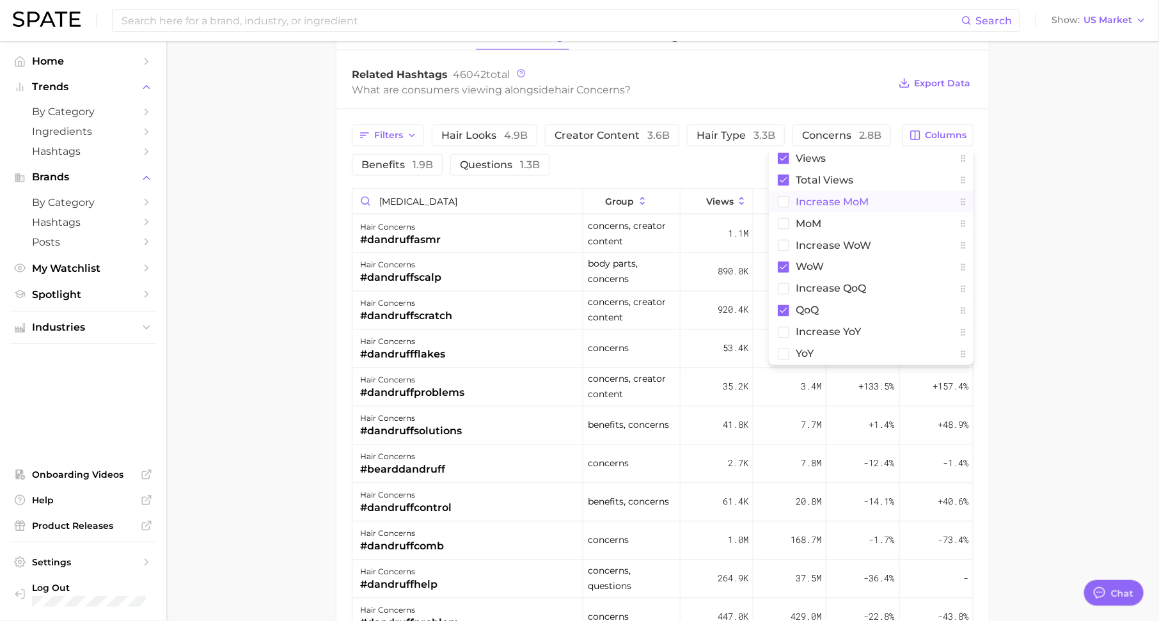
click at [844, 198] on span "increase MoM" at bounding box center [832, 201] width 73 height 11
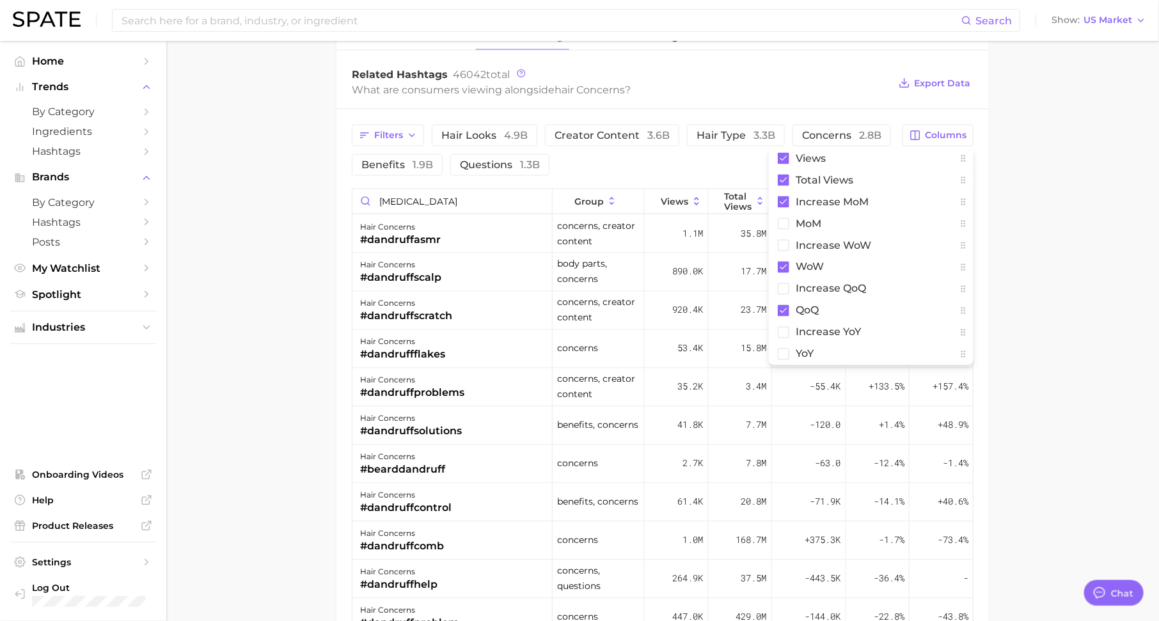
click at [707, 149] on div "Filters hair looks 4.9b creator content 3.6b hair type 3.3b concerns 2.8b benef…" at bounding box center [623, 150] width 543 height 51
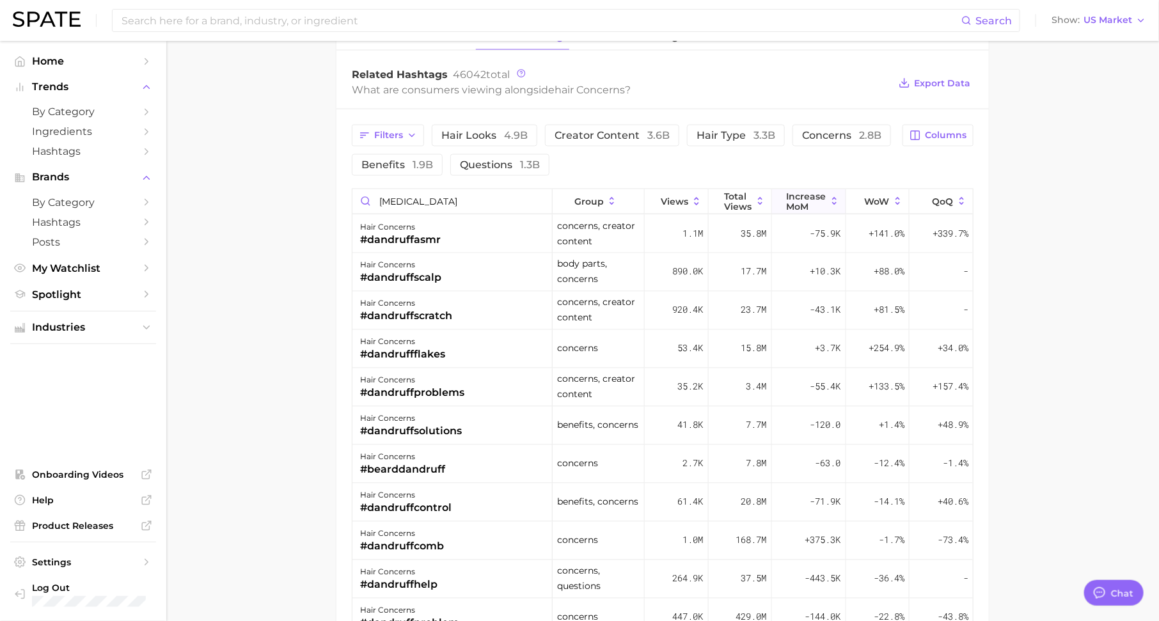
click at [814, 191] on span "increase MoM" at bounding box center [807, 201] width 40 height 20
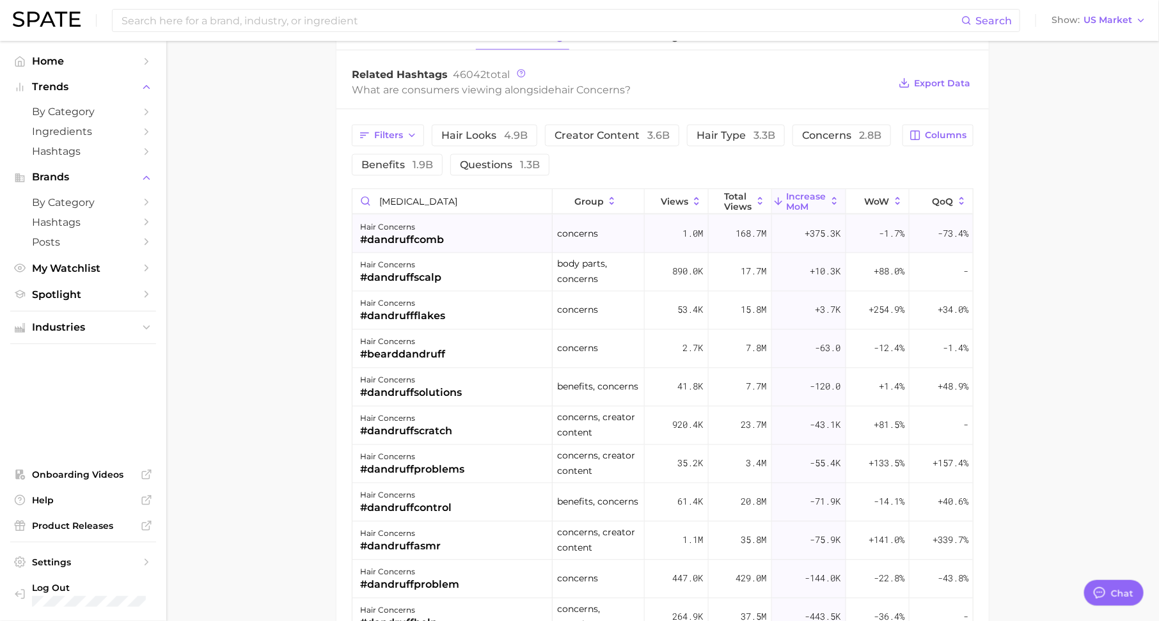
click at [442, 235] on div "#dandruffcomb" at bounding box center [402, 239] width 84 height 15
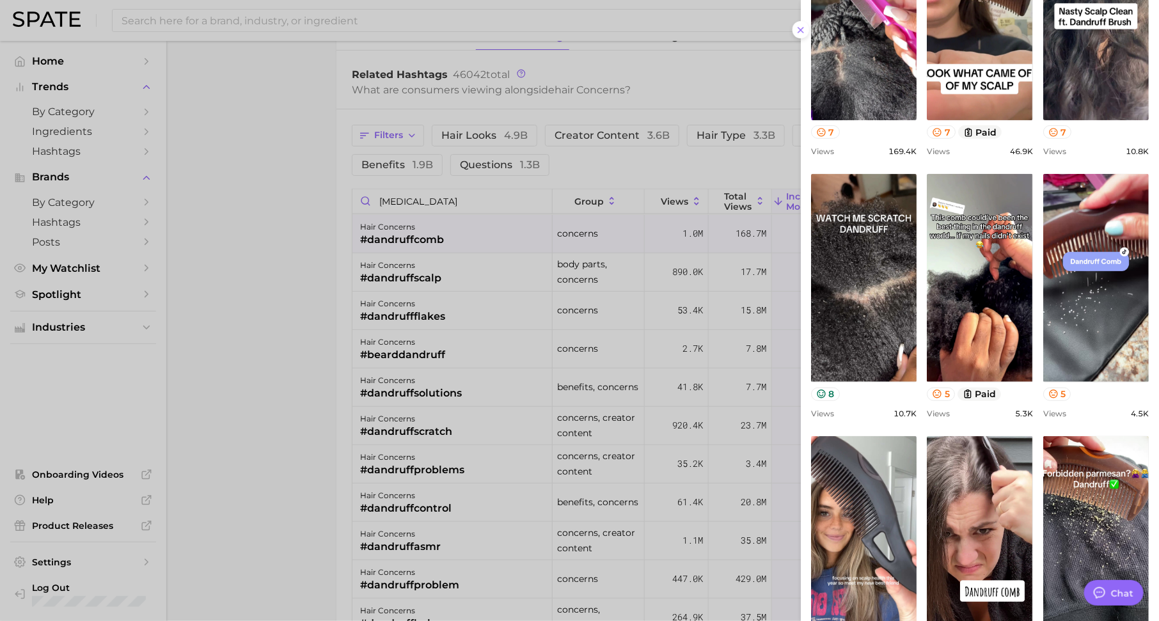
scroll to position [335, 0]
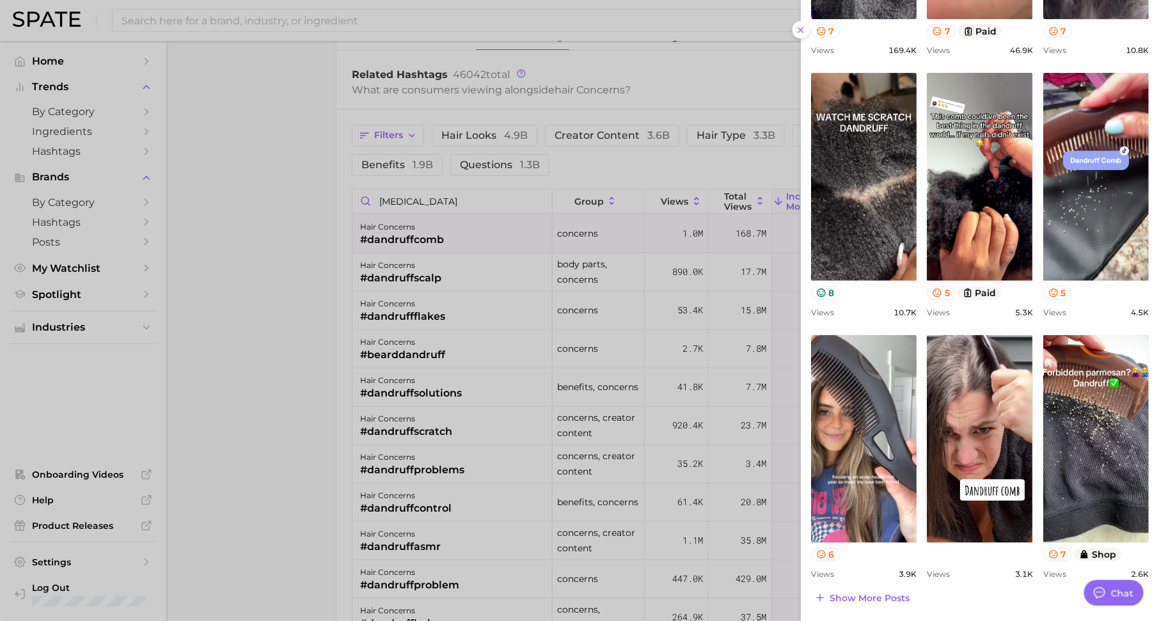
click at [617, 296] on div at bounding box center [579, 310] width 1159 height 621
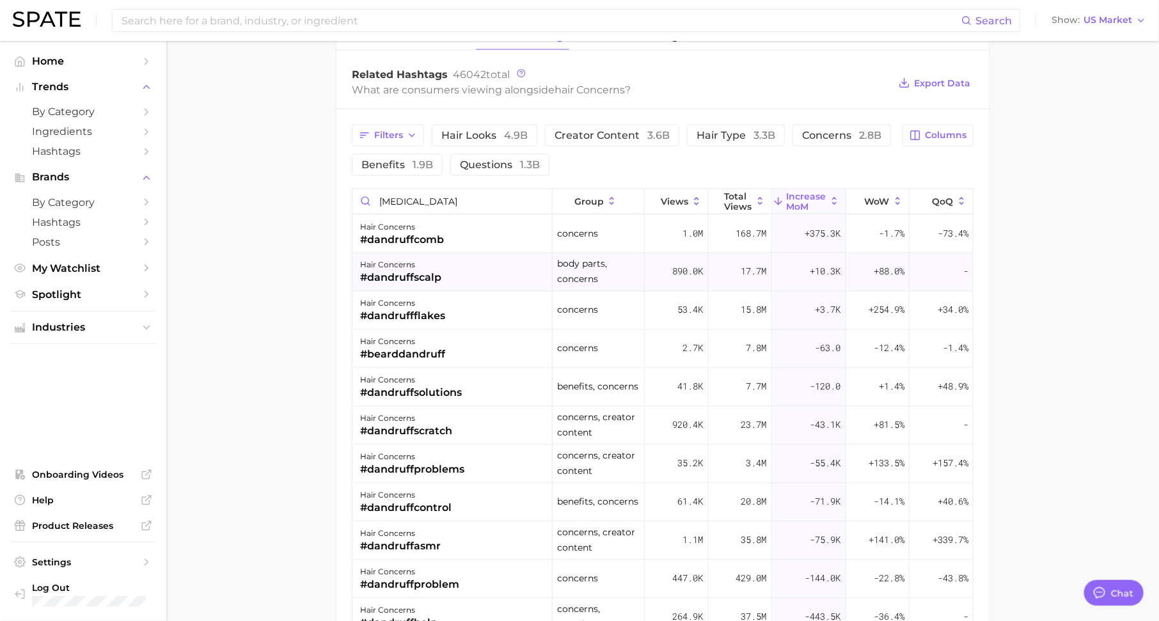
click at [462, 262] on div "hair concerns #dandruffscalp" at bounding box center [453, 272] width 200 height 38
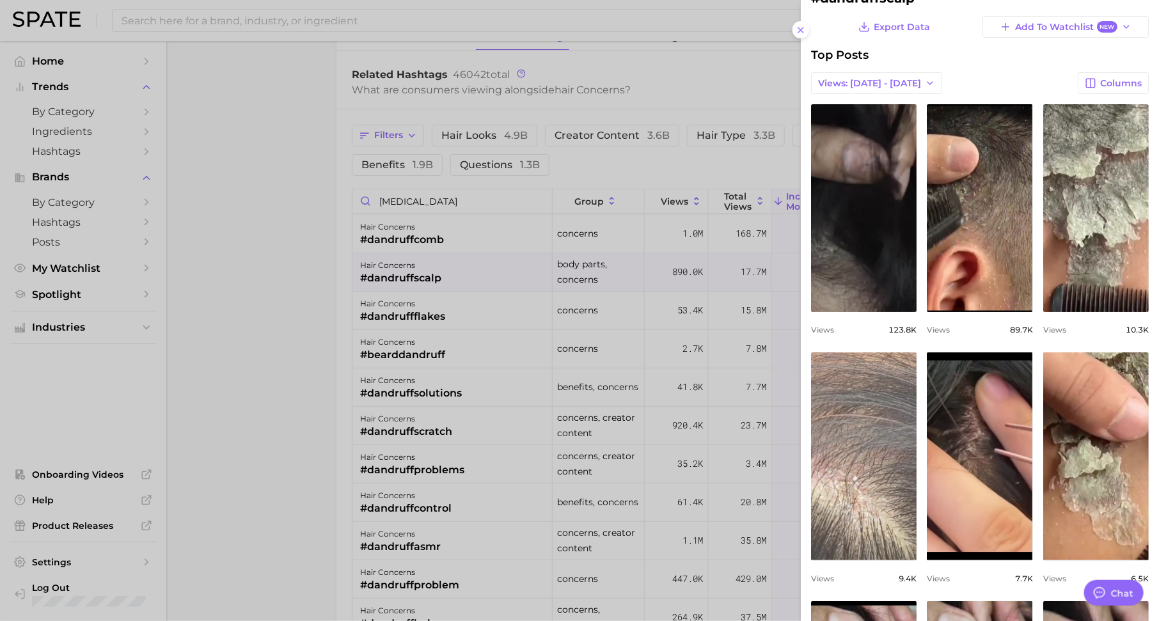
scroll to position [49, 0]
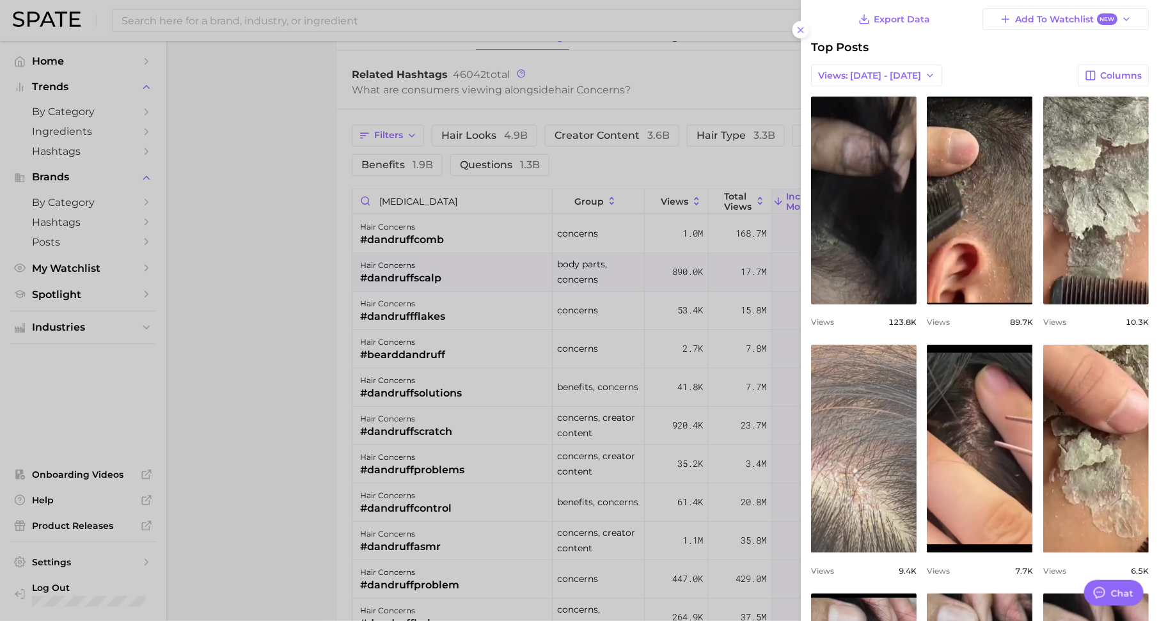
click at [665, 257] on div at bounding box center [579, 310] width 1159 height 621
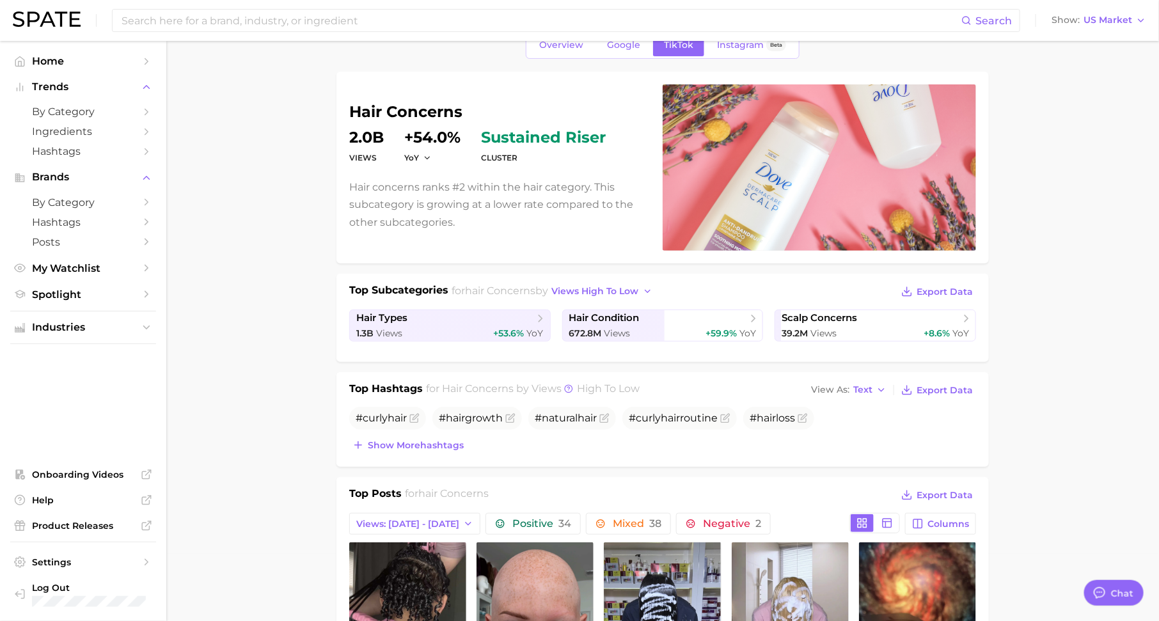
scroll to position [0, 0]
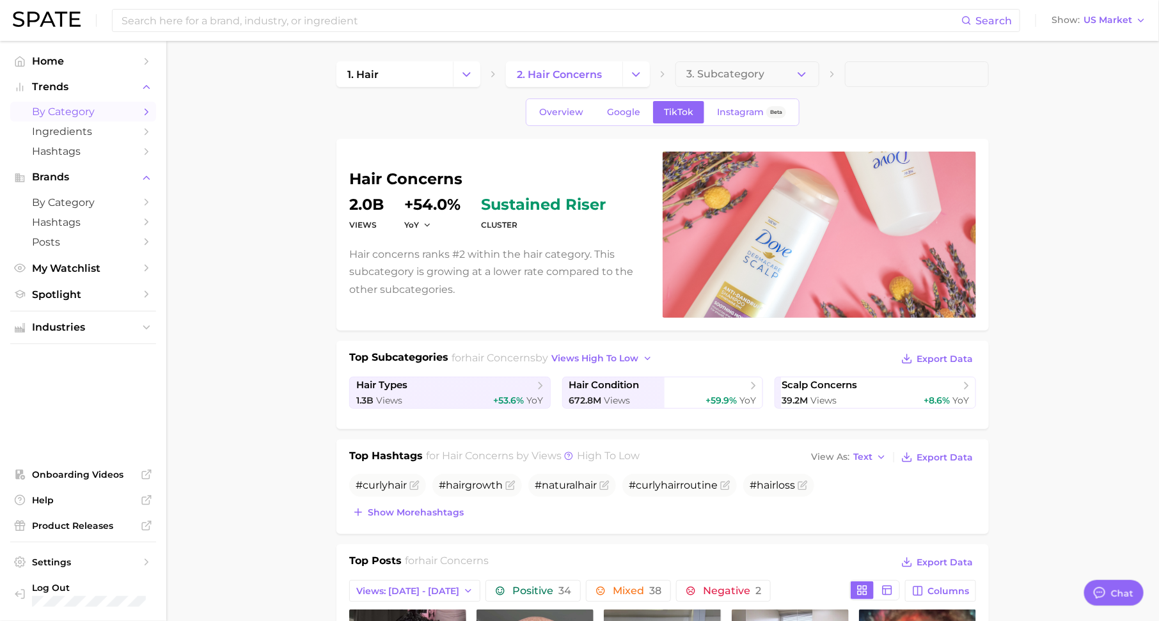
click at [143, 111] on icon "Sidebar" at bounding box center [147, 112] width 12 height 12
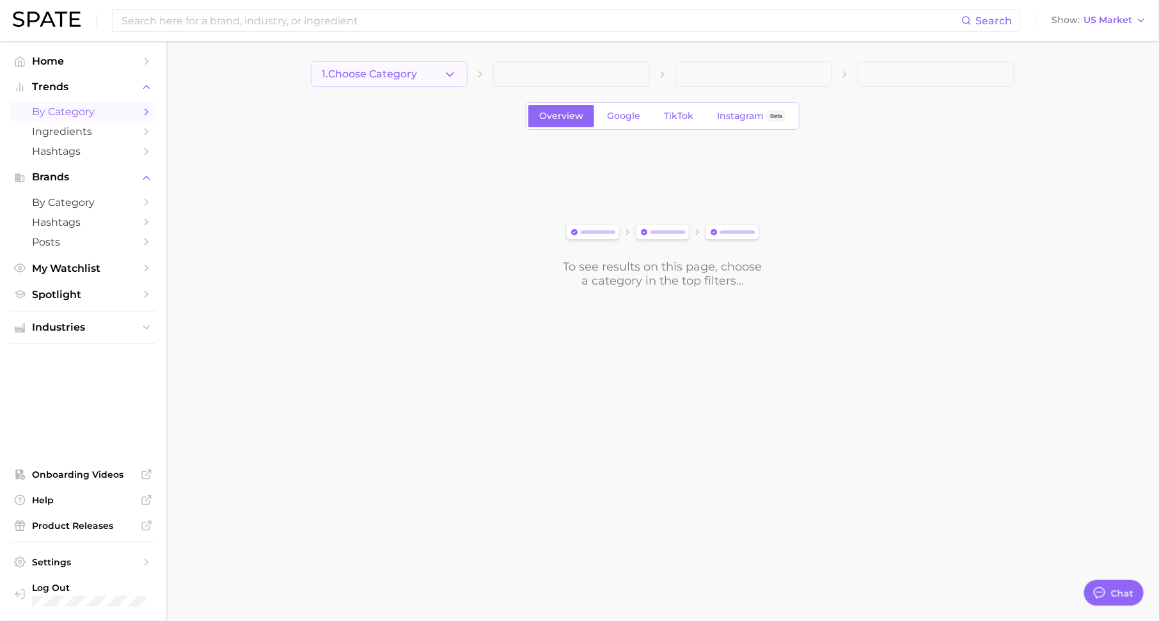
click at [436, 76] on button "1. Choose Category" at bounding box center [389, 74] width 157 height 26
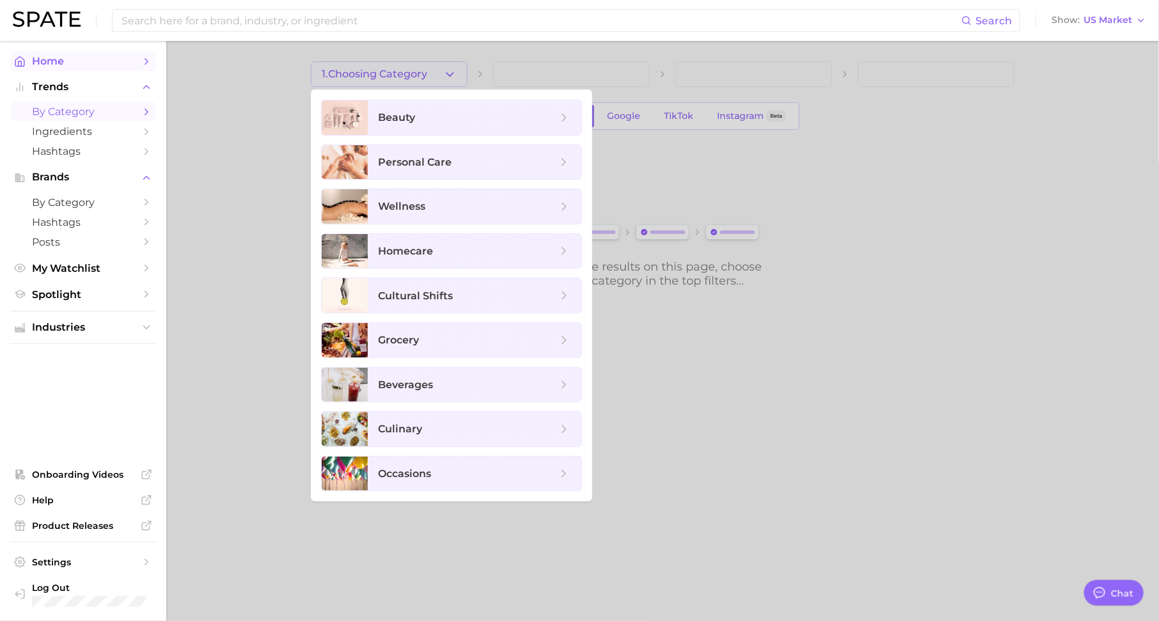
click at [130, 60] on span "Home" at bounding box center [83, 61] width 102 height 12
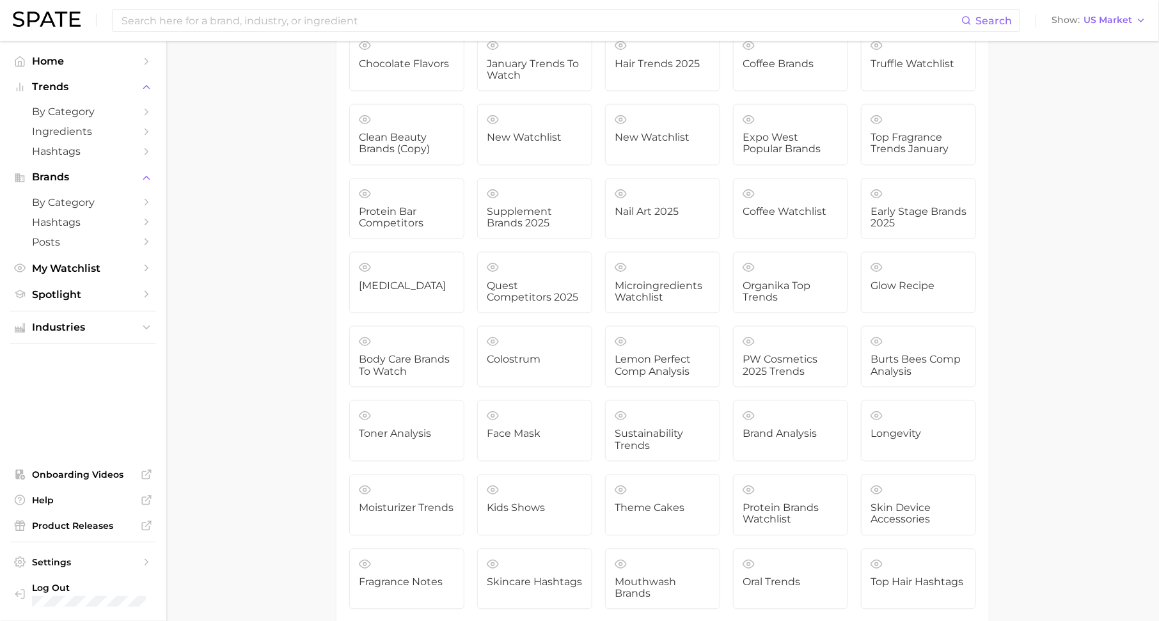
scroll to position [3603, 0]
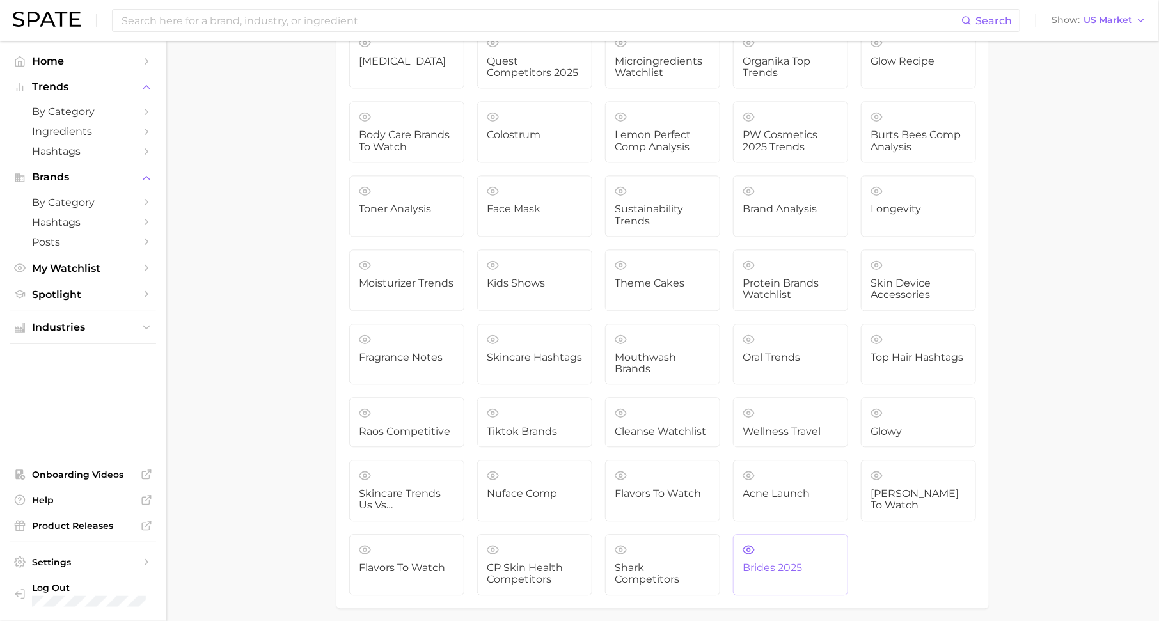
click at [767, 534] on link "Brides 2025" at bounding box center [790, 564] width 115 height 61
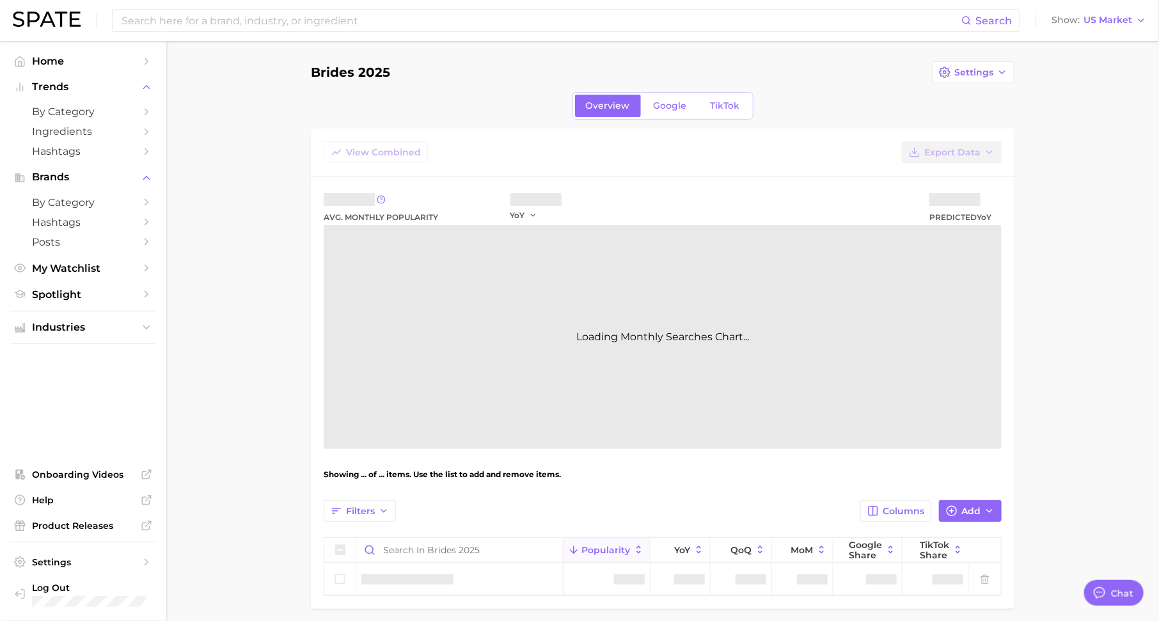
type textarea "x"
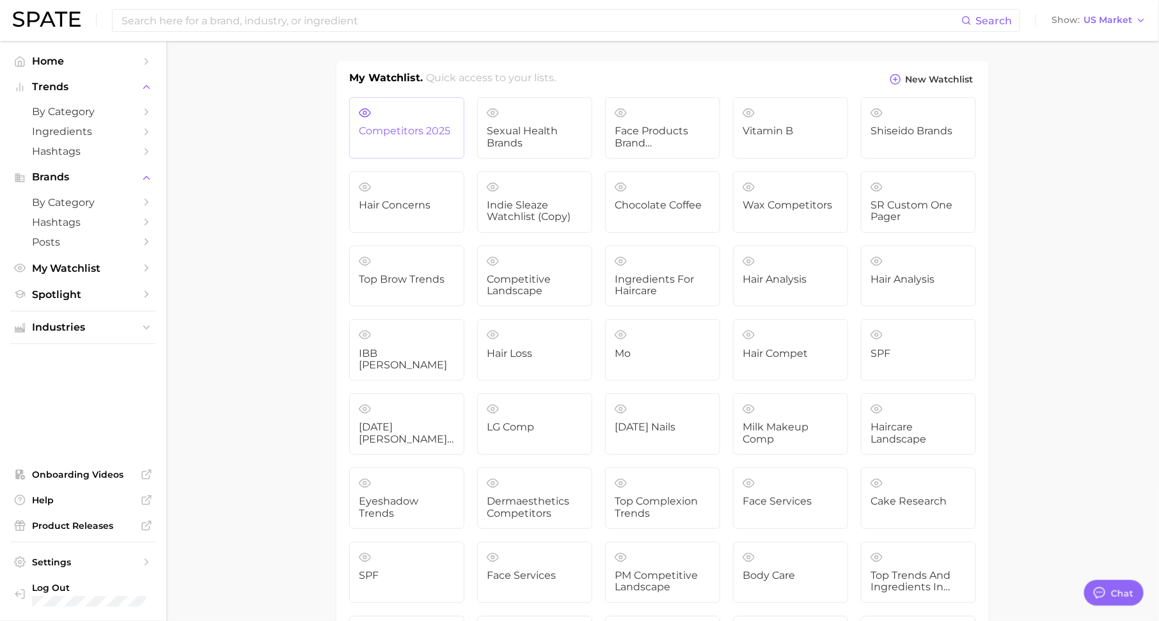
click at [429, 148] on link "competitors 2025" at bounding box center [406, 127] width 115 height 61
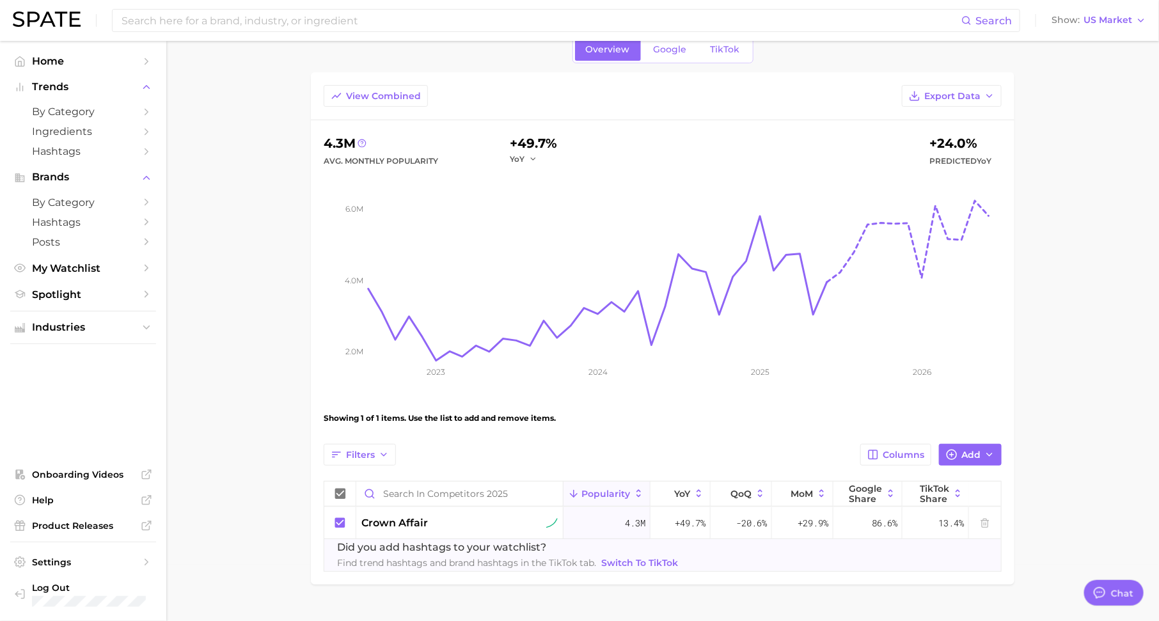
scroll to position [61, 0]
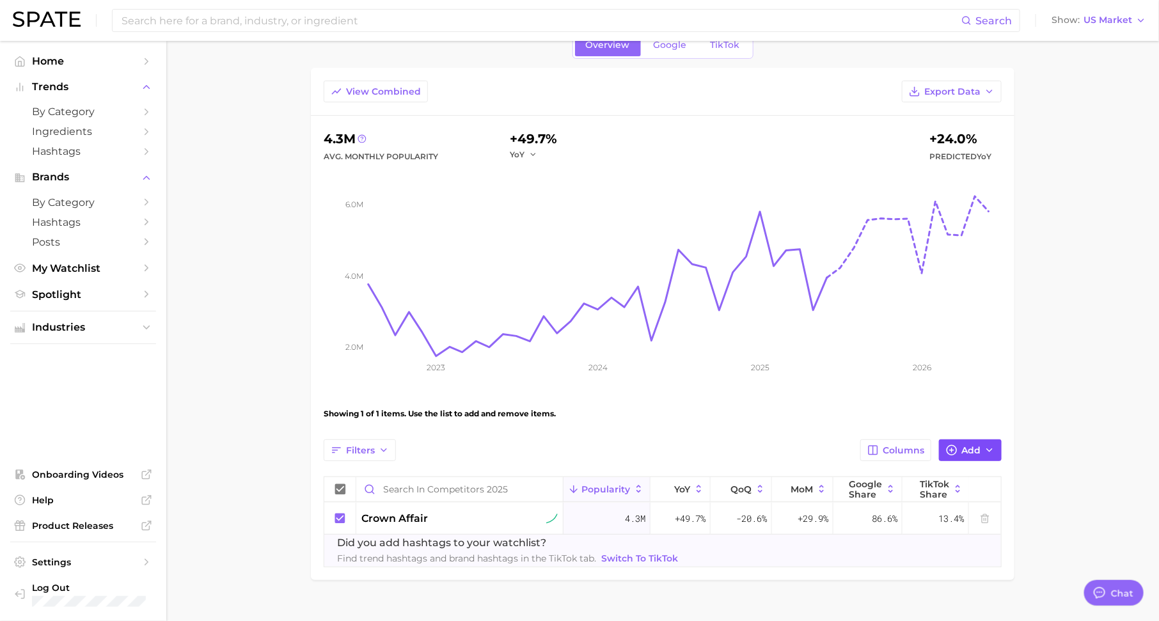
click at [964, 445] on span "Add" at bounding box center [971, 450] width 19 height 11
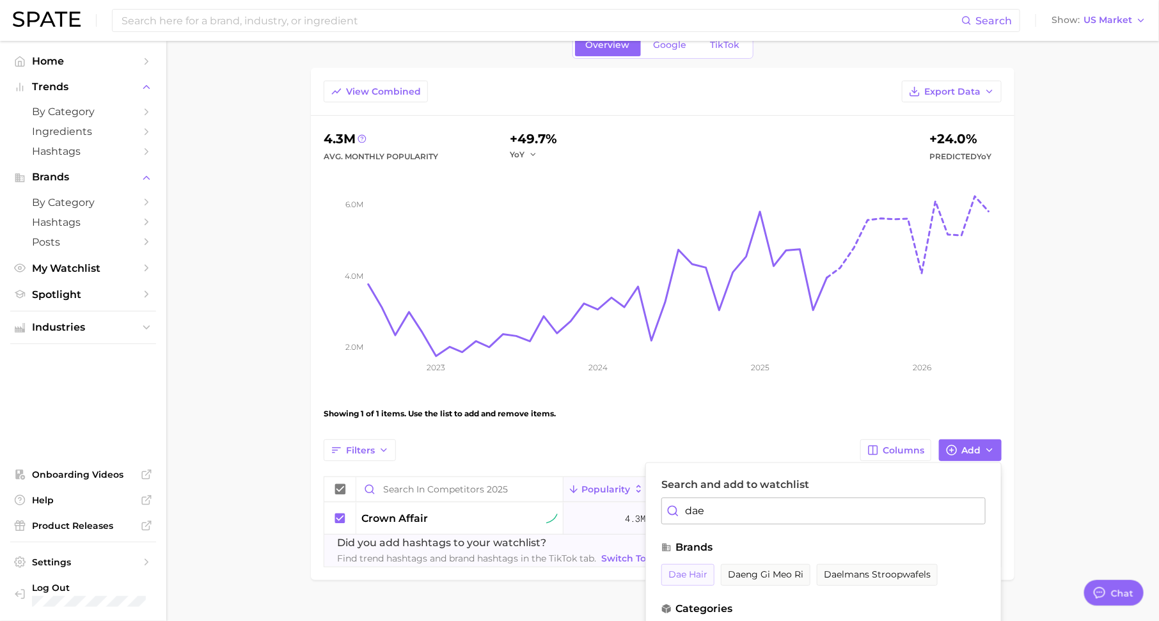
type input "dae"
click at [685, 575] on span "dae hair" at bounding box center [688, 574] width 39 height 11
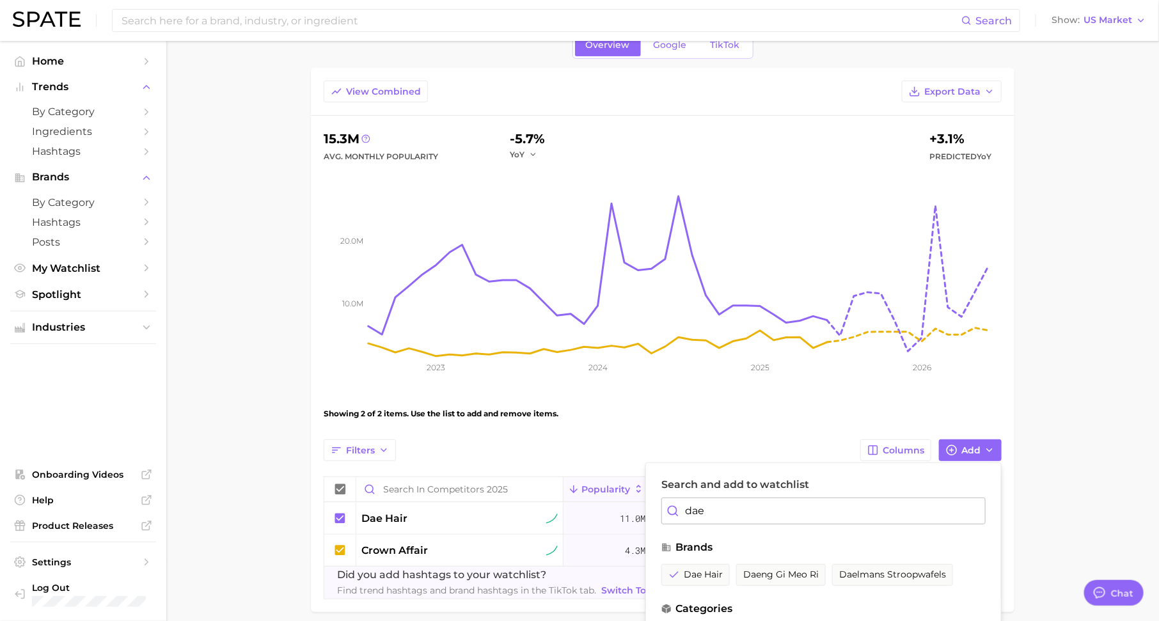
click at [710, 442] on div "Filters Columns Add Search and add to watchlist dae brands dae hair daeng gi me…" at bounding box center [663, 451] width 678 height 22
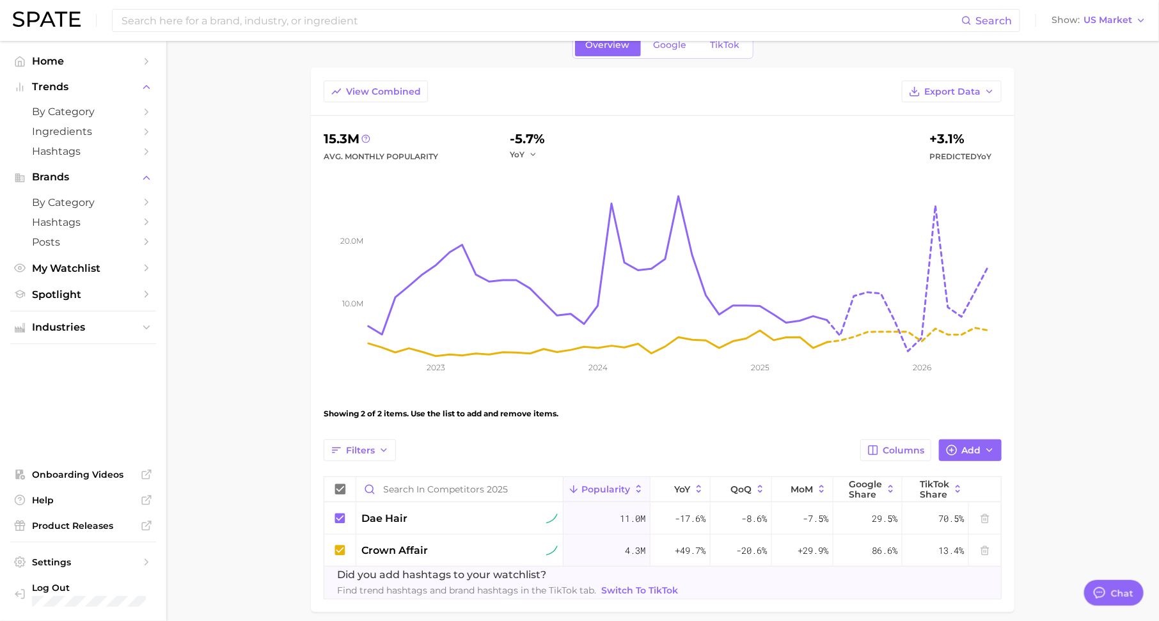
scroll to position [0, 0]
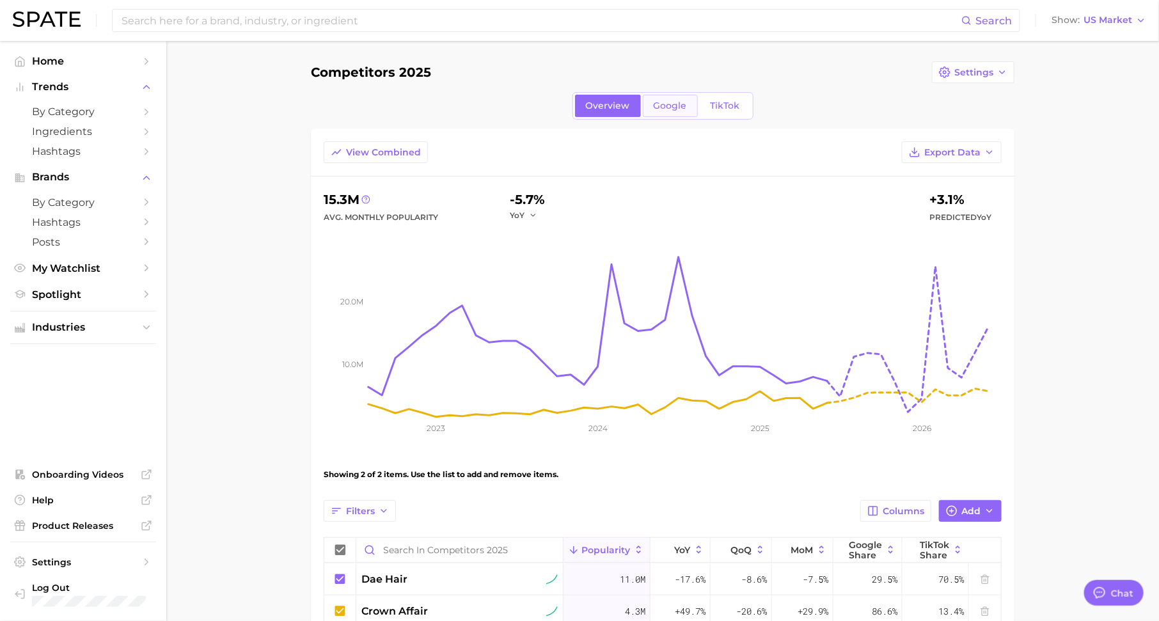
click at [654, 110] on span "Google" at bounding box center [670, 105] width 33 height 11
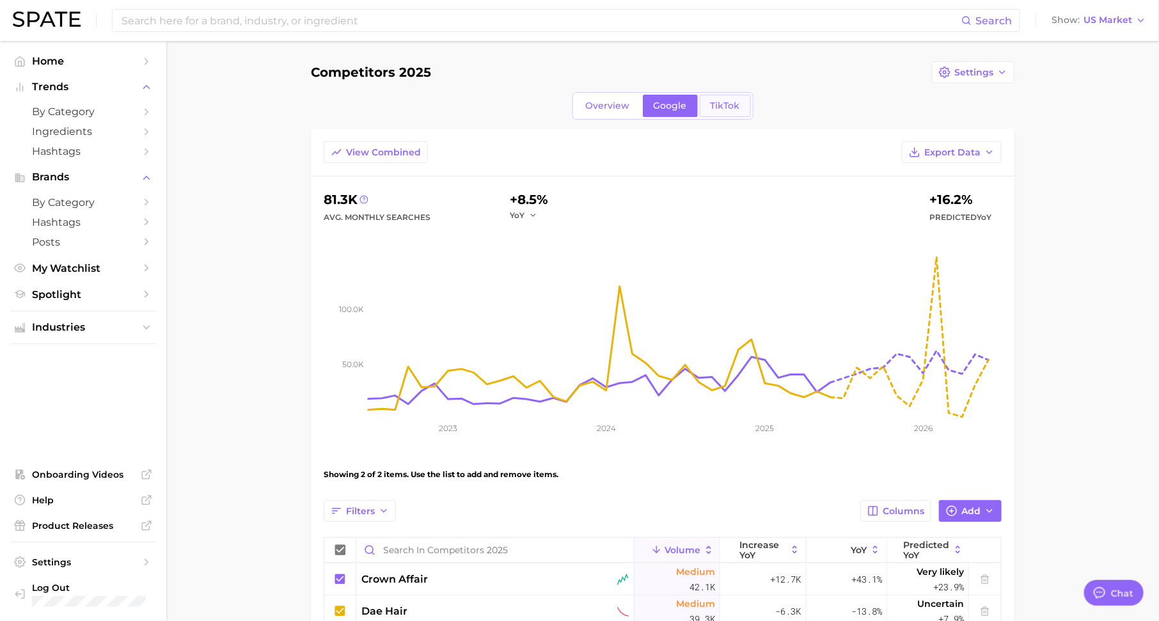
click at [722, 104] on span "TikTok" at bounding box center [725, 105] width 29 height 11
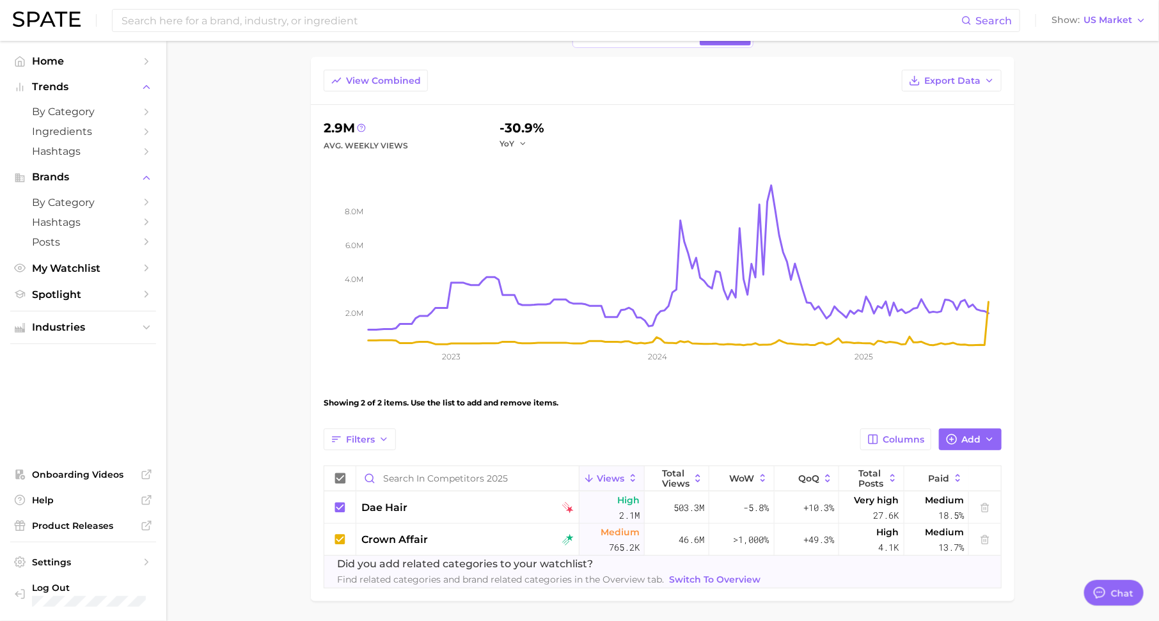
scroll to position [114, 0]
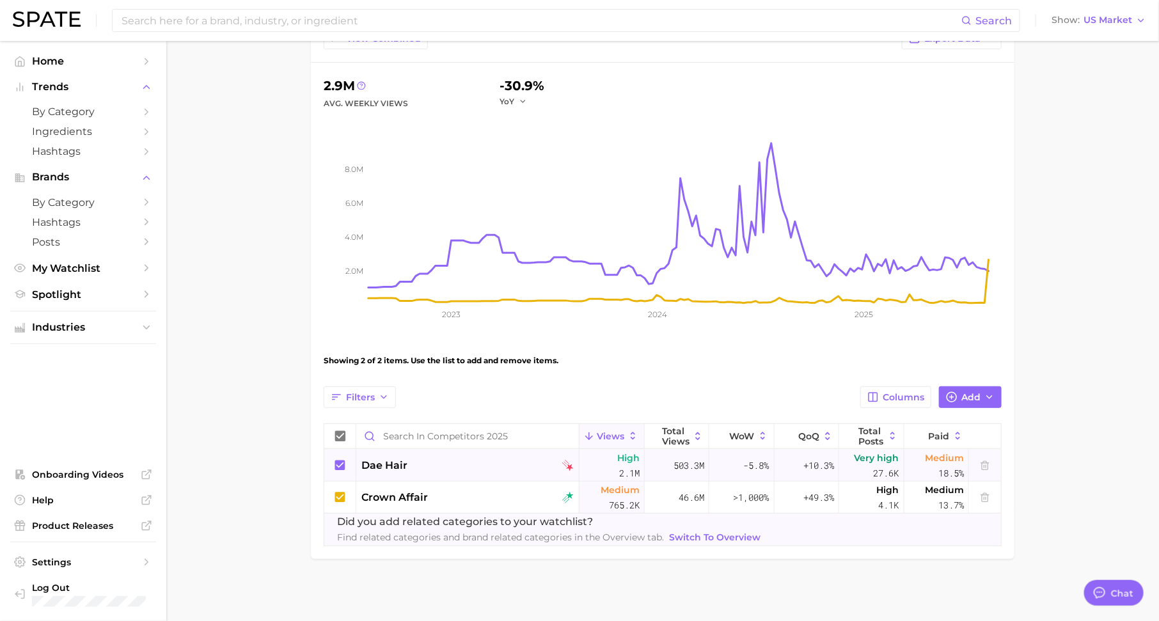
click at [464, 461] on div "dae hair" at bounding box center [467, 465] width 212 height 15
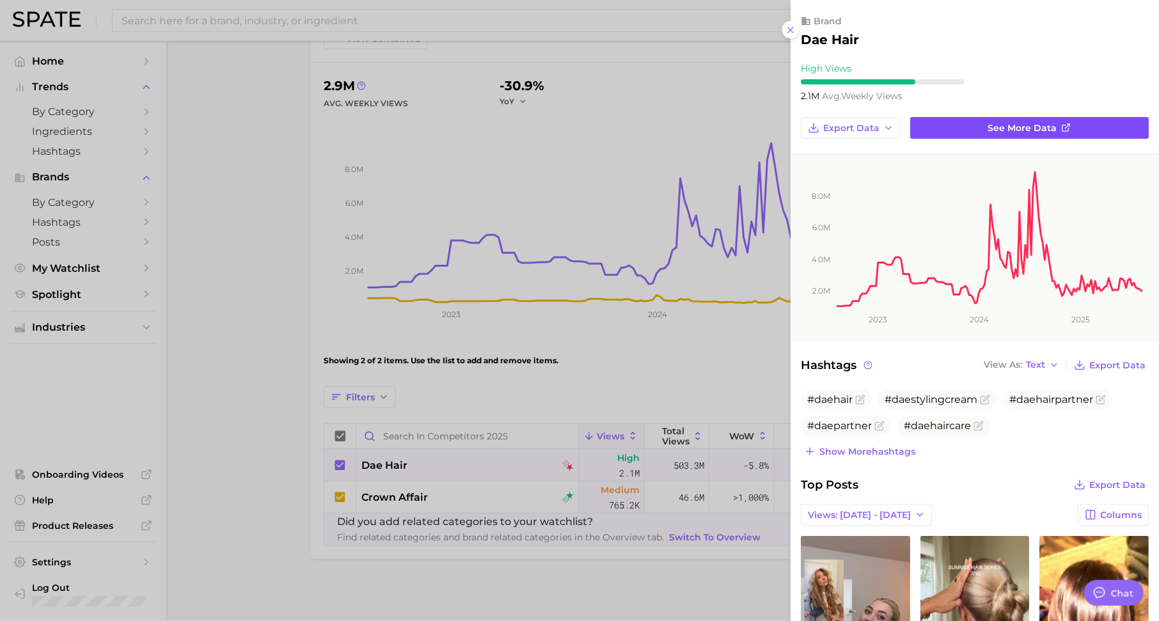
scroll to position [0, 0]
click at [936, 131] on link "See more data" at bounding box center [1029, 128] width 239 height 22
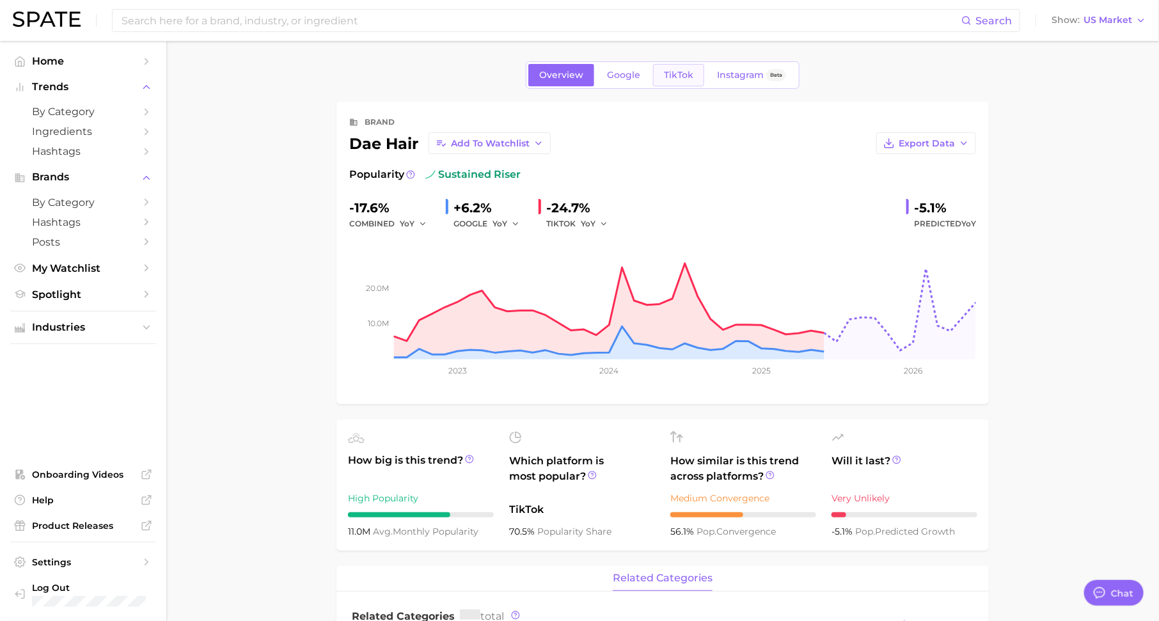
click at [672, 74] on span "TikTok" at bounding box center [678, 75] width 29 height 11
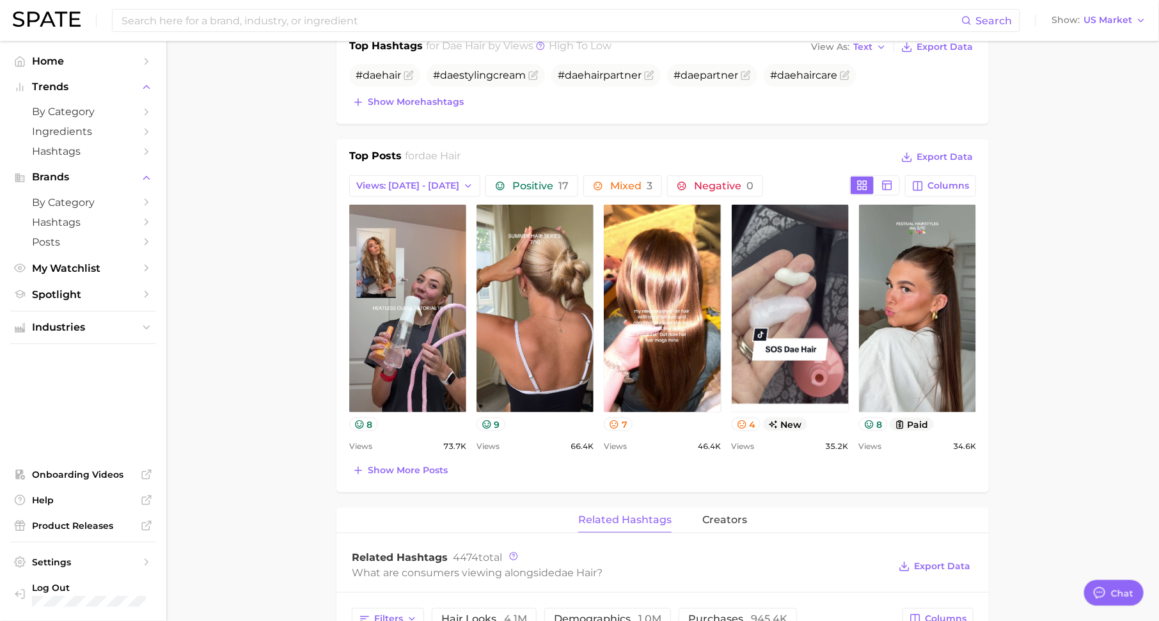
scroll to position [474, 0]
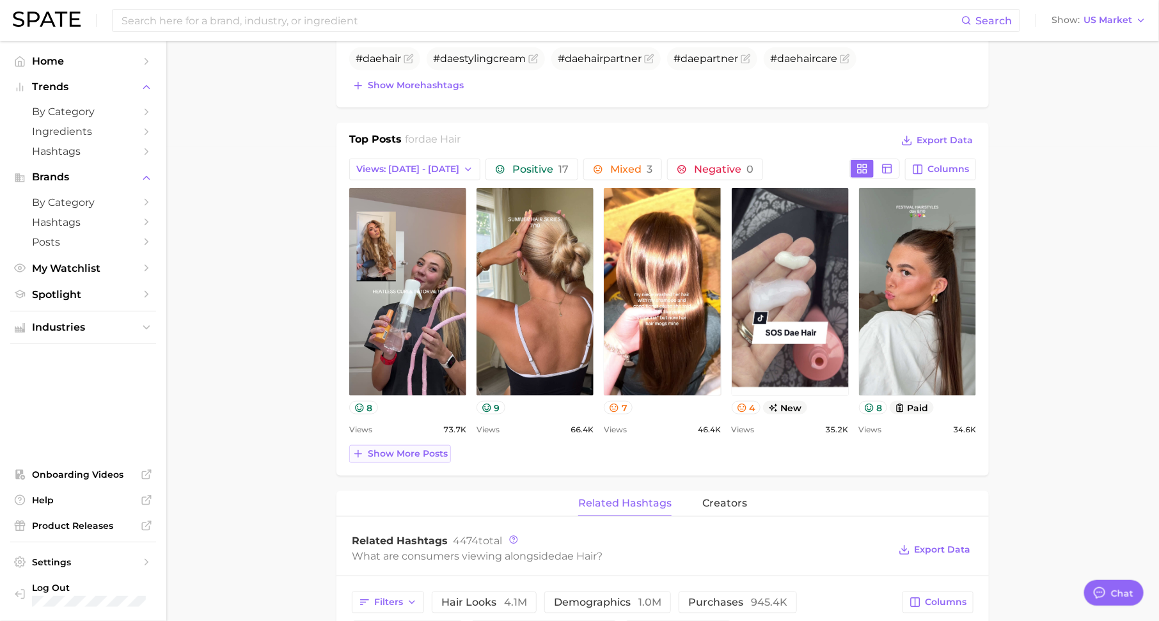
click at [431, 451] on span "Show more posts" at bounding box center [408, 453] width 80 height 11
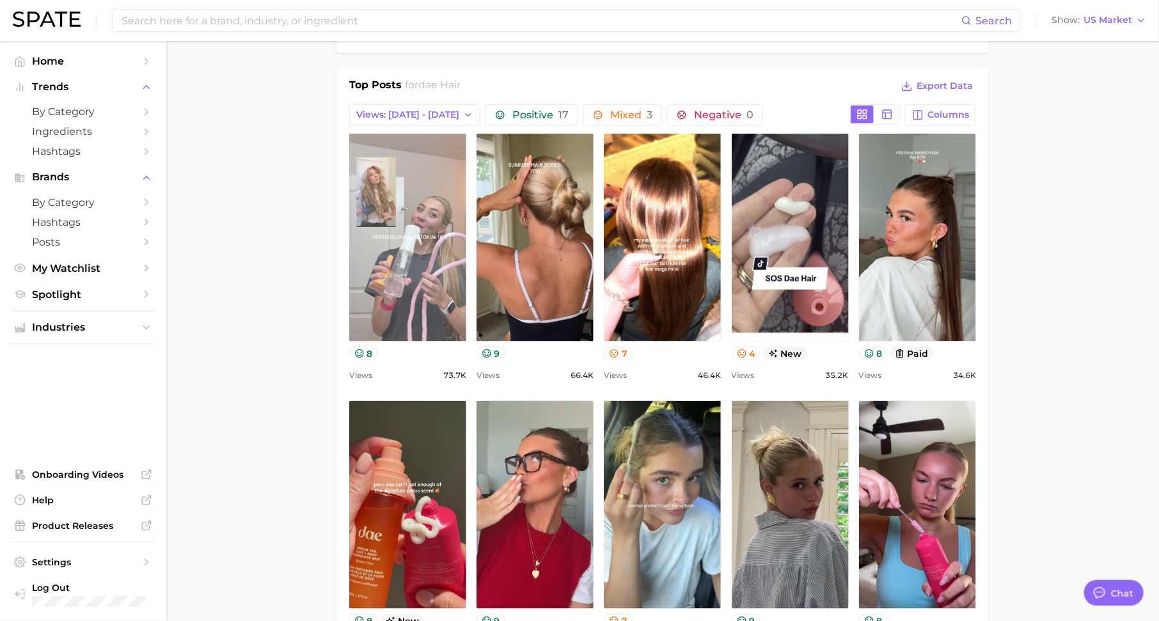
scroll to position [539, 0]
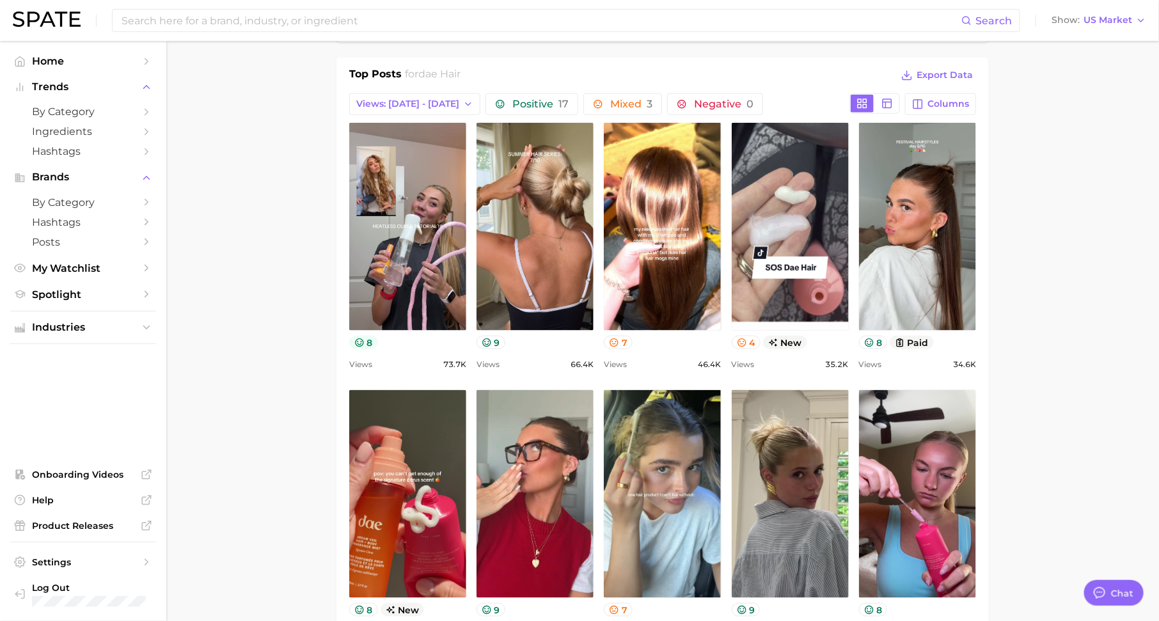
click at [366, 337] on button "8" at bounding box center [363, 342] width 29 height 13
click at [361, 338] on icon at bounding box center [359, 342] width 8 height 8
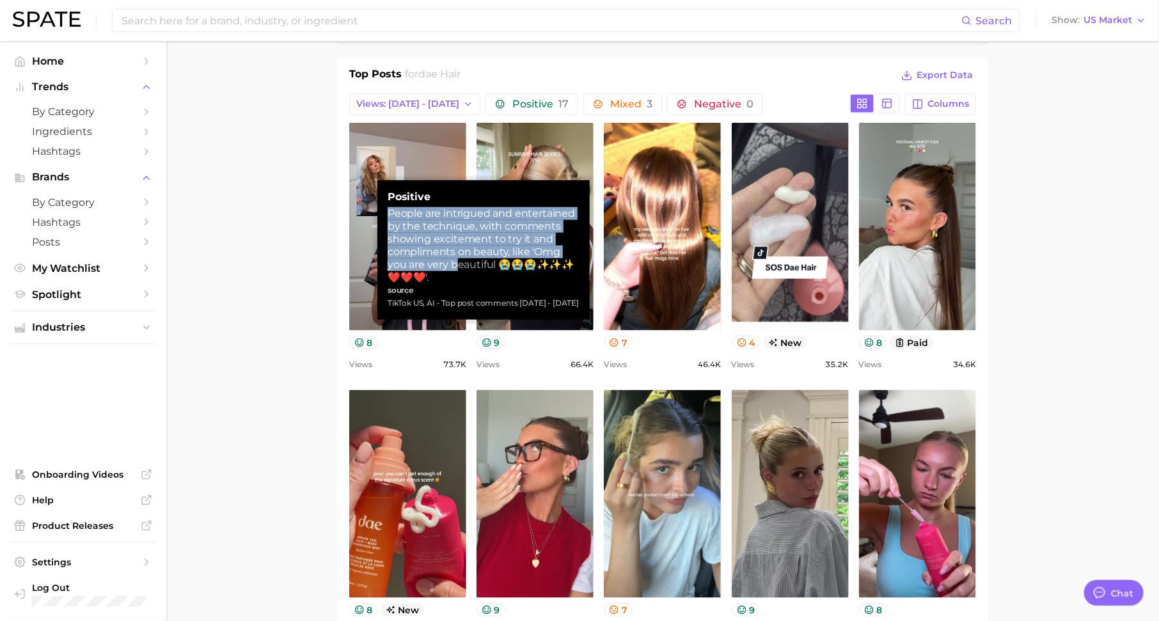
drag, startPoint x: 388, startPoint y: 214, endPoint x: 460, endPoint y: 271, distance: 91.5
click at [460, 271] on div "People are intrigued and entertained by the technique, with comments showing ex…" at bounding box center [484, 245] width 192 height 77
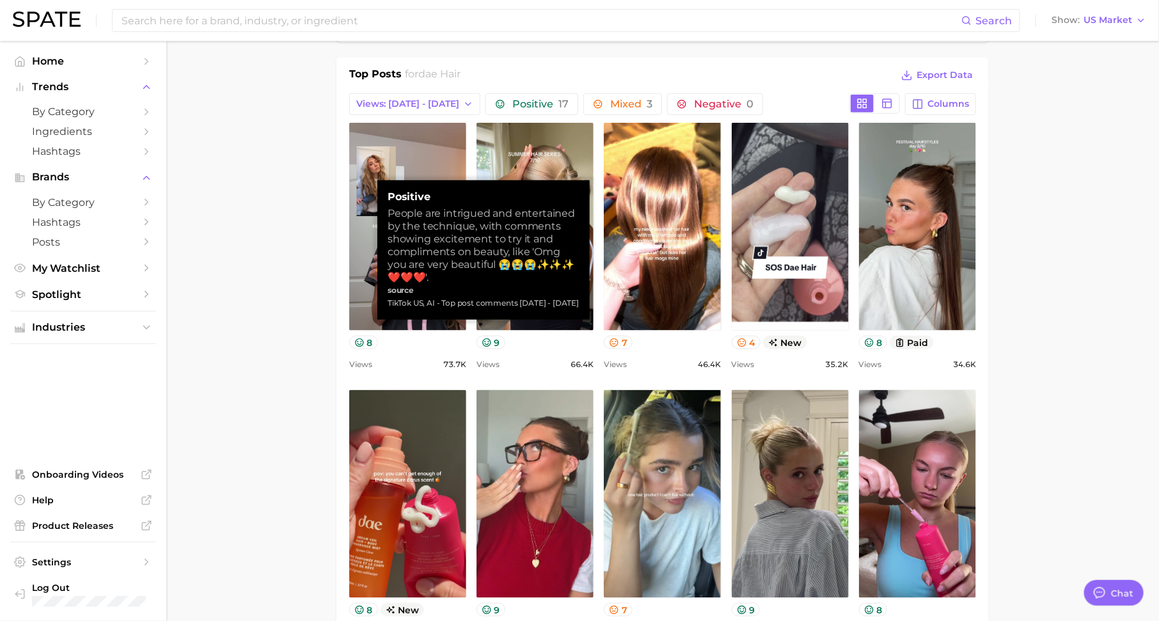
click at [273, 341] on main "Overview Google TikTok Instagram Beta brand dae hair Add to Watchlist Export Da…" at bounding box center [662, 531] width 993 height 2058
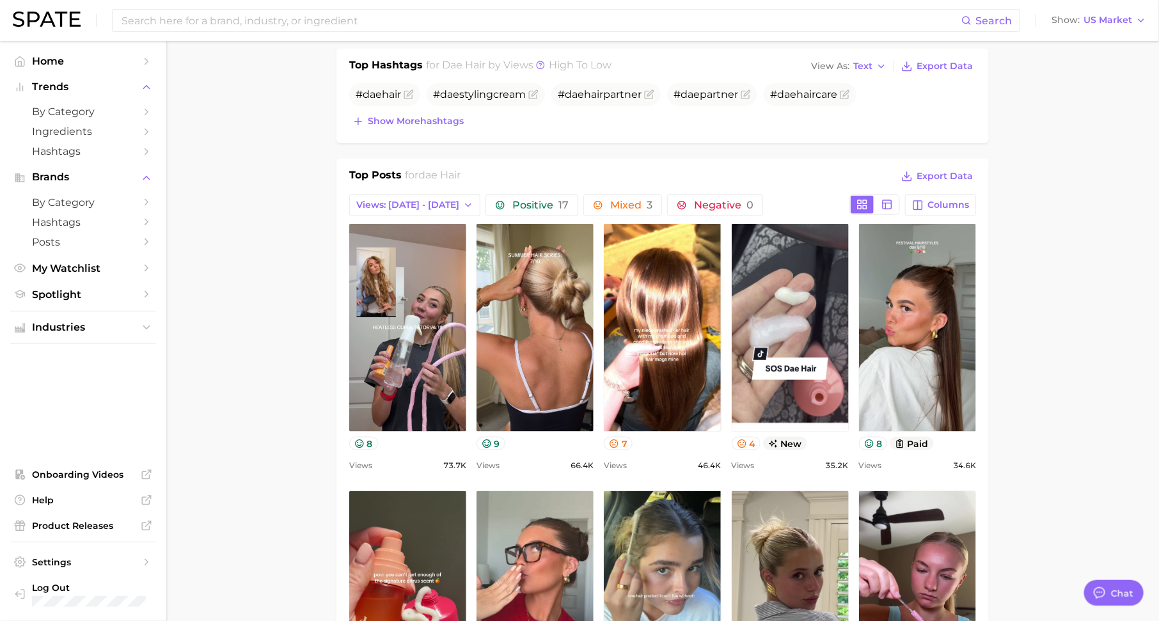
scroll to position [0, 0]
